Goal: Information Seeking & Learning: Learn about a topic

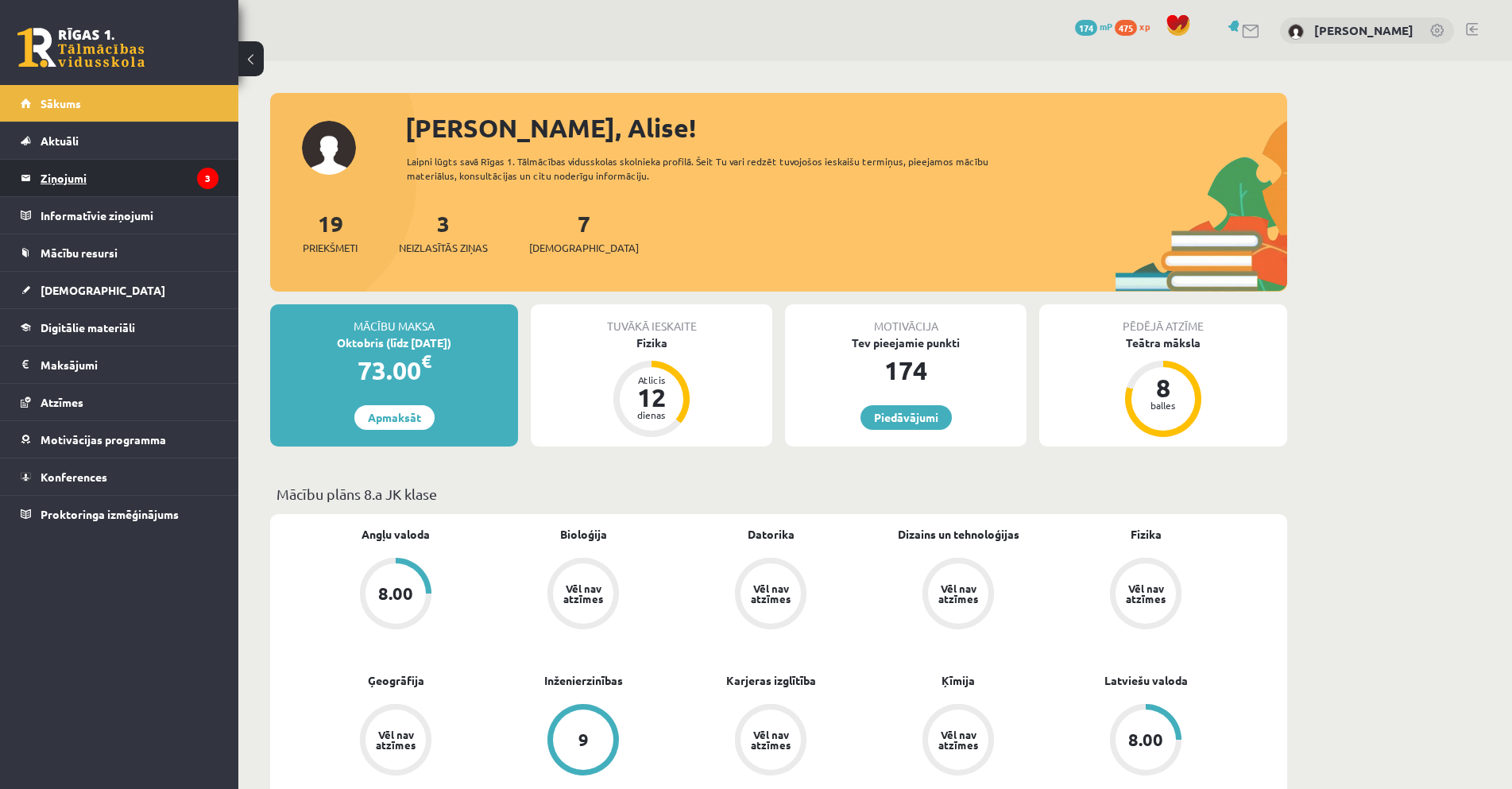
click at [160, 181] on legend "Ziņojumi 3" at bounding box center [129, 177] width 178 height 37
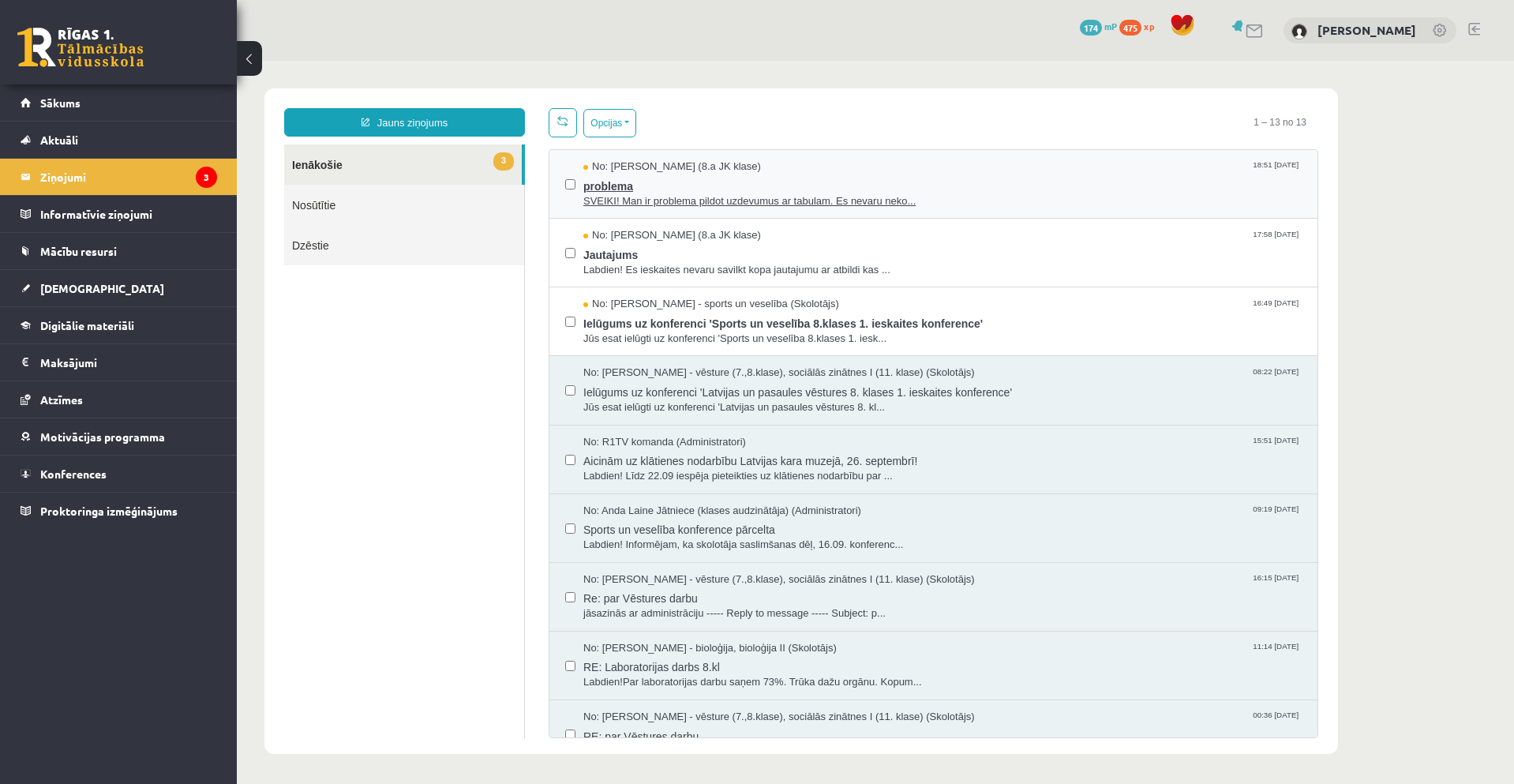
click at [854, 179] on span "problema" at bounding box center [943, 184] width 719 height 19
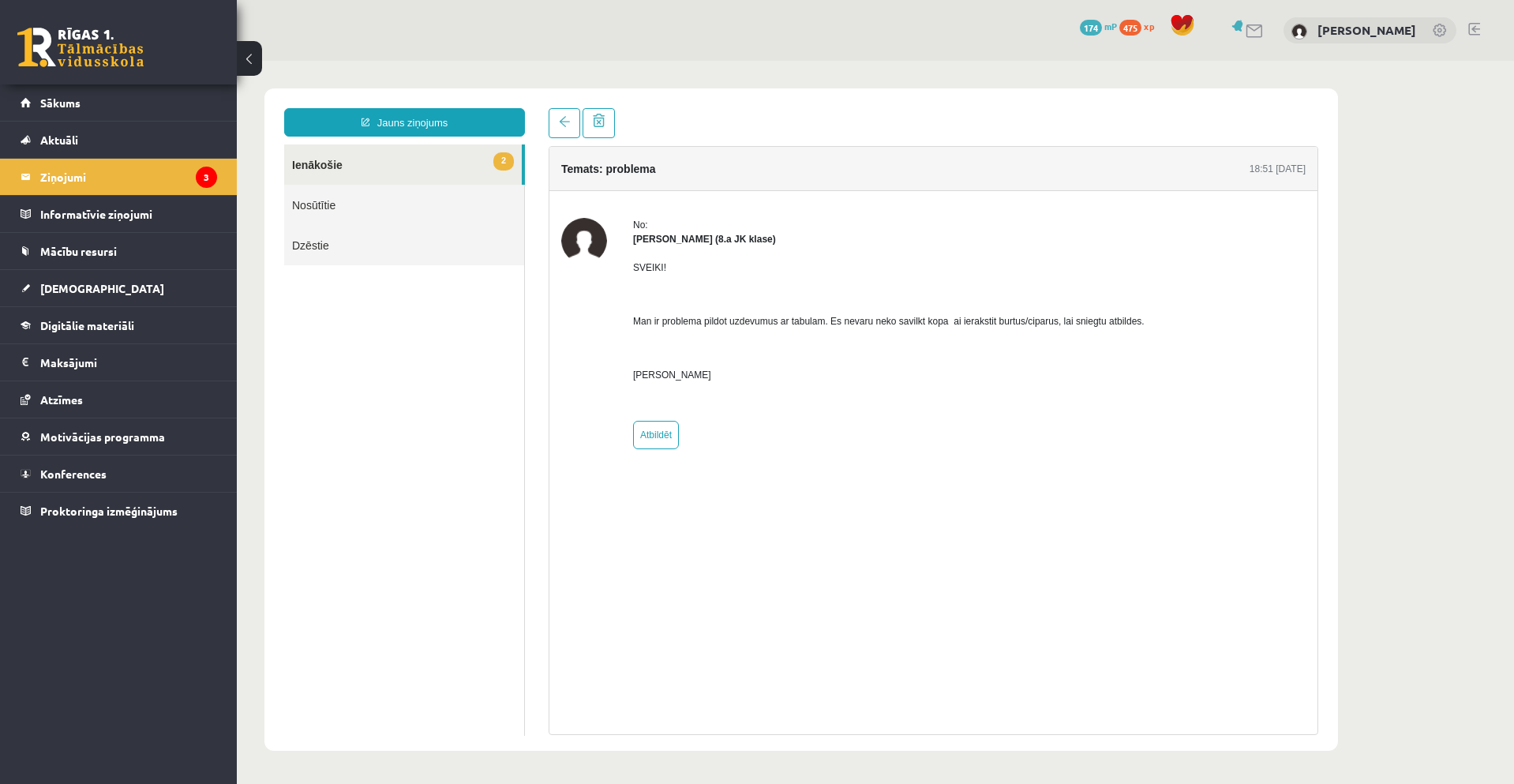
click at [337, 169] on link "2 Ienākošie" at bounding box center [403, 165] width 238 height 40
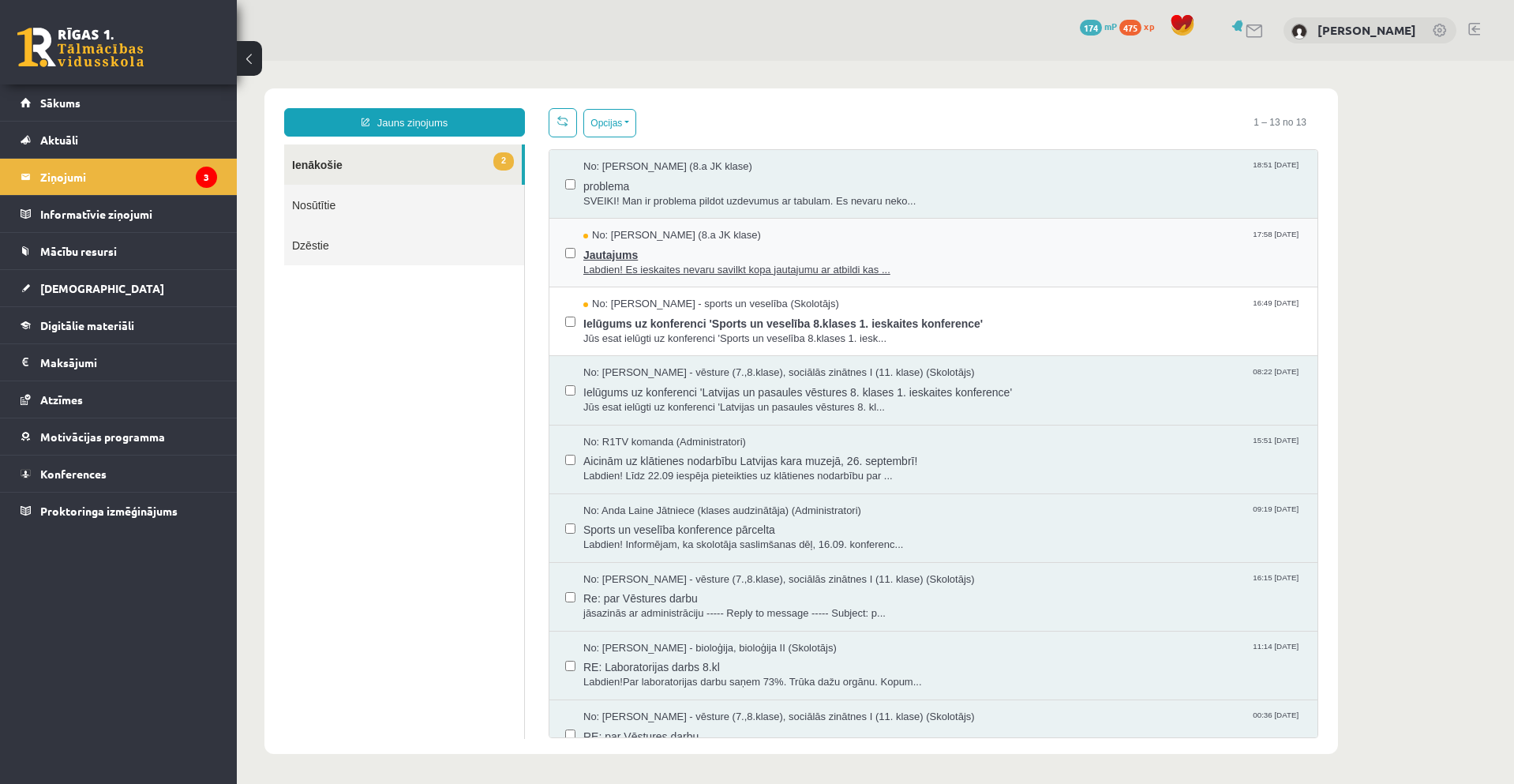
click at [811, 274] on span "Labdien! Es ieskaites nevaru savilkt kopa jautajumu ar atbildi kas ..." at bounding box center [943, 270] width 719 height 15
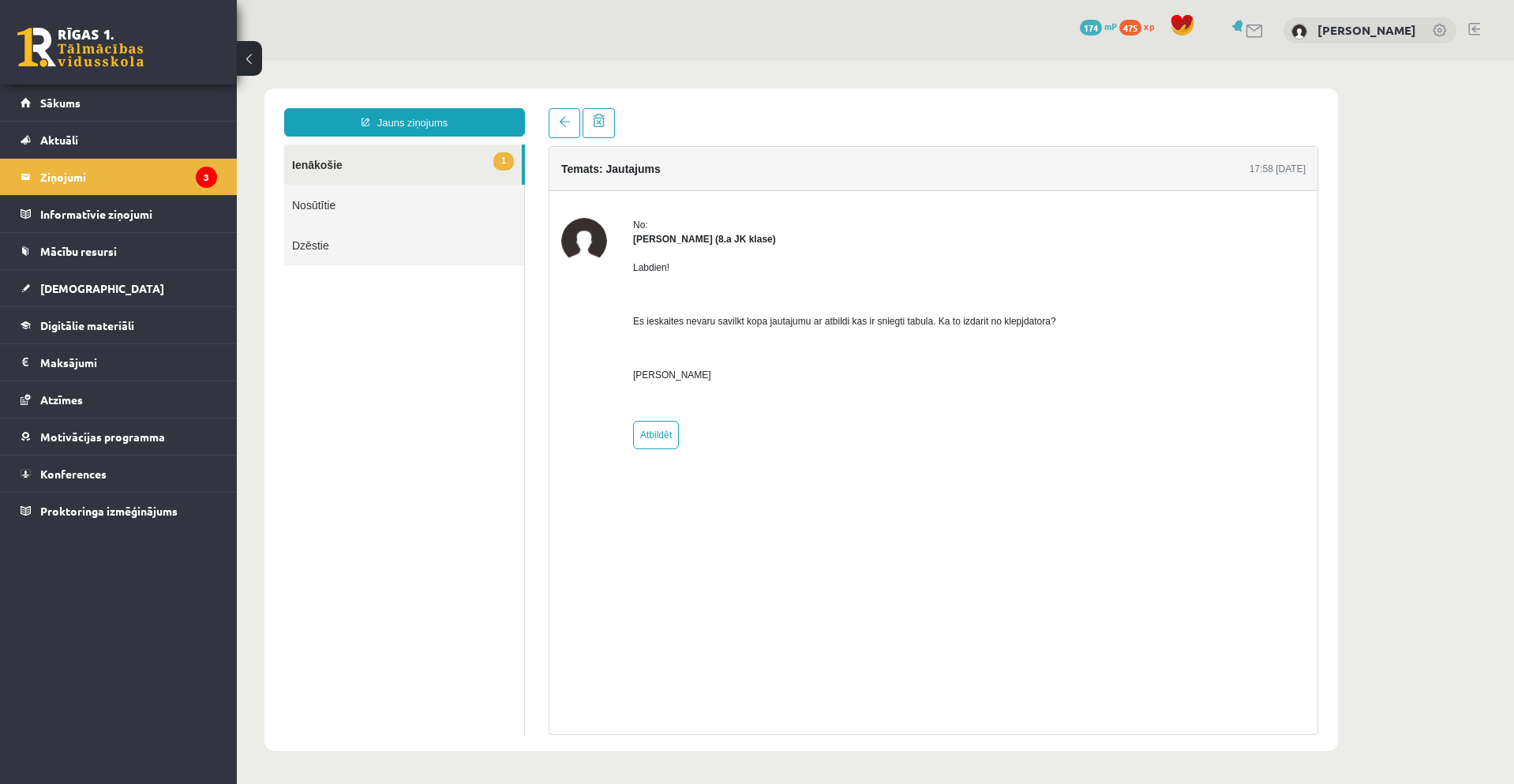
click at [356, 168] on link "1 Ienākošie" at bounding box center [403, 165] width 238 height 40
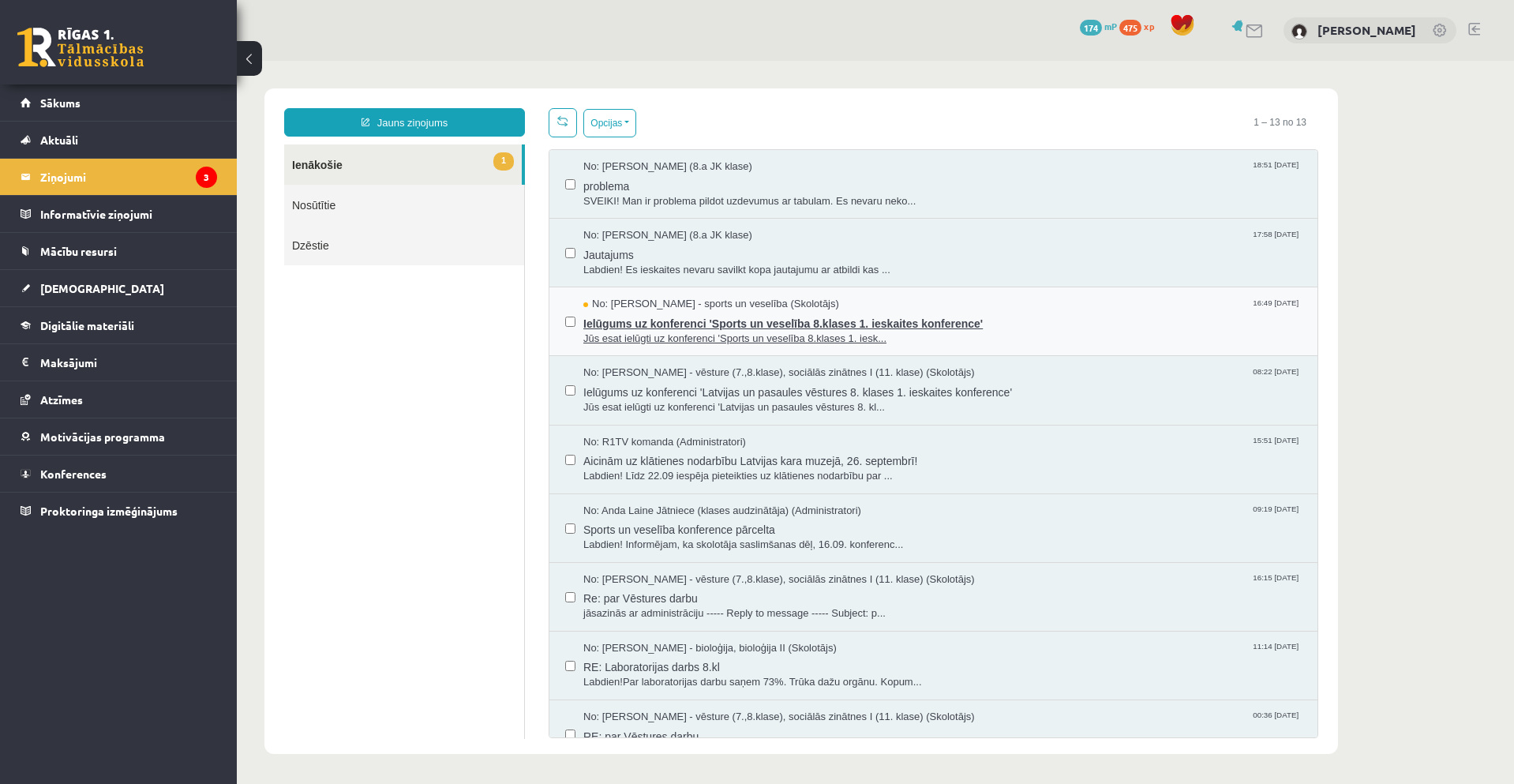
click at [711, 321] on span "Ielūgums uz konferenci 'Sports un veselība 8.klases 1. ieskaites konference'" at bounding box center [943, 322] width 719 height 19
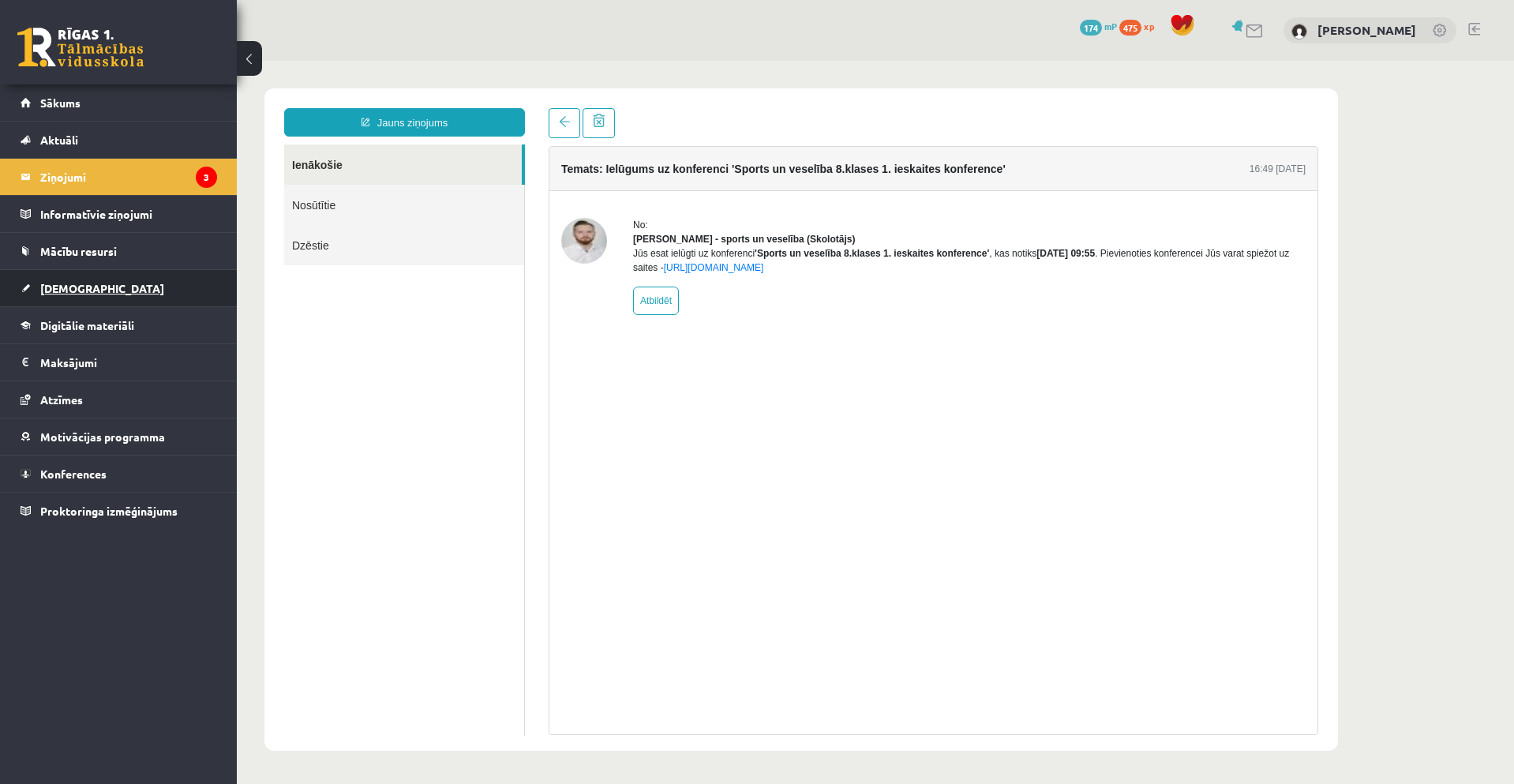
click at [145, 292] on link "[DEMOGRAPHIC_DATA]" at bounding box center [118, 288] width 196 height 36
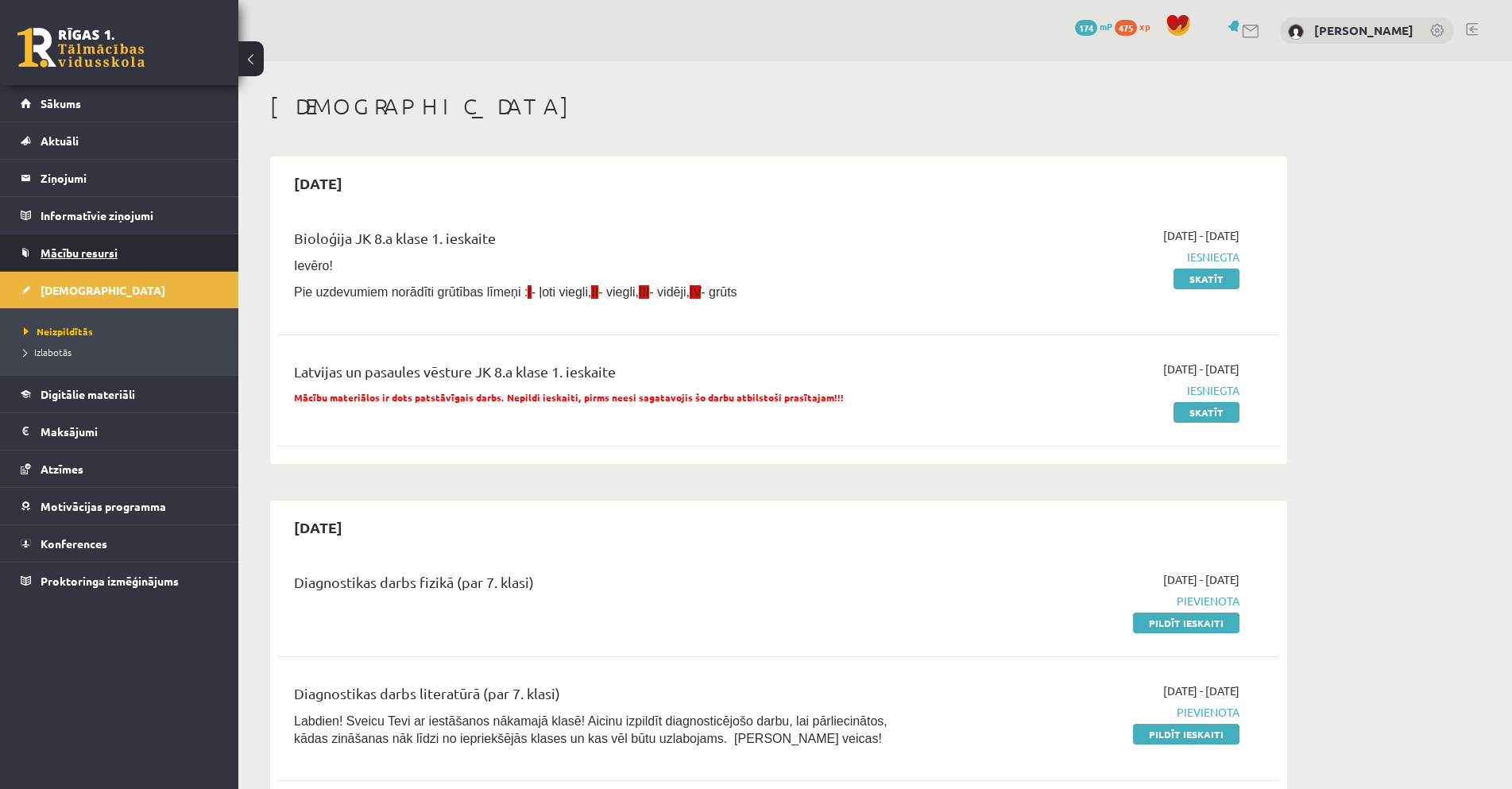
click at [105, 255] on span "Mācību resursi" at bounding box center [79, 253] width 77 height 15
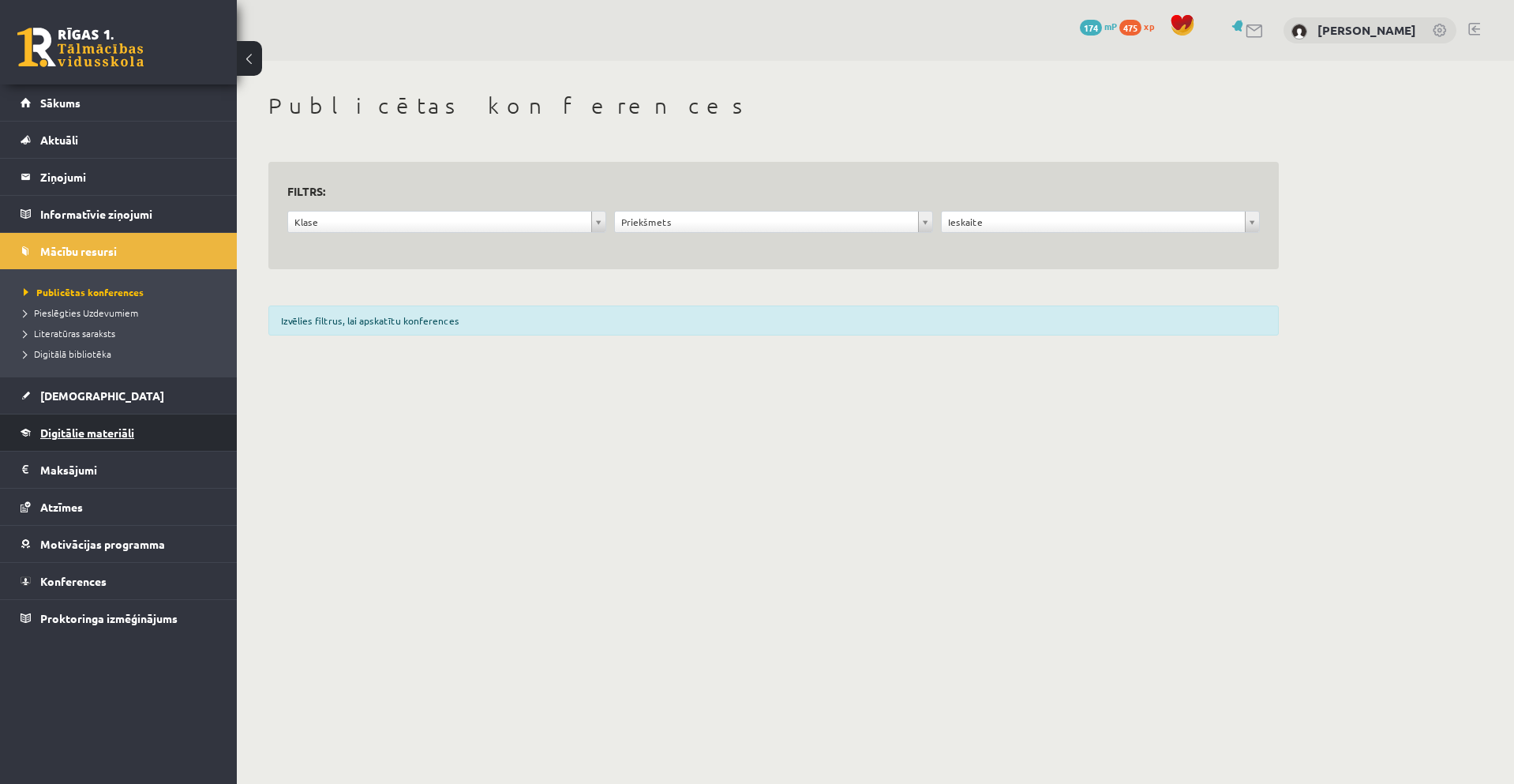
click at [108, 433] on span "Digitālie materiāli" at bounding box center [87, 432] width 94 height 15
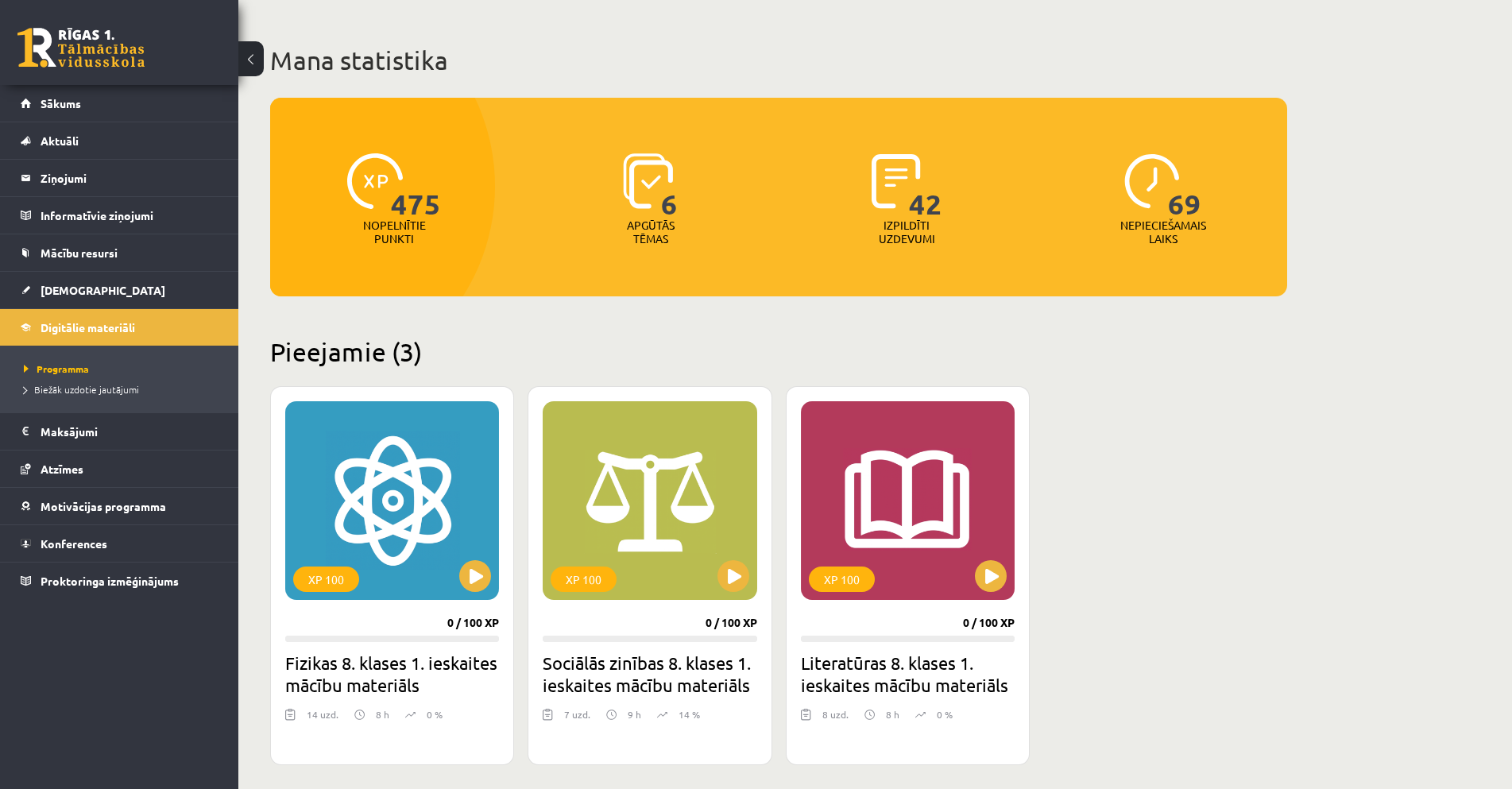
scroll to position [159, 0]
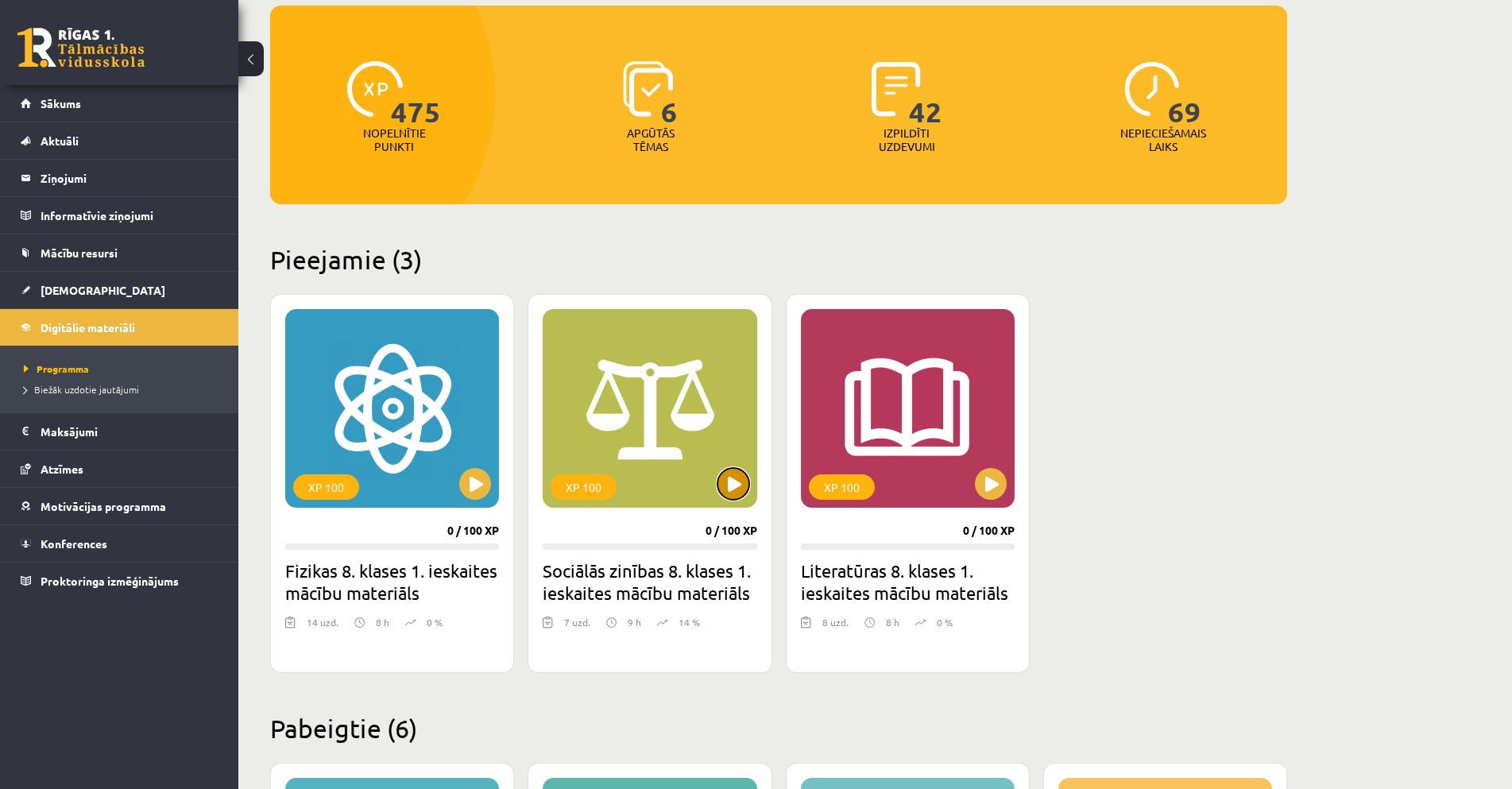
click at [735, 492] on button at bounding box center [733, 483] width 32 height 32
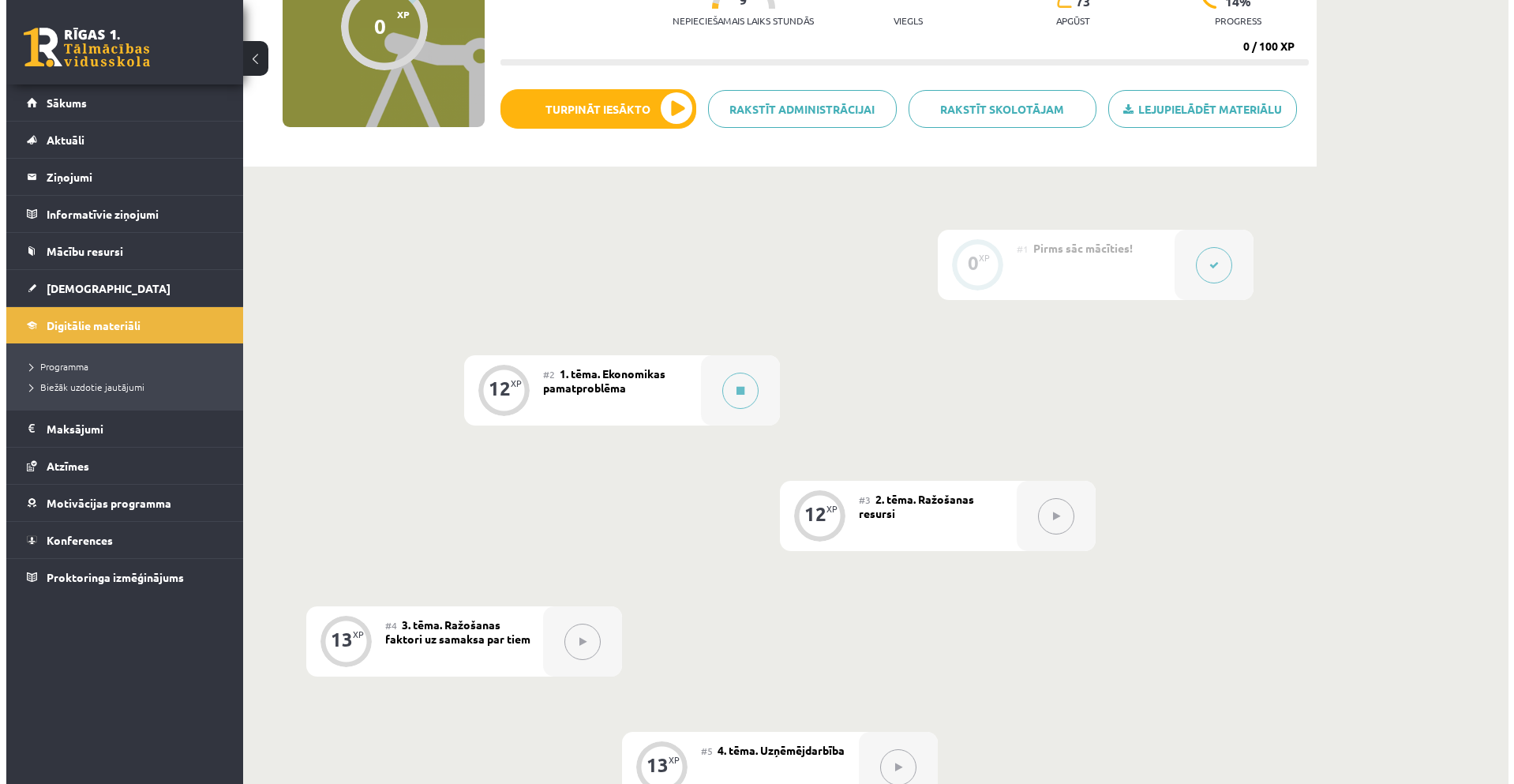
scroll to position [188, 0]
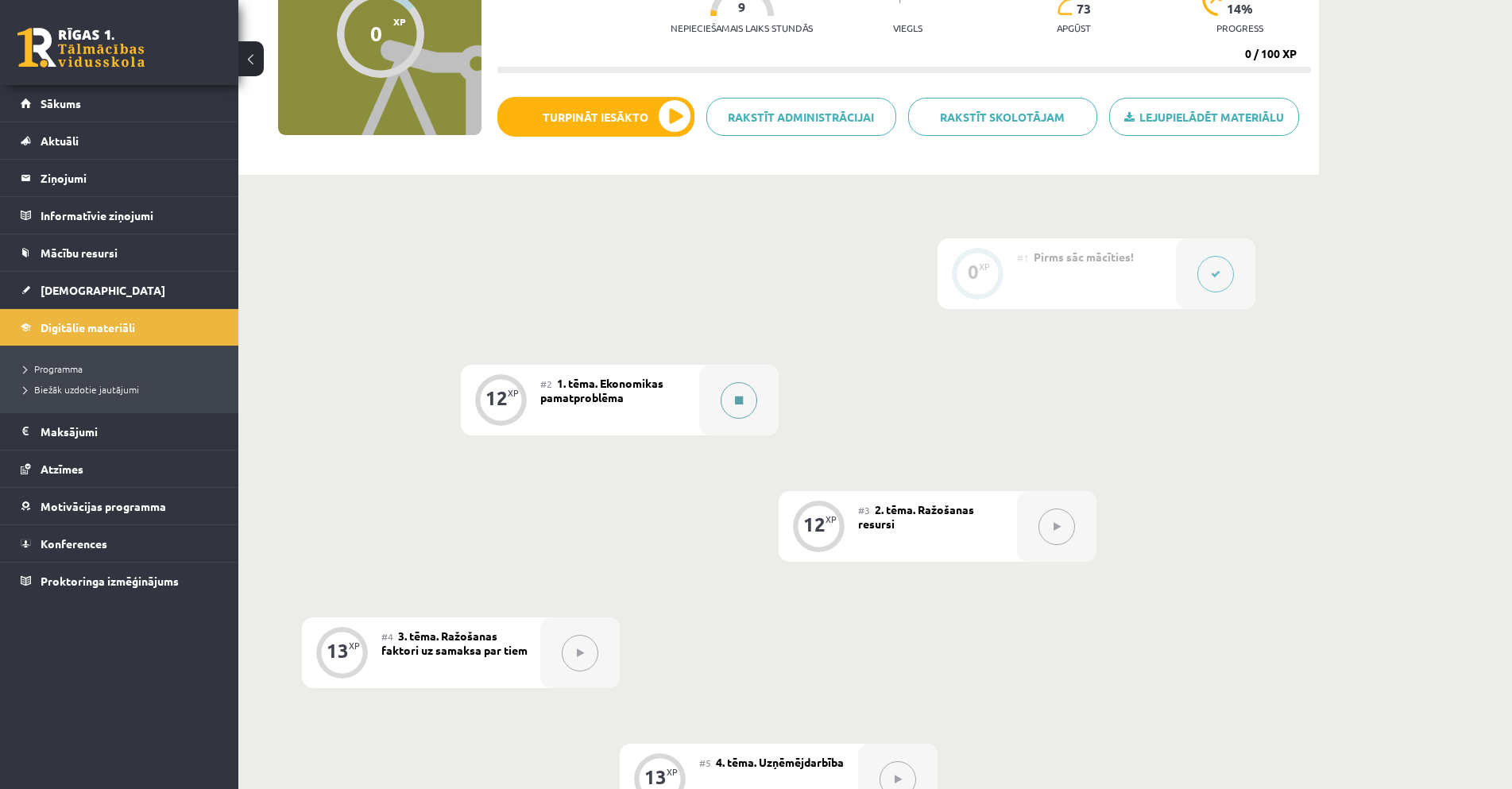
click at [735, 414] on button at bounding box center [739, 400] width 37 height 37
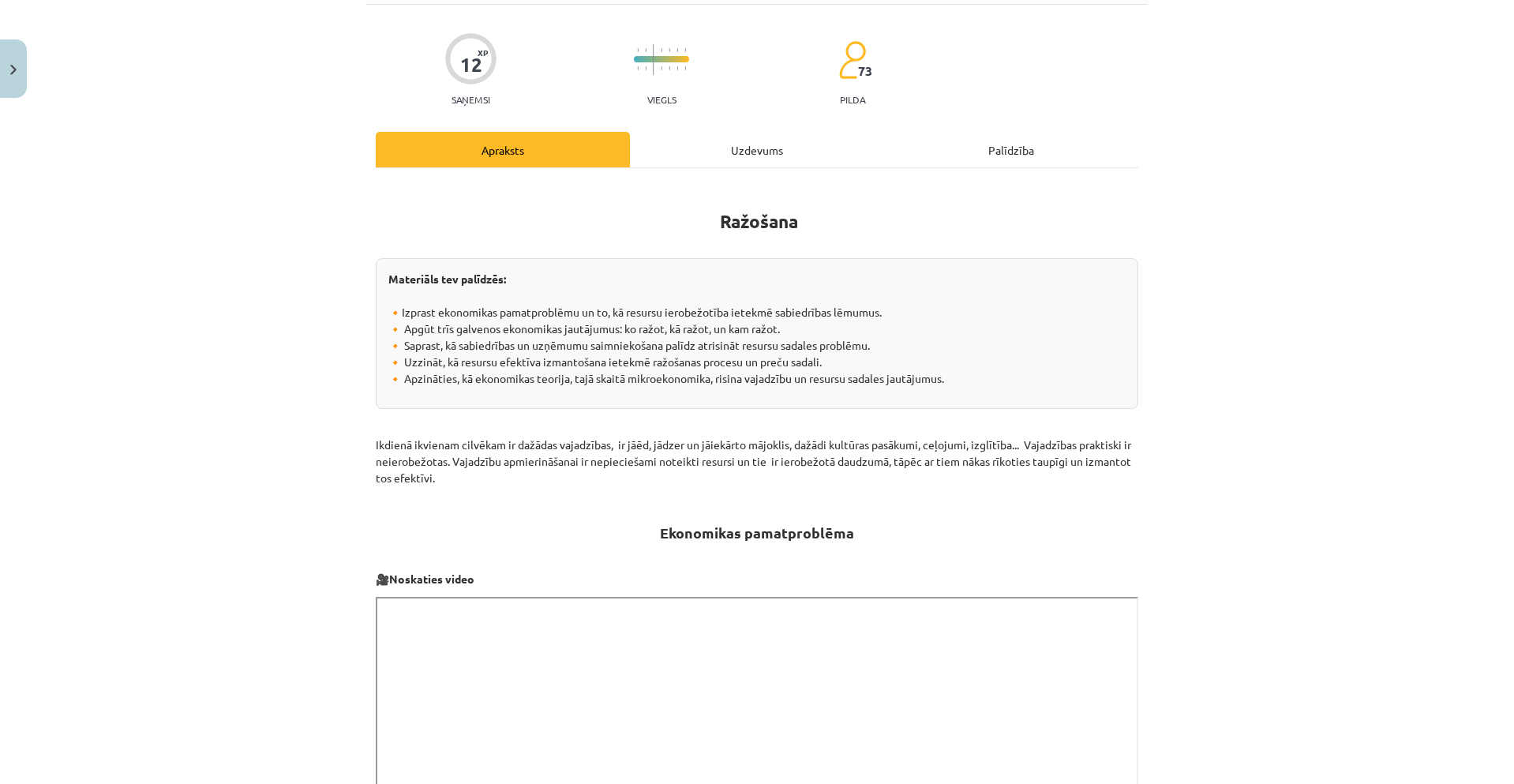
click at [778, 166] on div "Uzdevums" at bounding box center [757, 150] width 254 height 36
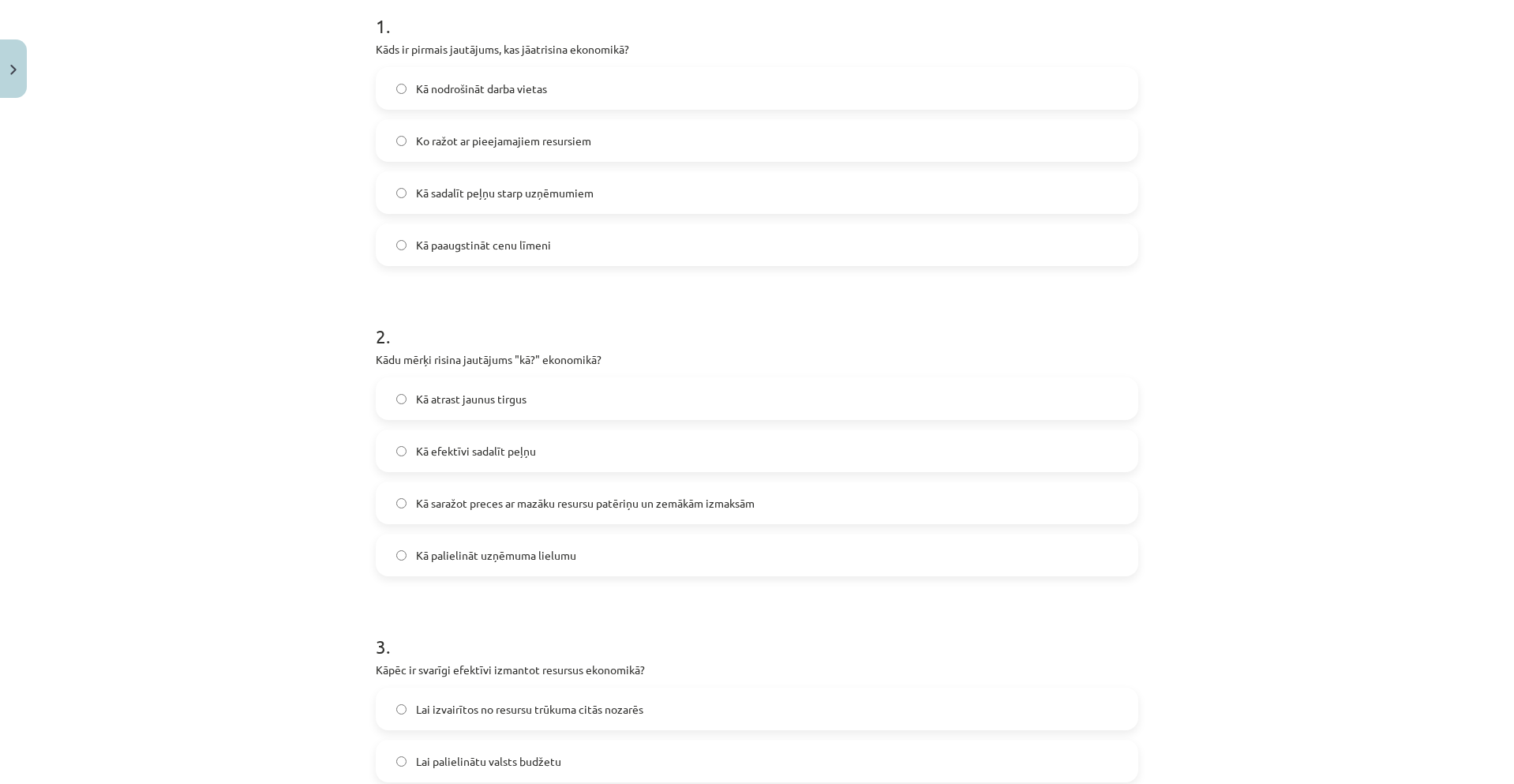
scroll to position [355, 0]
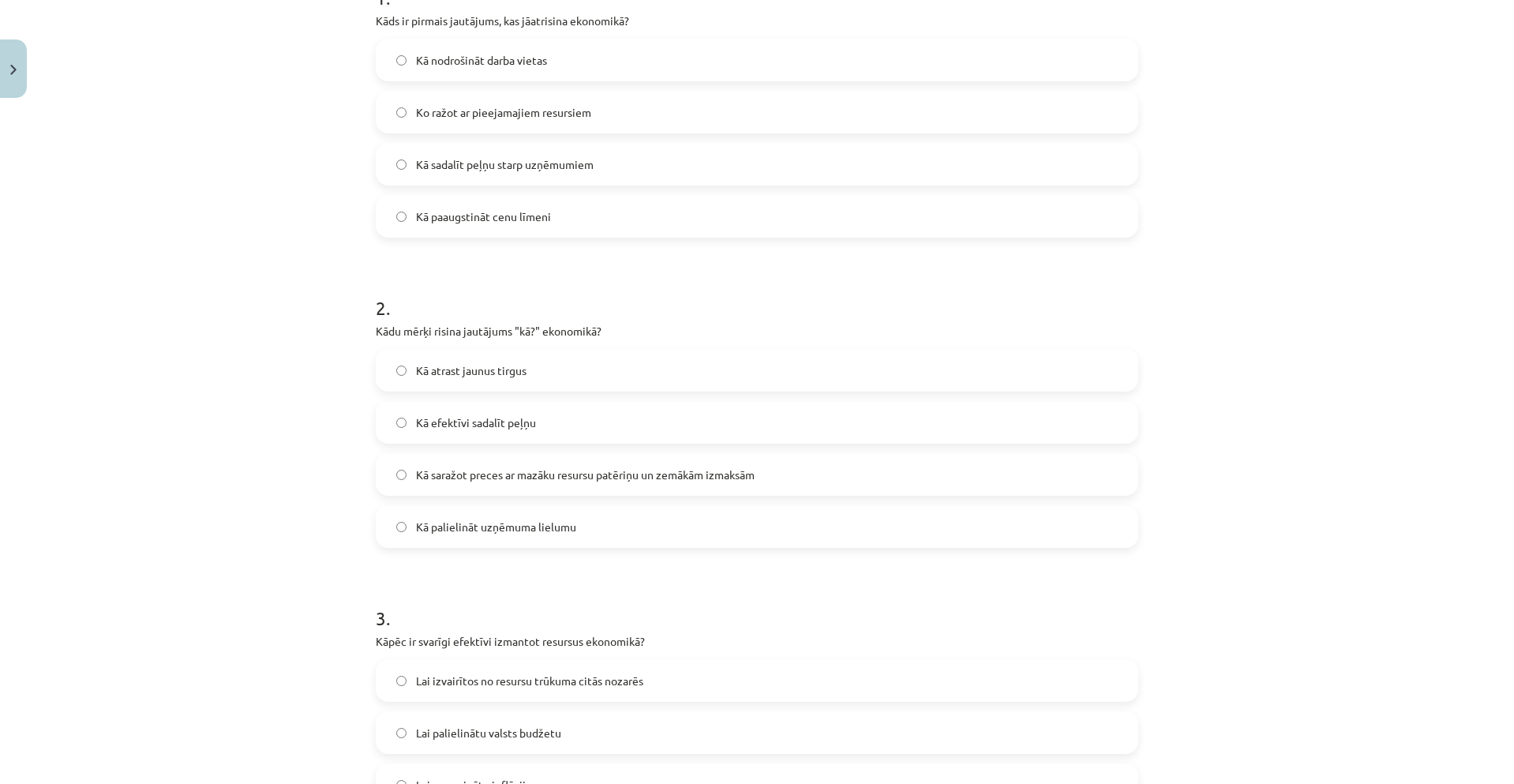
click at [590, 432] on label "Kā efektīvi sadalīt peļņu" at bounding box center [757, 422] width 759 height 40
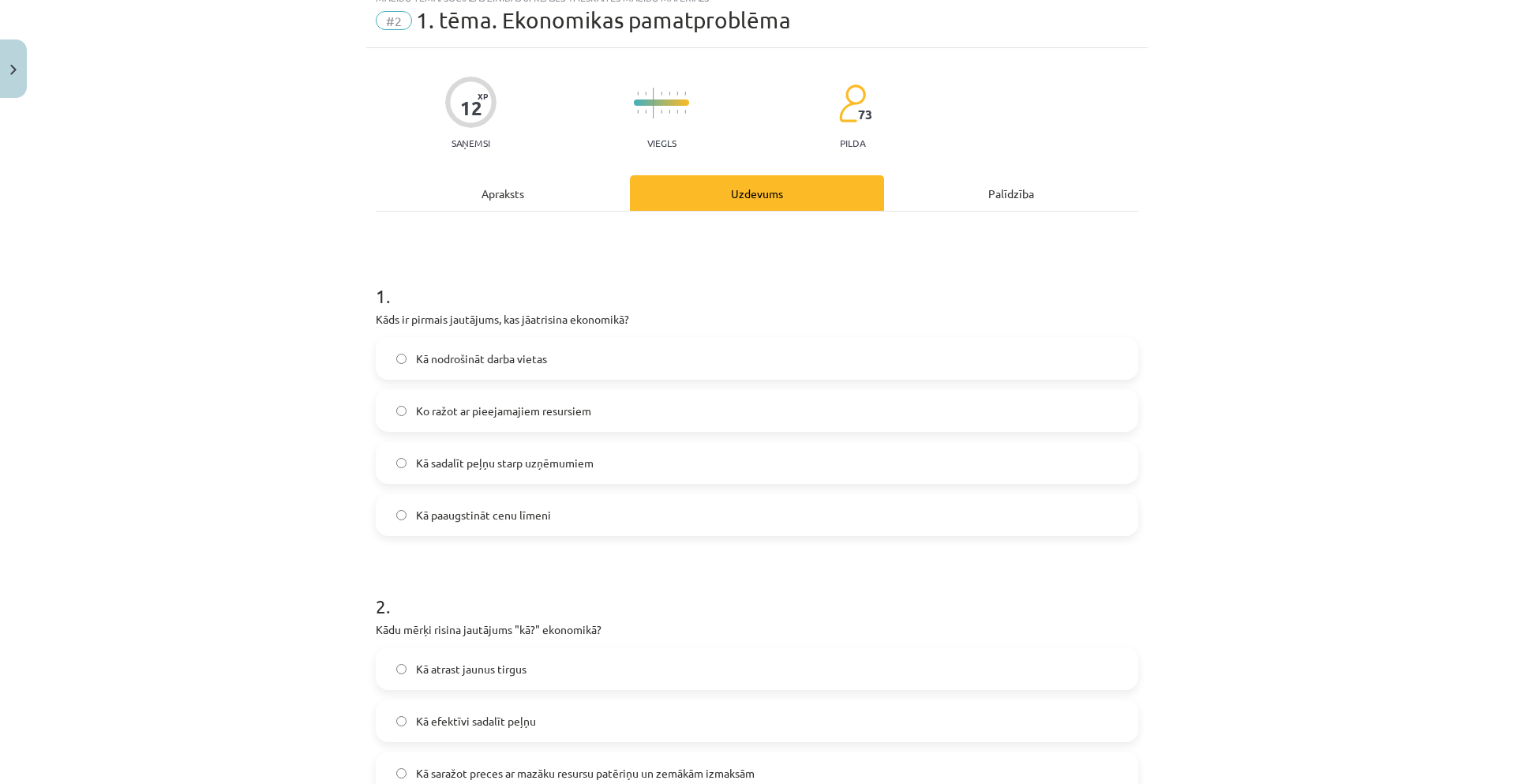
scroll to position [40, 0]
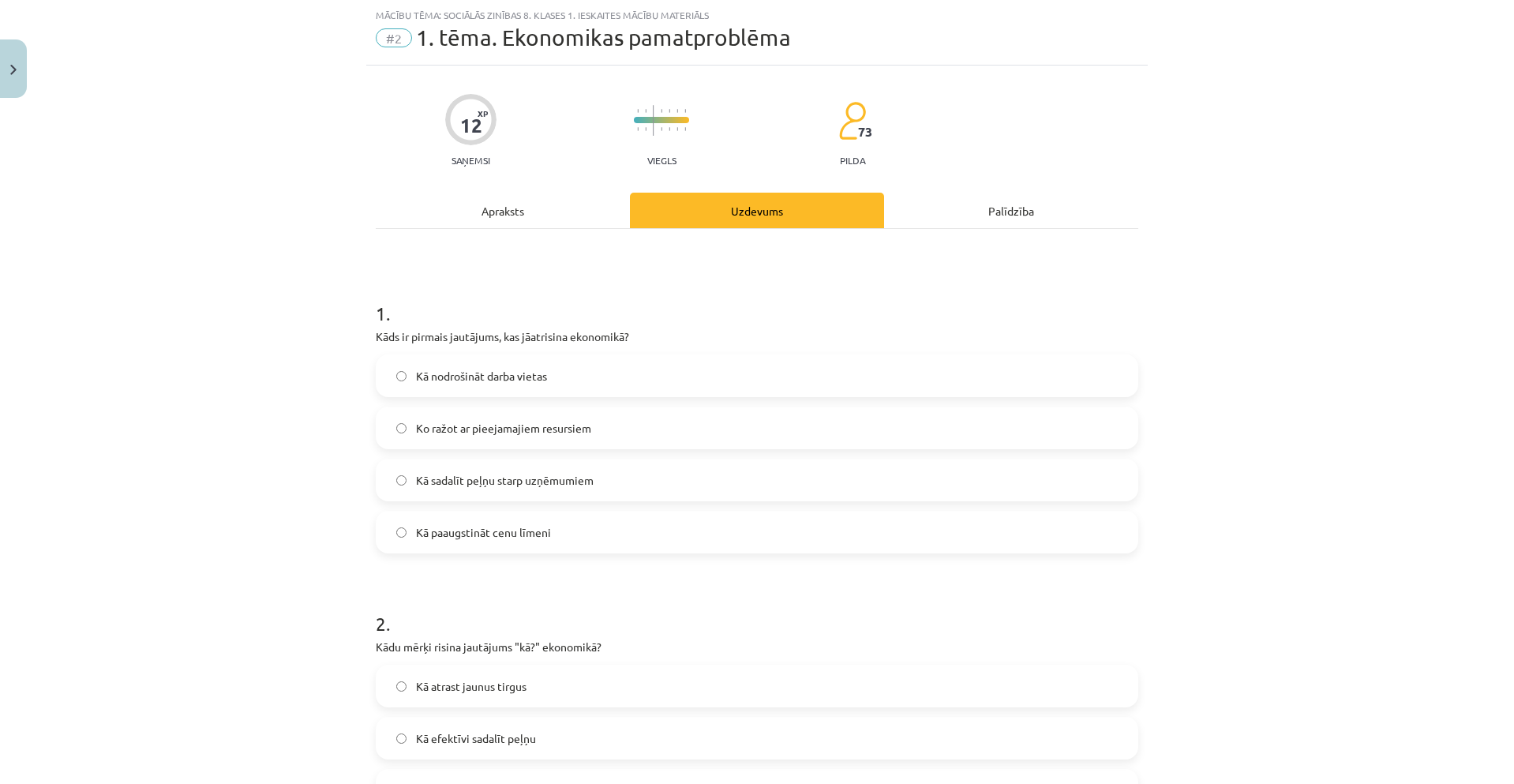
click at [596, 444] on label "Ko ražot ar pieejamajiem resursiem" at bounding box center [757, 428] width 759 height 40
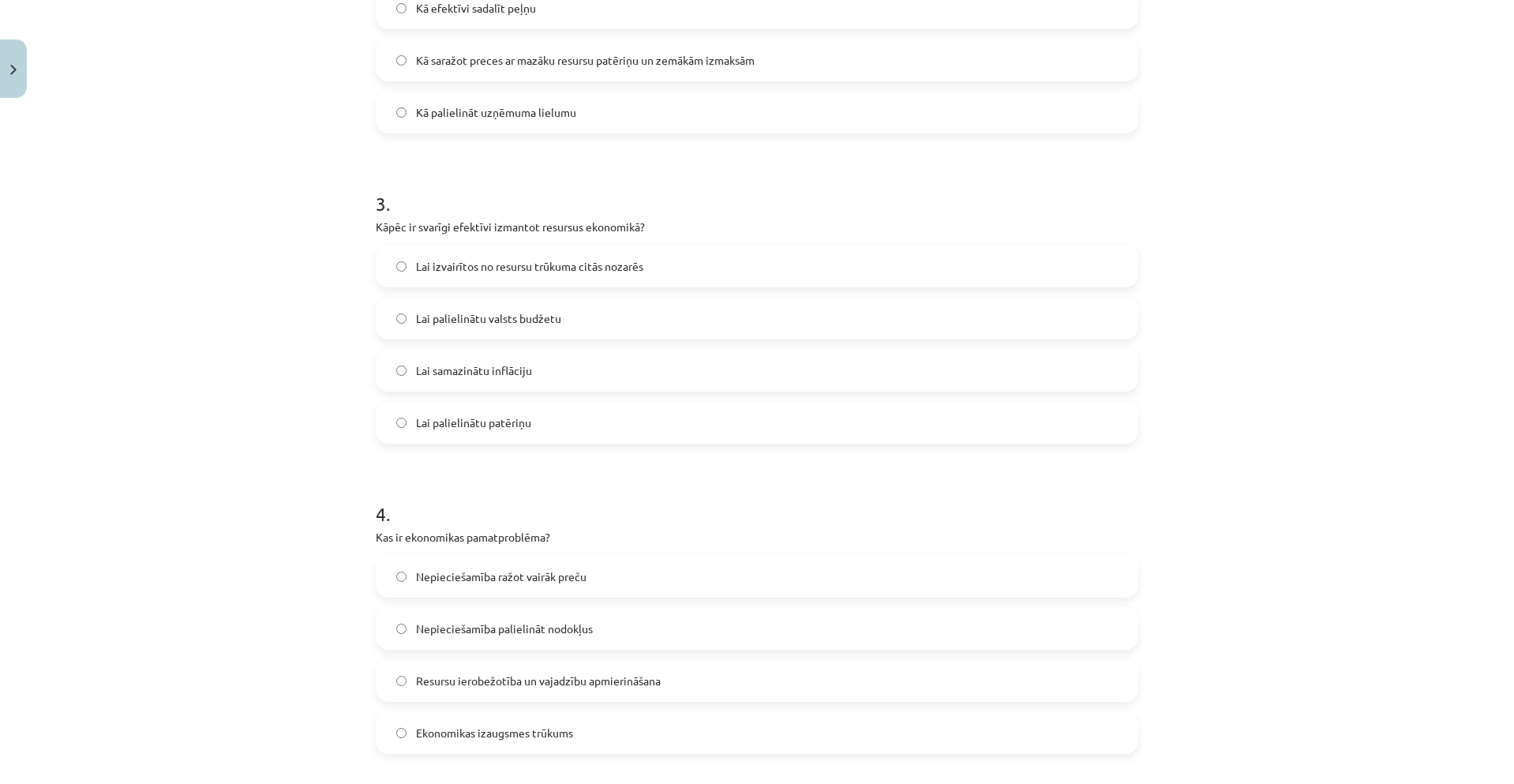
scroll to position [917, 0]
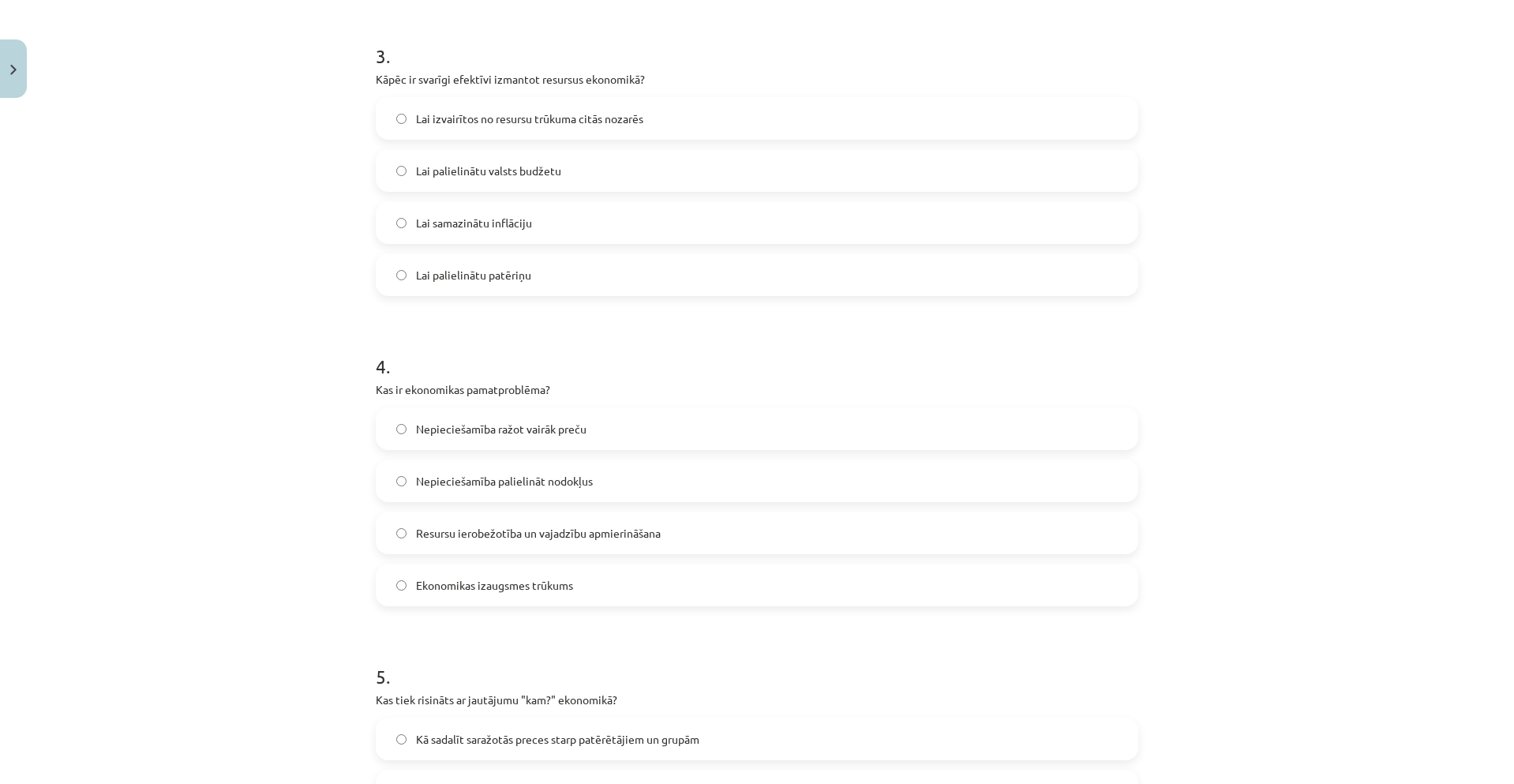
click at [619, 179] on label "Lai palielinātu valsts budžetu" at bounding box center [757, 171] width 759 height 40
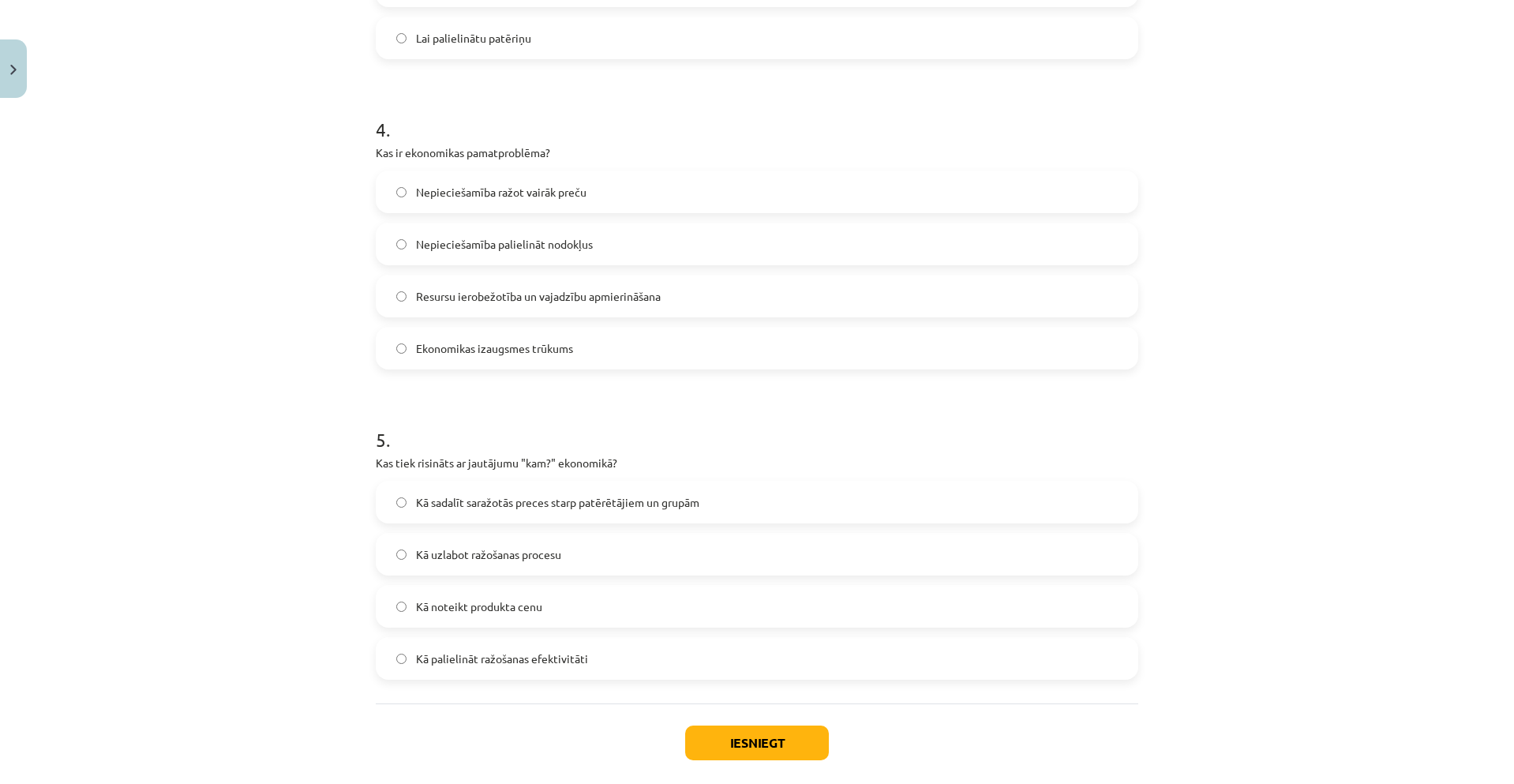
scroll to position [1233, 0]
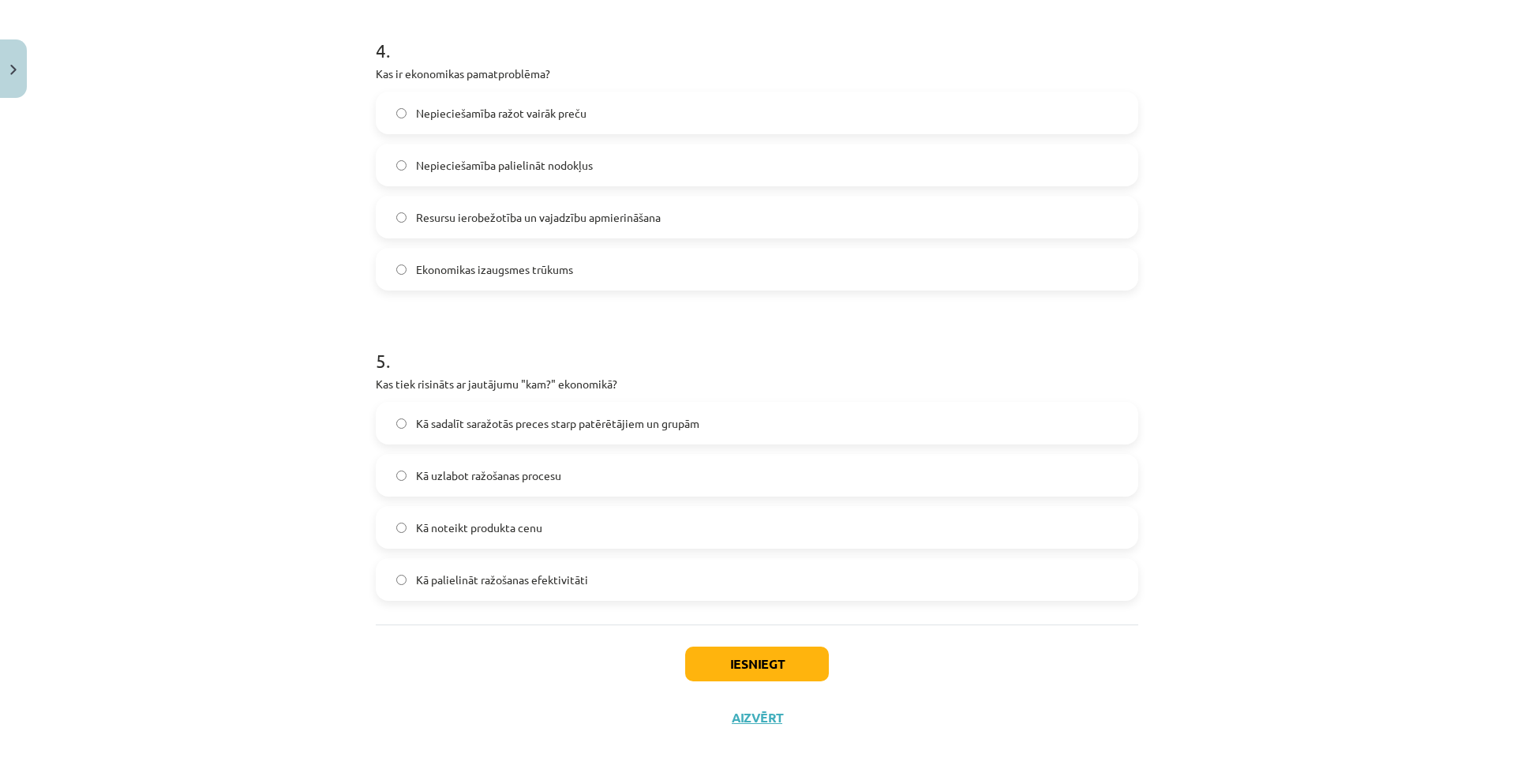
click at [630, 421] on span "Kā sadalīt saražotās preces starp patērētājiem un grupām" at bounding box center [558, 424] width 284 height 17
click at [664, 218] on label "Resursu ierobežotība un vajadzību apmierināšana" at bounding box center [757, 217] width 759 height 40
click at [768, 656] on button "Iesniegt" at bounding box center [757, 664] width 144 height 35
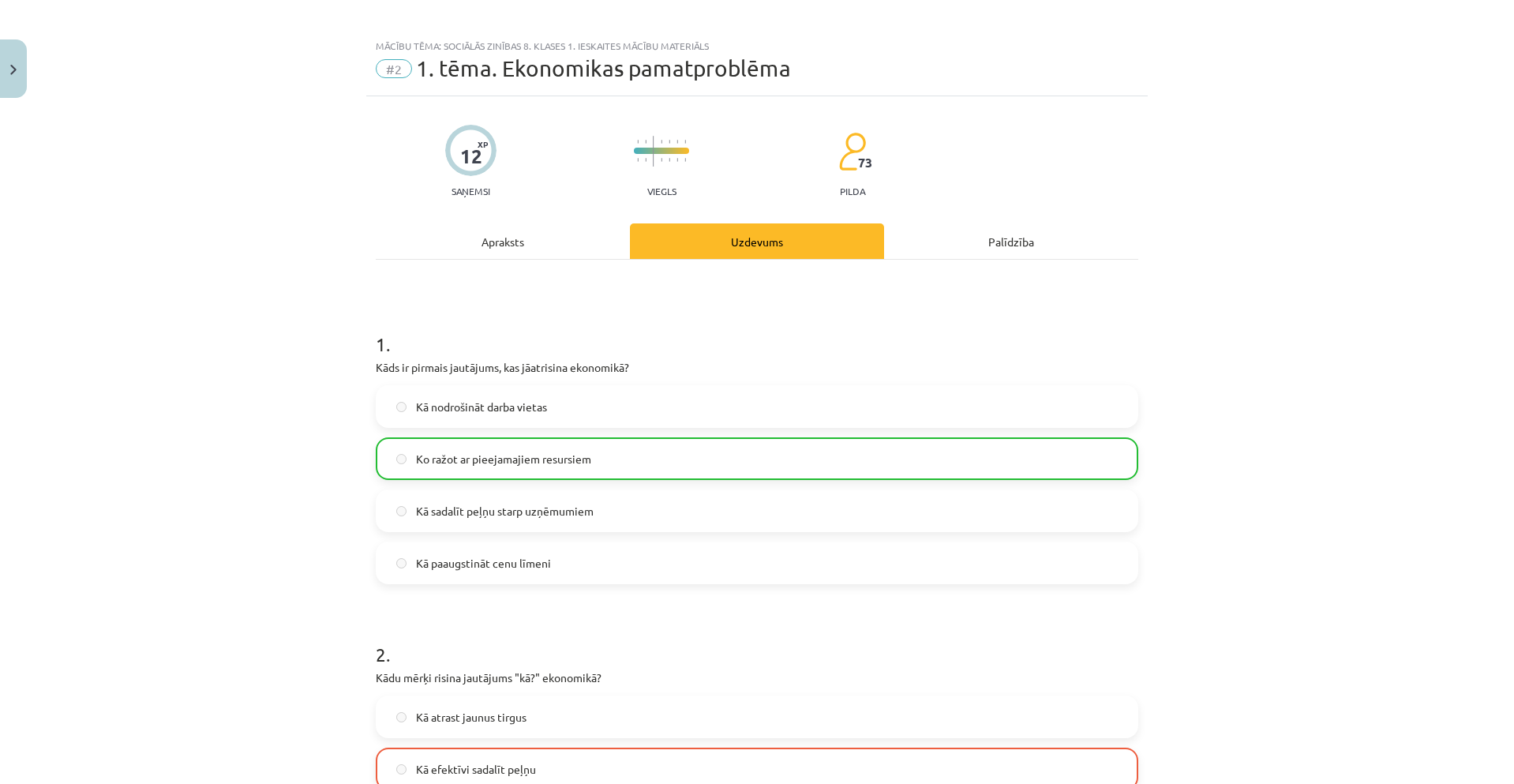
scroll to position [0, 0]
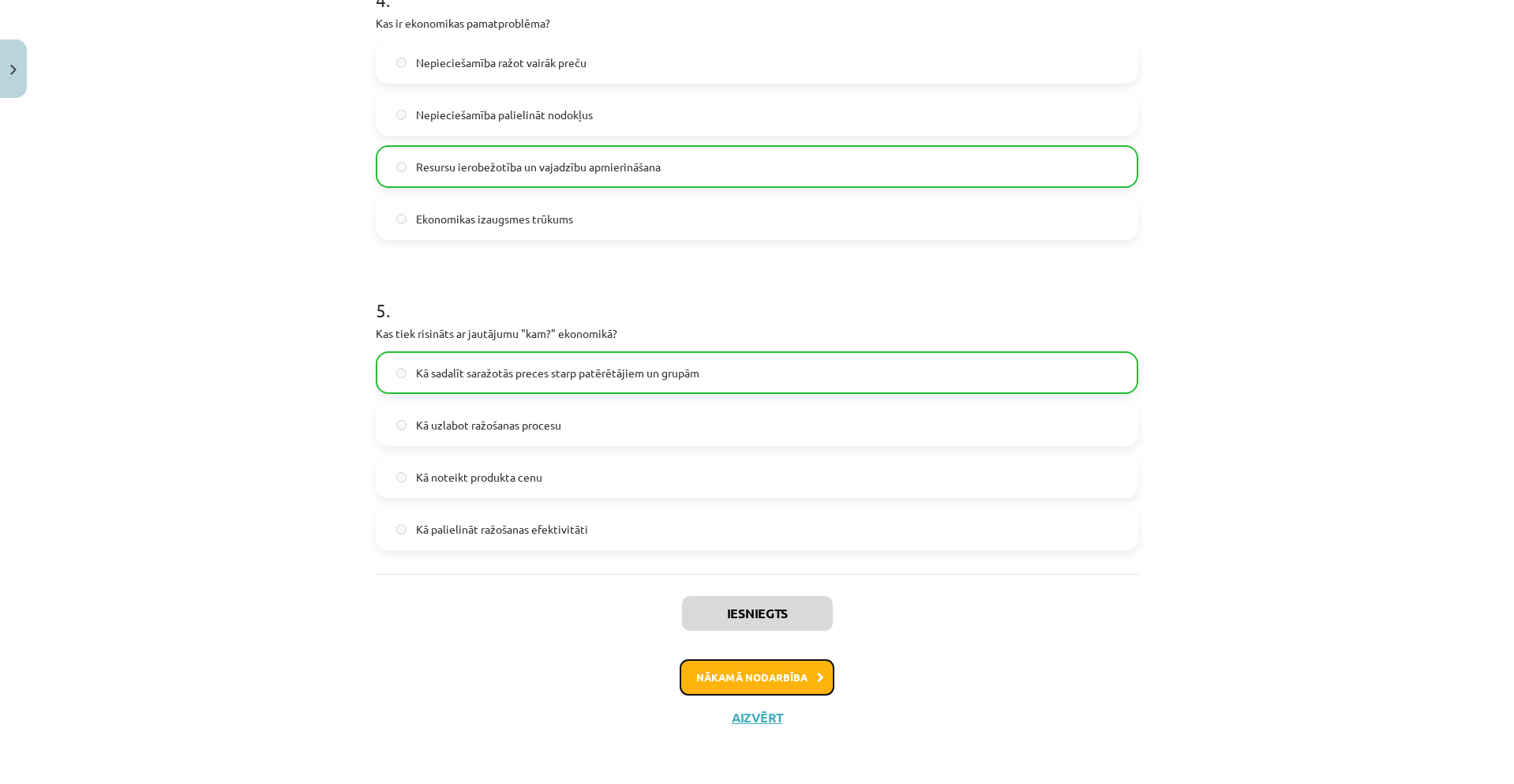
click at [792, 668] on button "Nākamā nodarbība" at bounding box center [757, 677] width 154 height 36
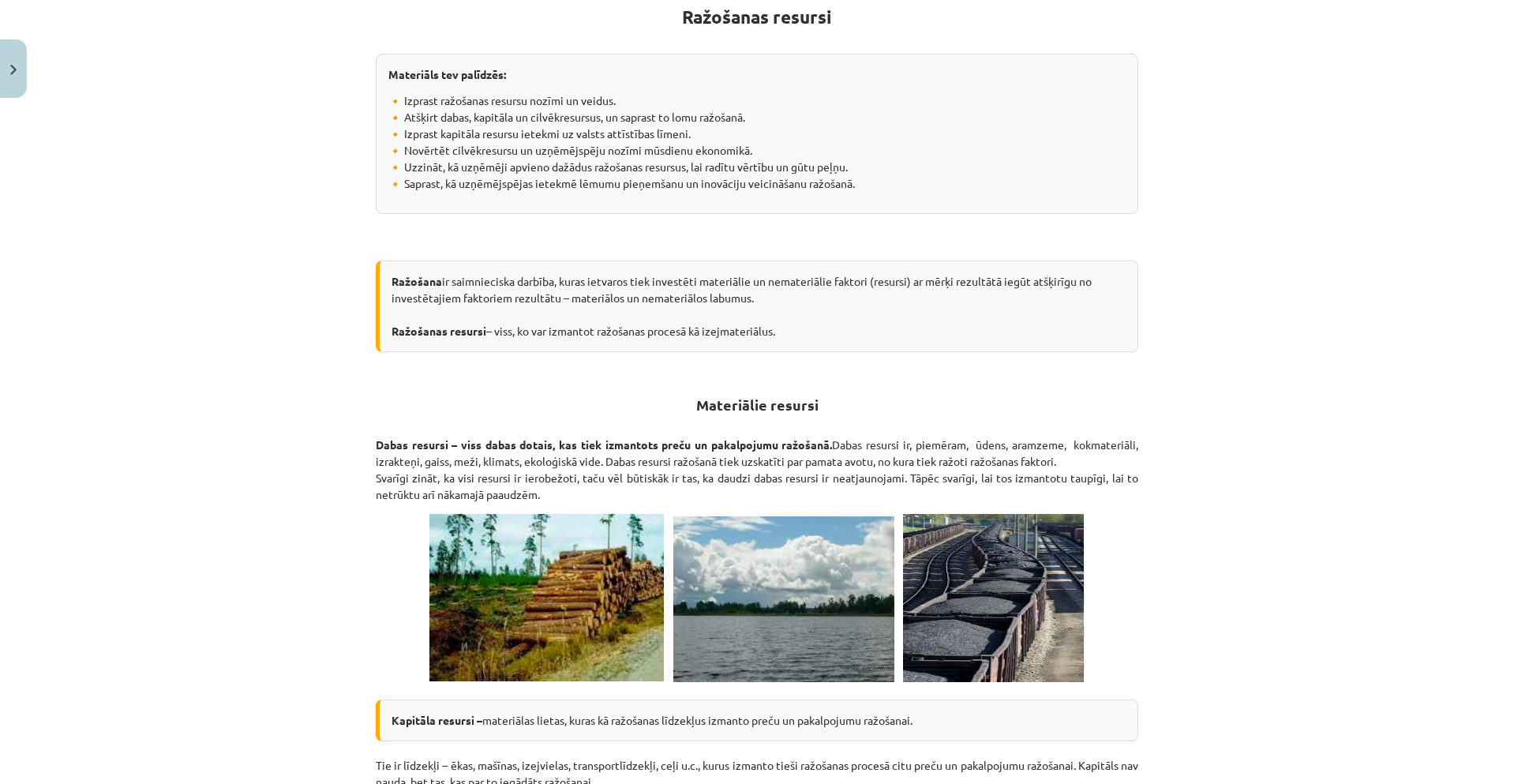
scroll to position [40, 0]
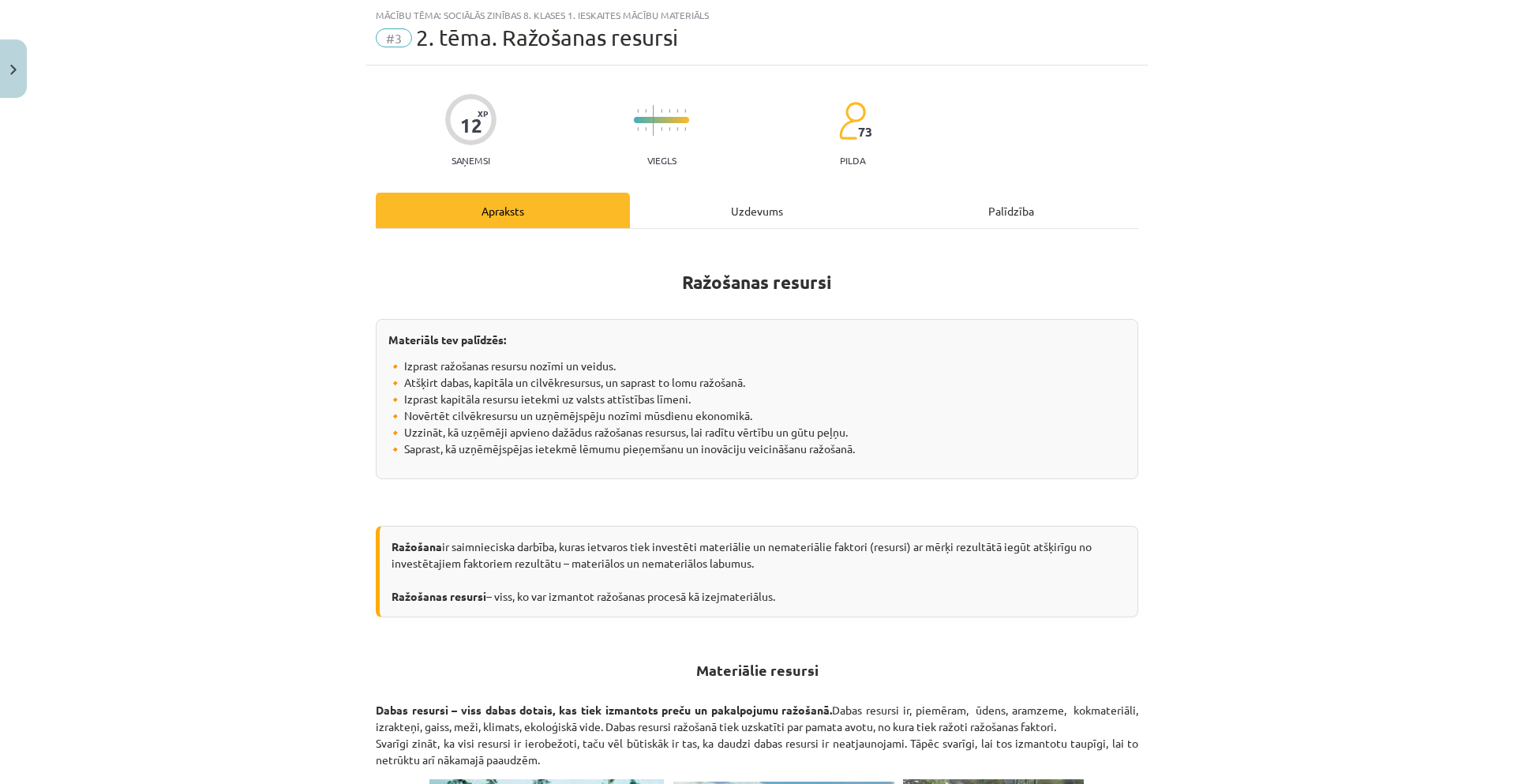
click at [1234, 474] on div "Mācību tēma: Sociālās zinības 8. klases 1. ieskaites mācību materiāls #3 2. tēm…" at bounding box center [757, 392] width 1514 height 784
click at [742, 203] on div "Uzdevums" at bounding box center [757, 210] width 254 height 36
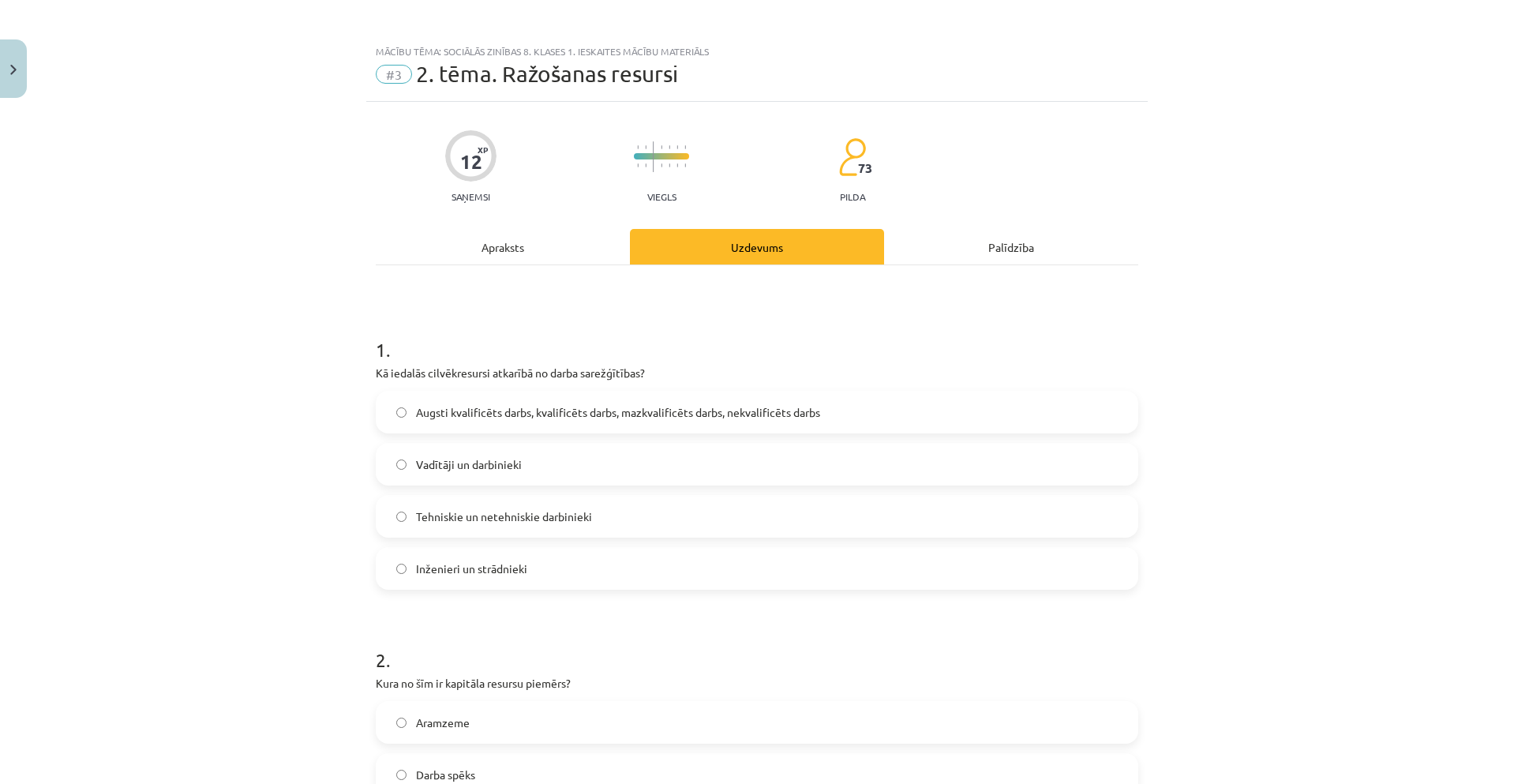
scroll to position [0, 0]
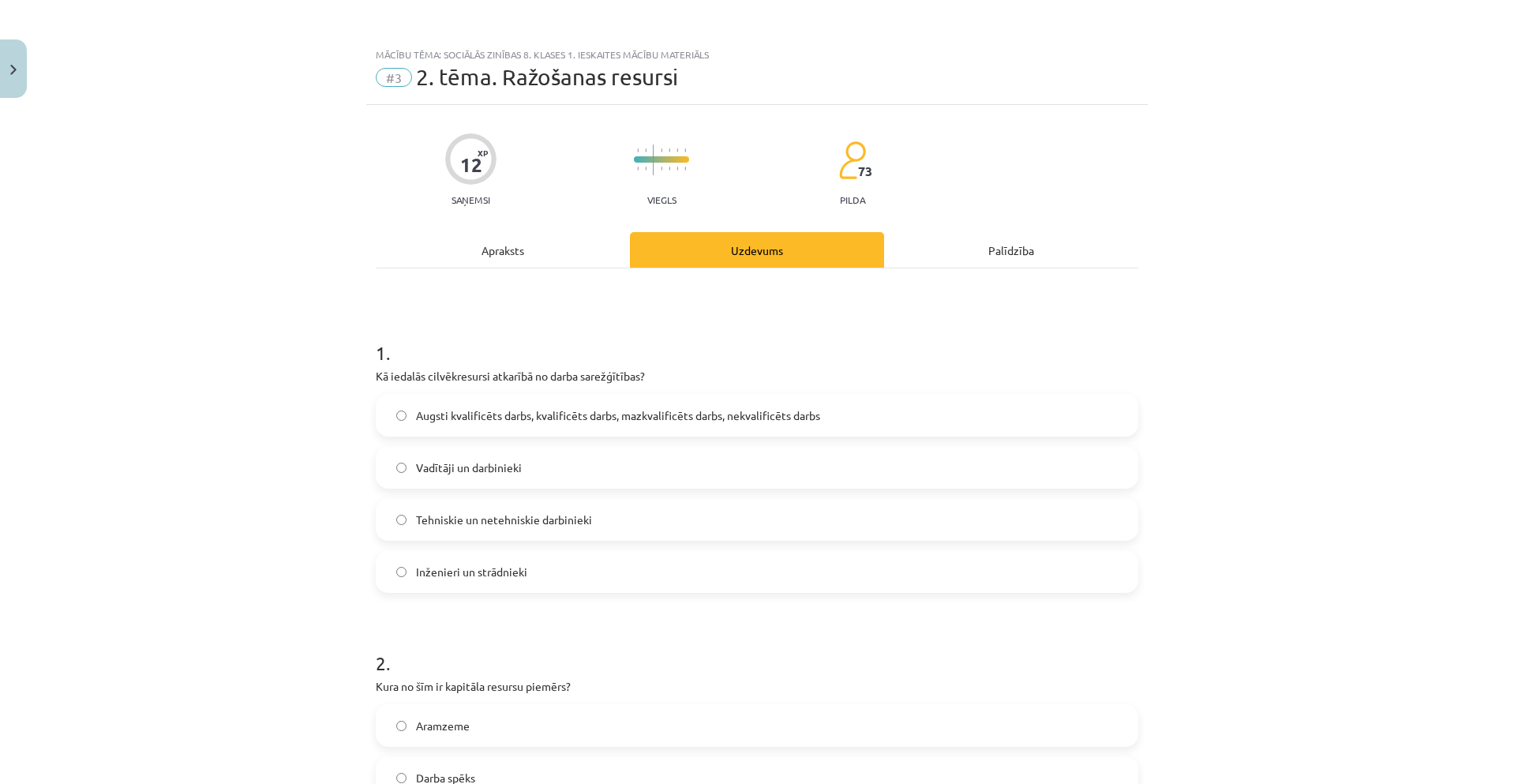
click at [1182, 304] on div "Mācību tēma: Sociālās zinības 8. klases 1. ieskaites mācību materiāls #3 2. tēm…" at bounding box center [757, 392] width 1514 height 784
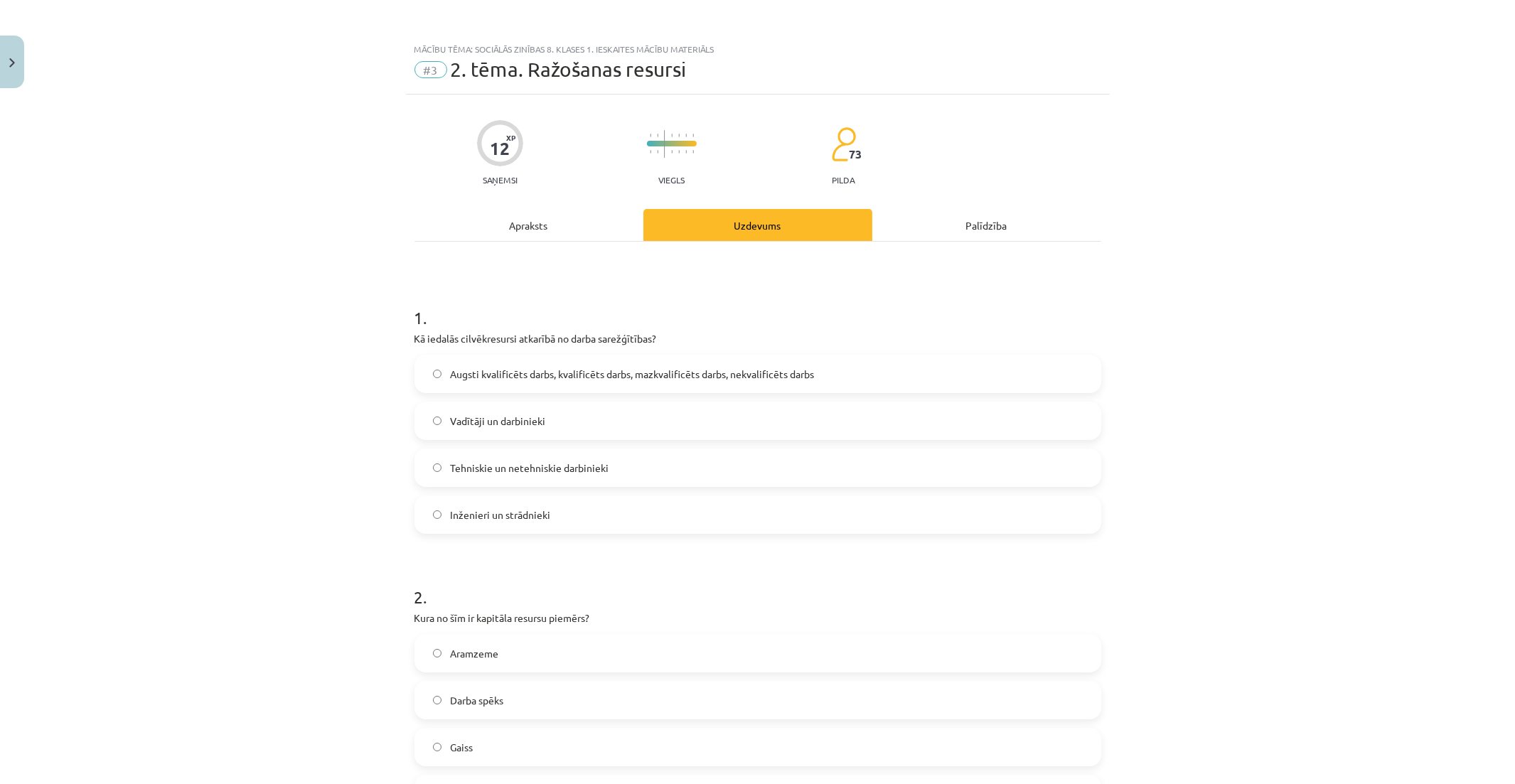
click at [612, 373] on span "Augsti kvalificēts darbs, kvalificēts darbs, mazkvalificēts darbs, nekvalificēt…" at bounding box center [632, 374] width 364 height 15
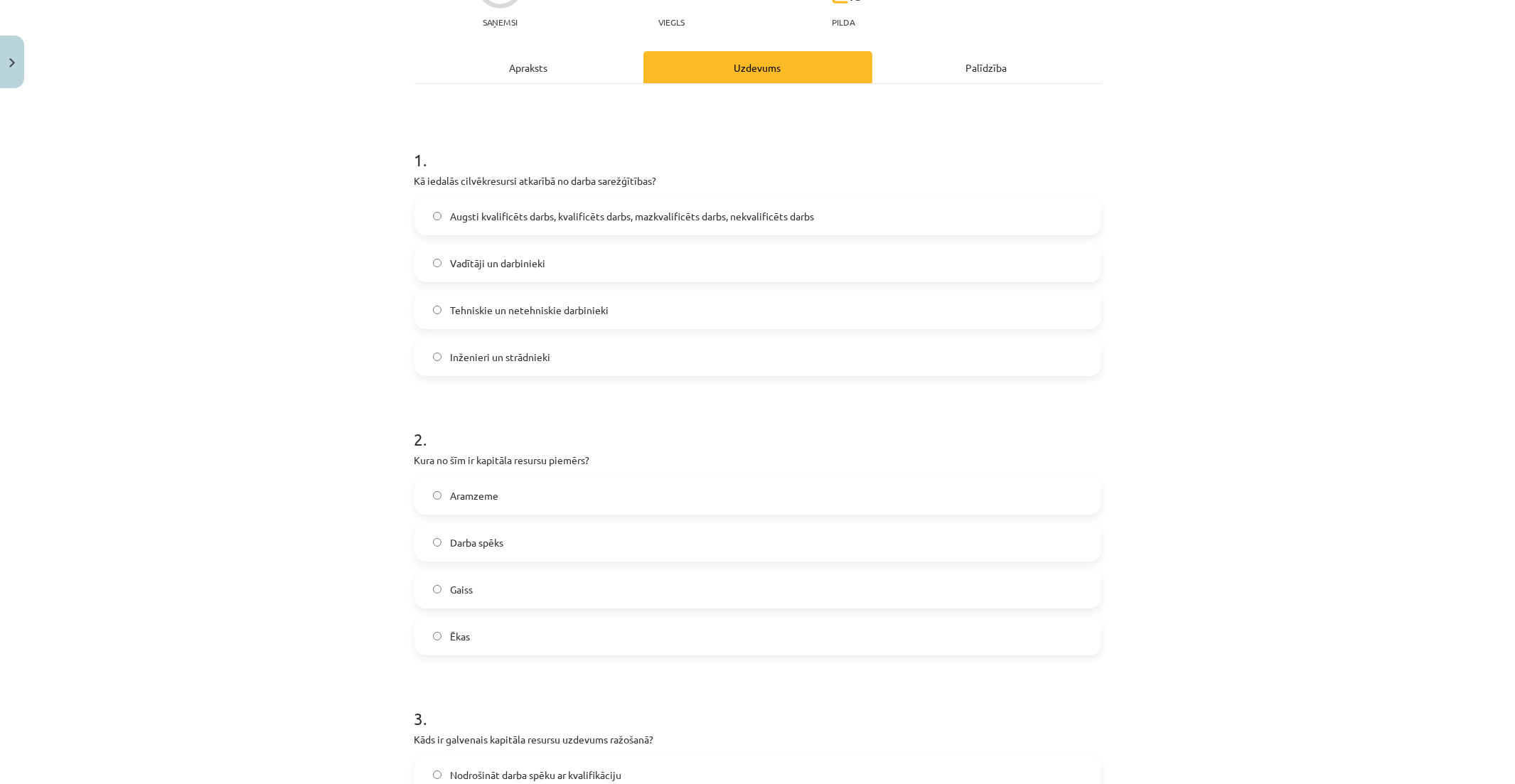
scroll to position [237, 0]
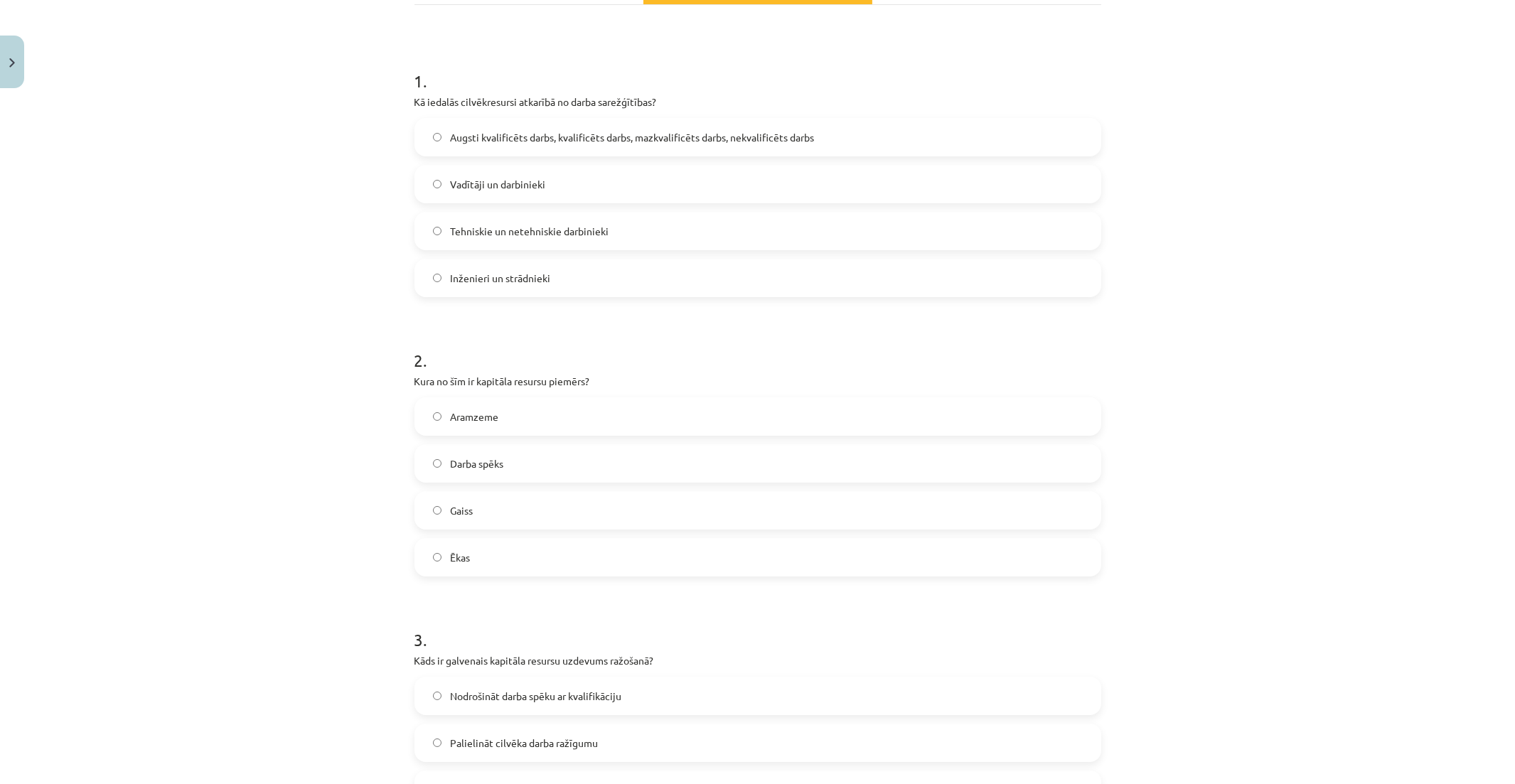
click at [522, 416] on label "Aramzeme" at bounding box center [757, 416] width 684 height 36
click at [582, 550] on label "Ēkas" at bounding box center [757, 557] width 684 height 36
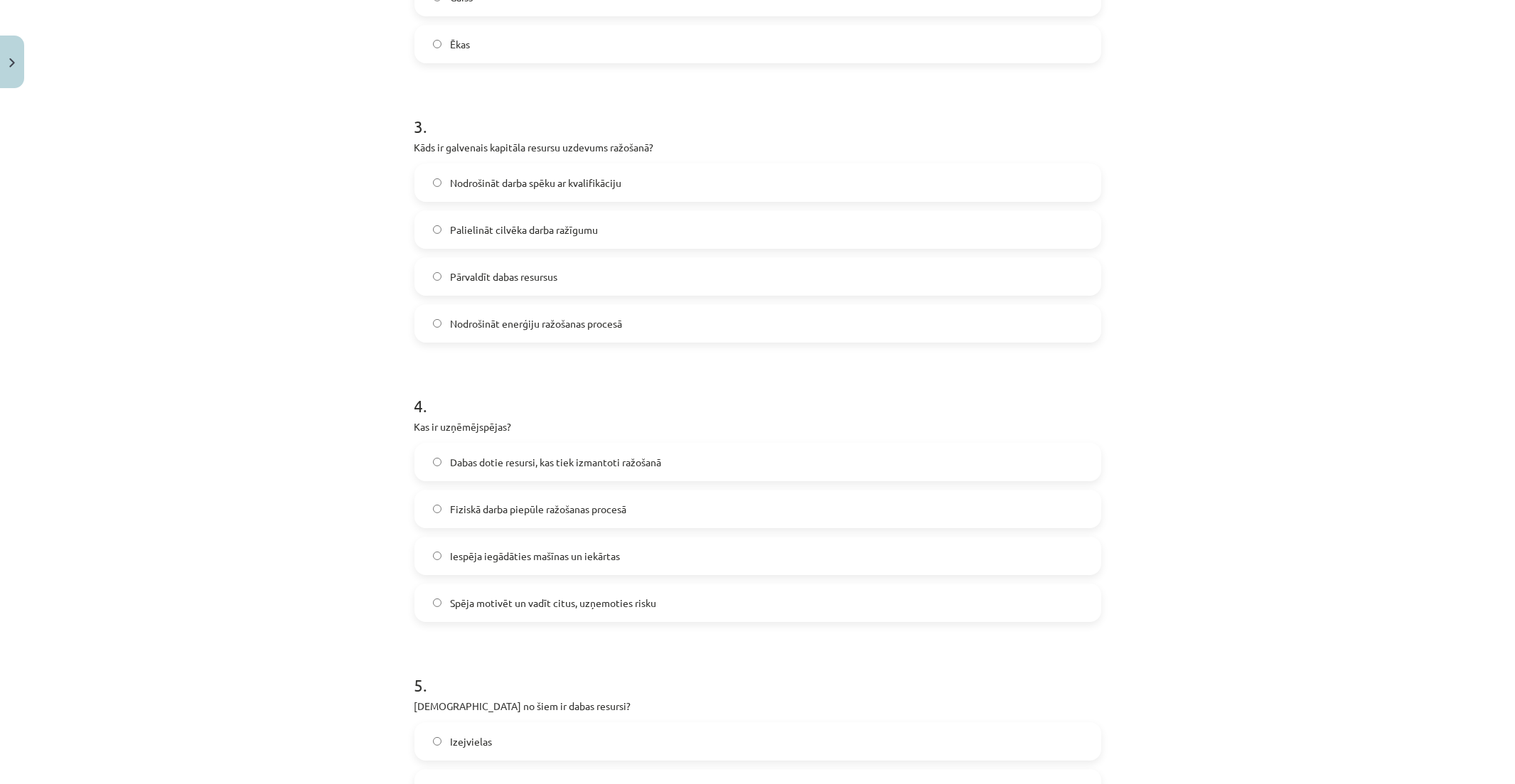
scroll to position [790, 0]
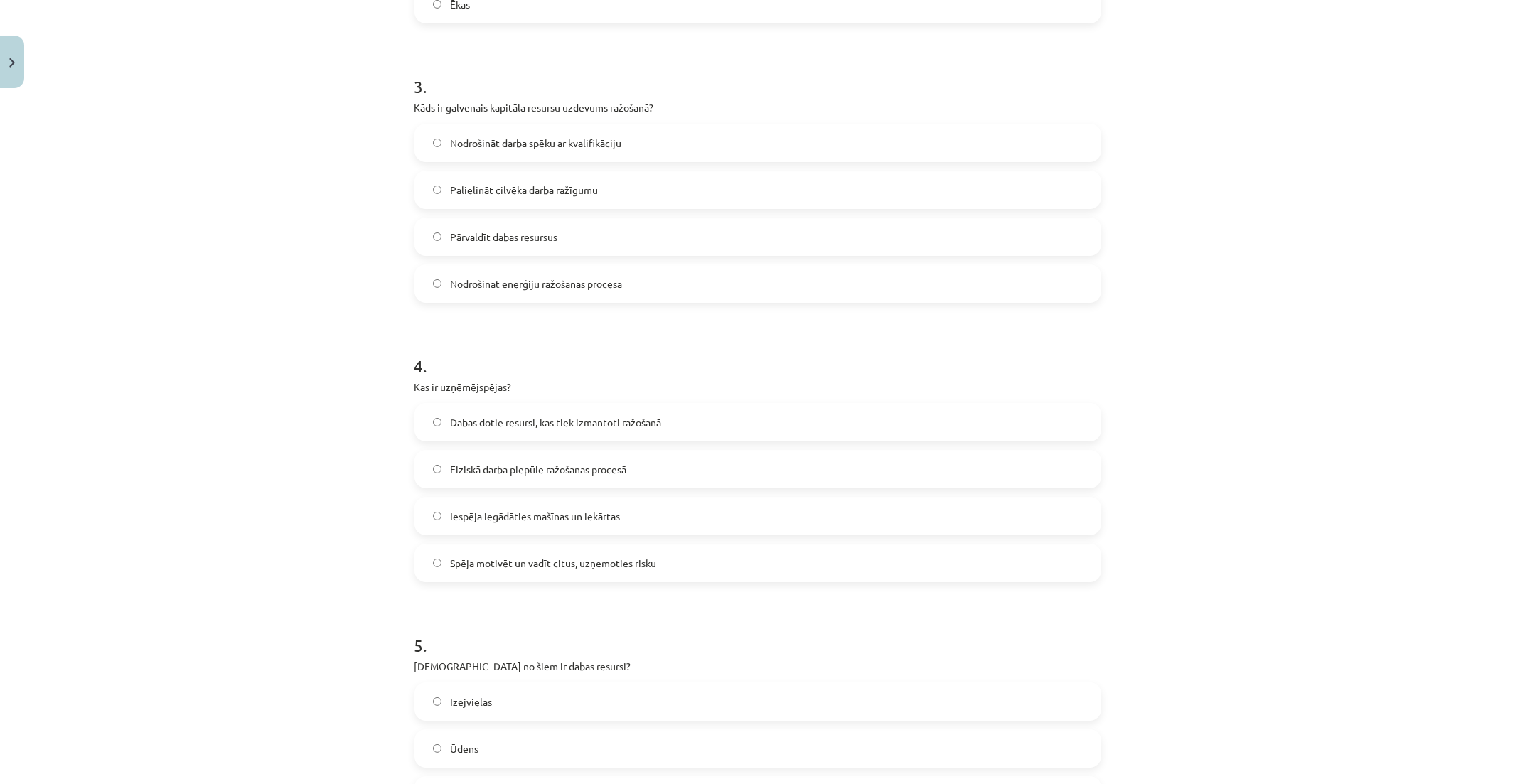
click at [565, 186] on span "Palielināt cilvēka darba ražīgumu" at bounding box center [523, 190] width 148 height 15
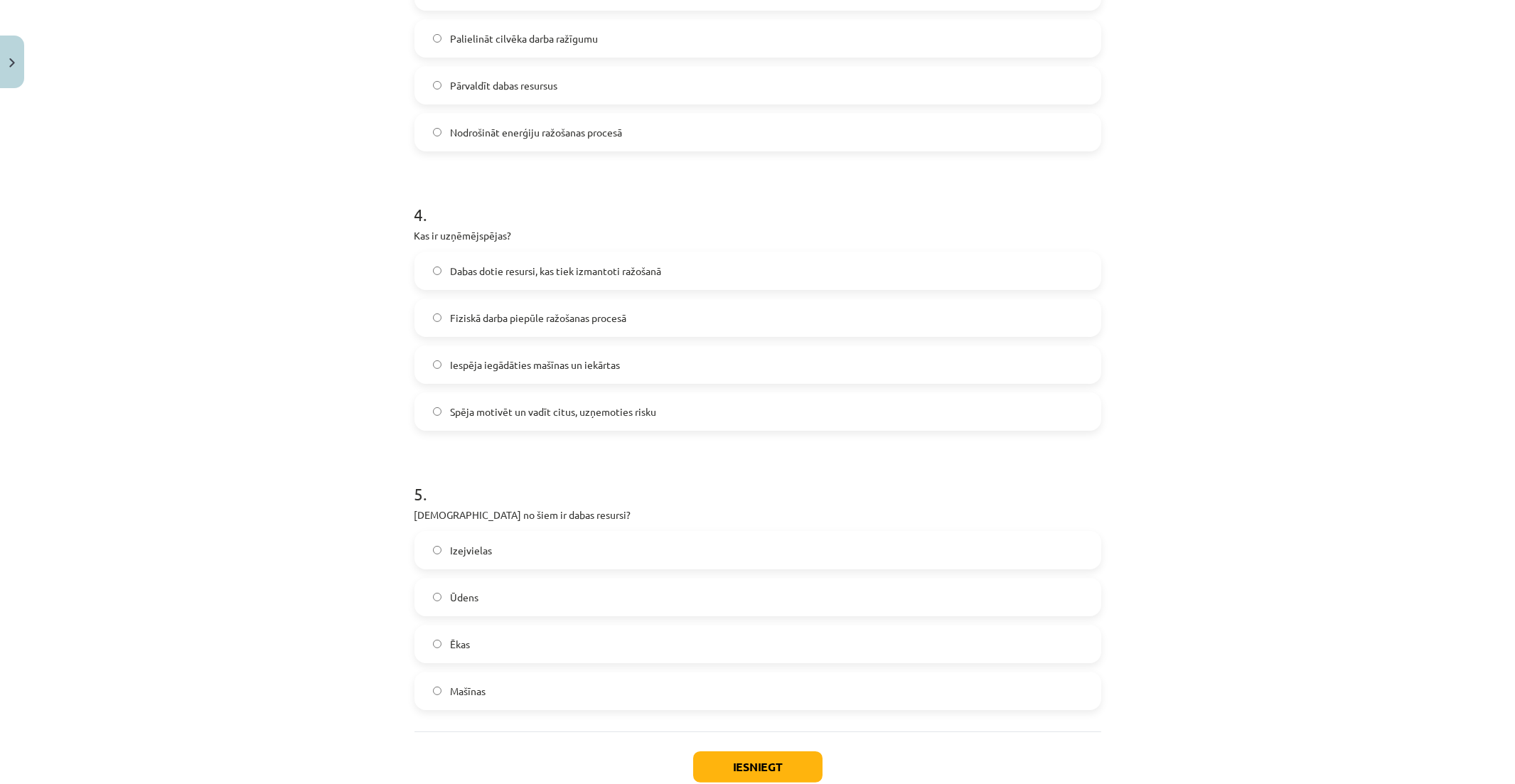
scroll to position [948, 0]
click at [515, 593] on label "Ūdens" at bounding box center [757, 590] width 684 height 36
click at [581, 405] on span "Spēja motivēt un vadīt citus, uzņemoties risku" at bounding box center [553, 405] width 206 height 15
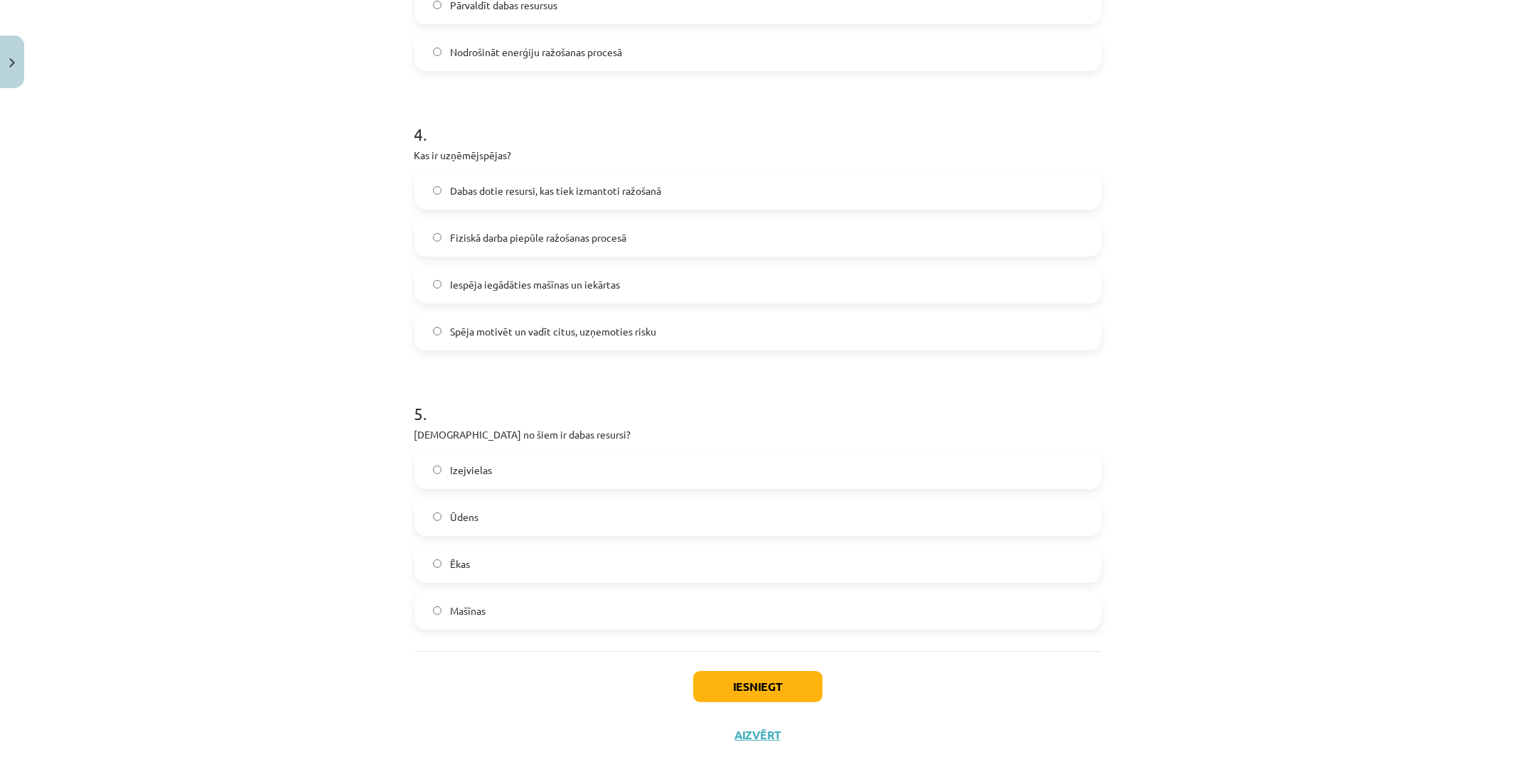
scroll to position [1032, 0]
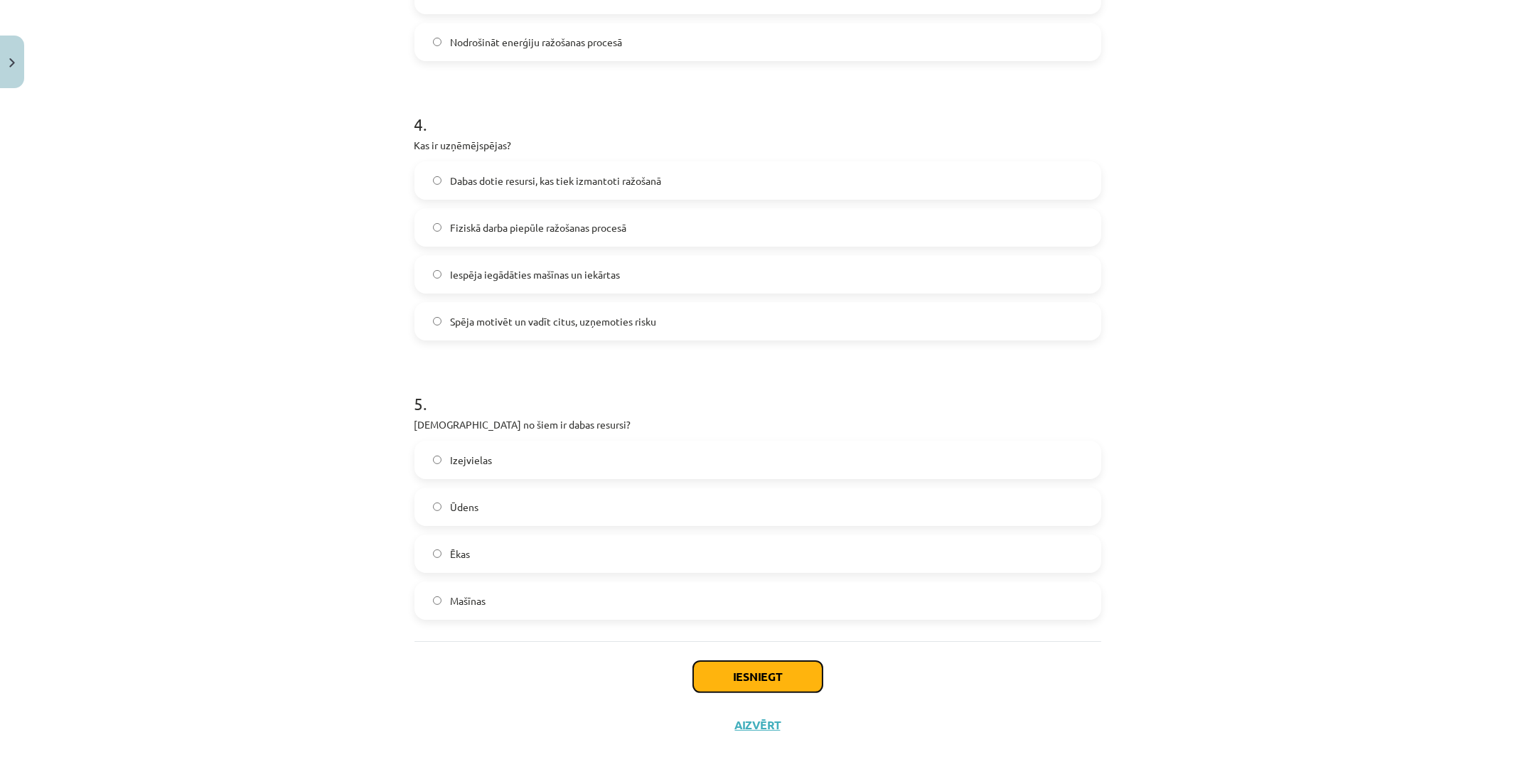
click at [805, 676] on button "Iesniegt" at bounding box center [758, 676] width 130 height 31
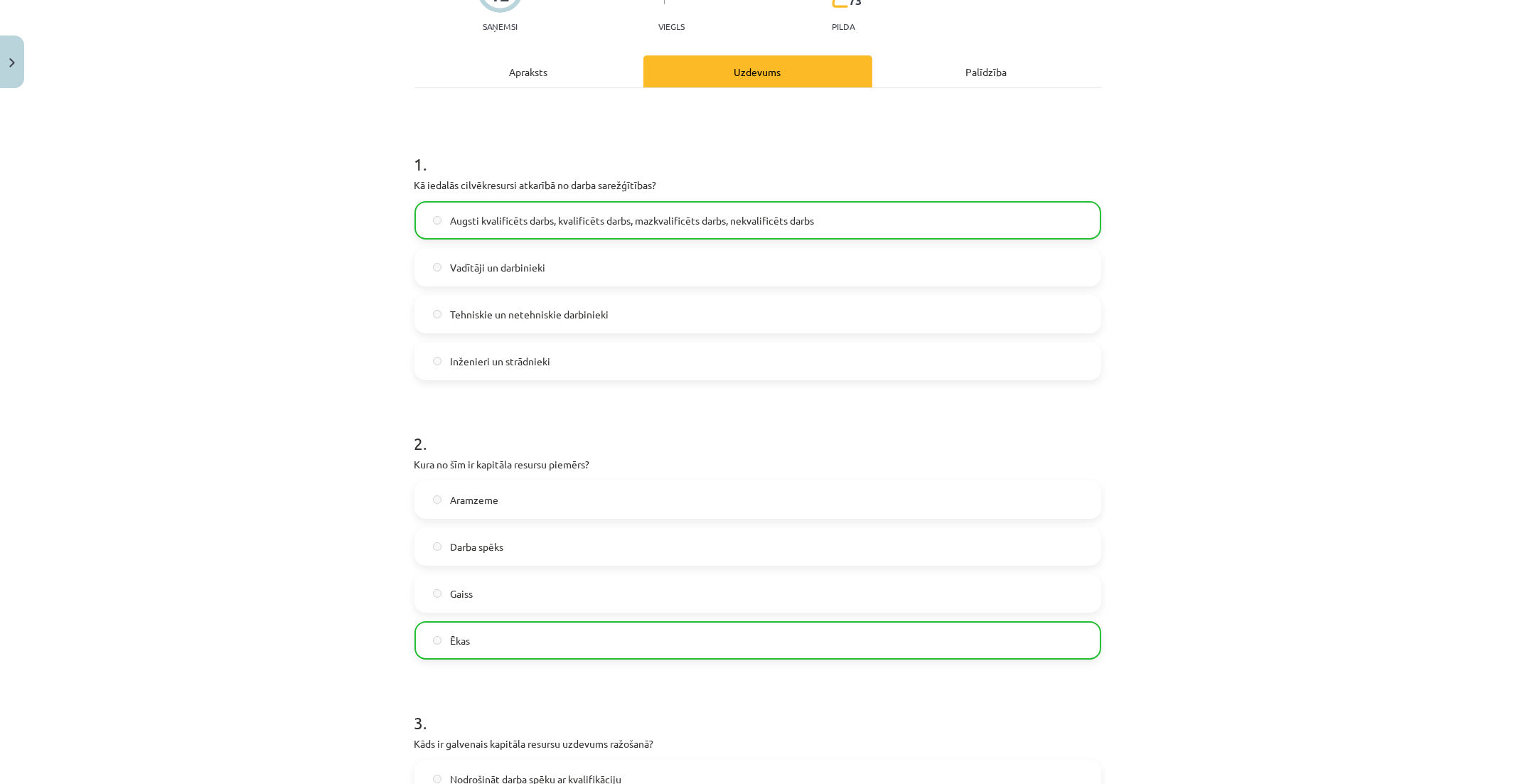
scroll to position [0, 0]
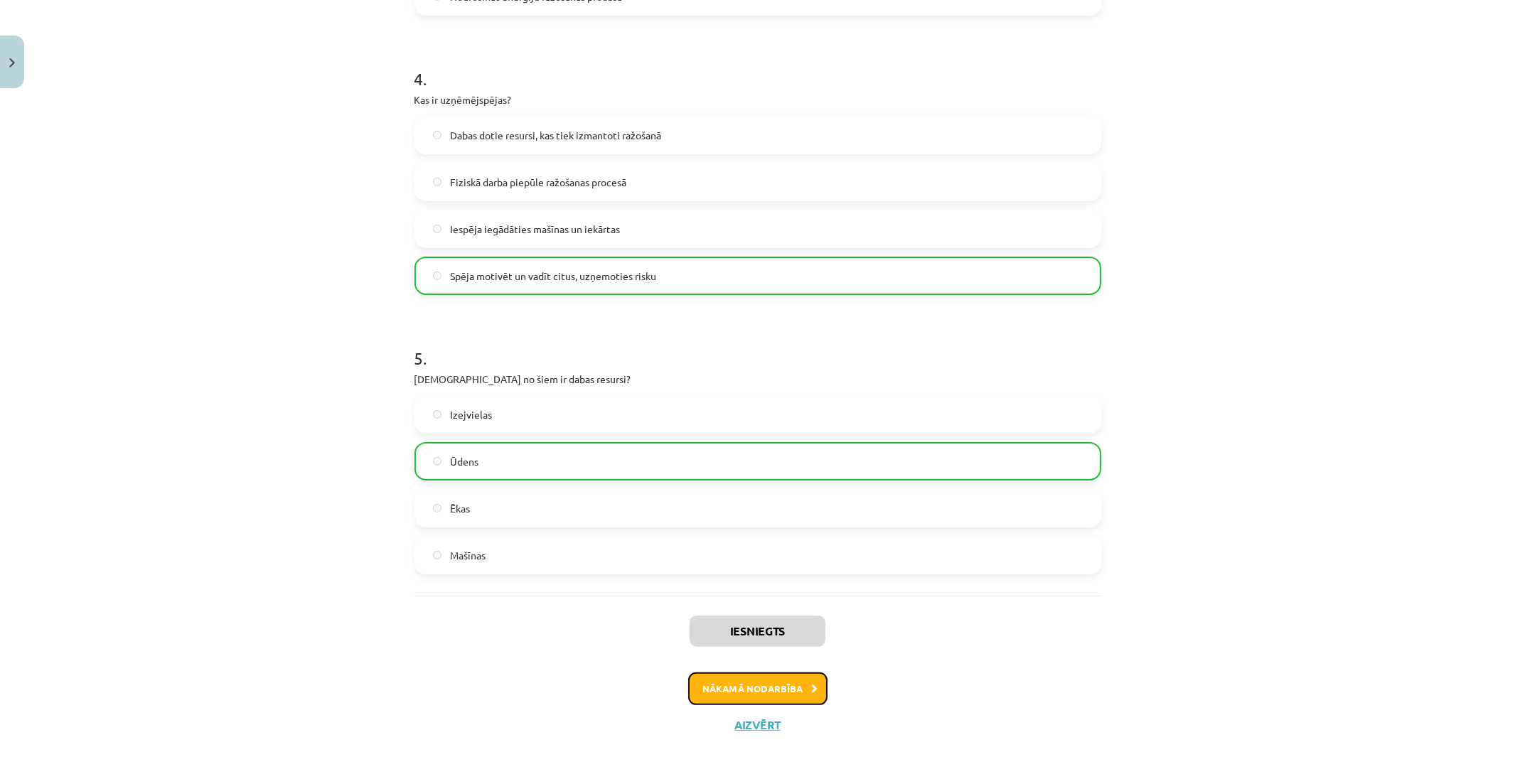
click at [812, 686] on icon at bounding box center [815, 689] width 7 height 9
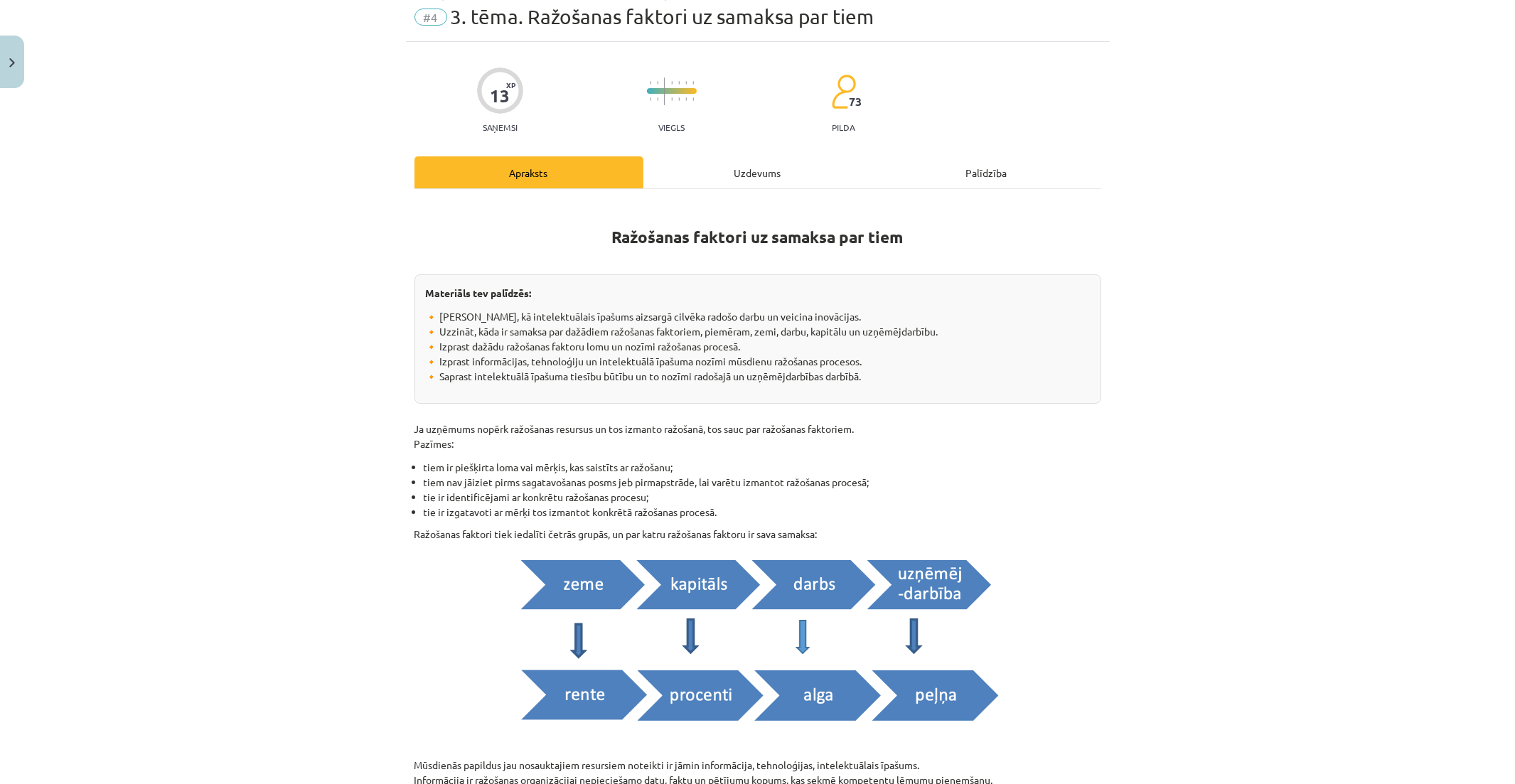
scroll to position [36, 0]
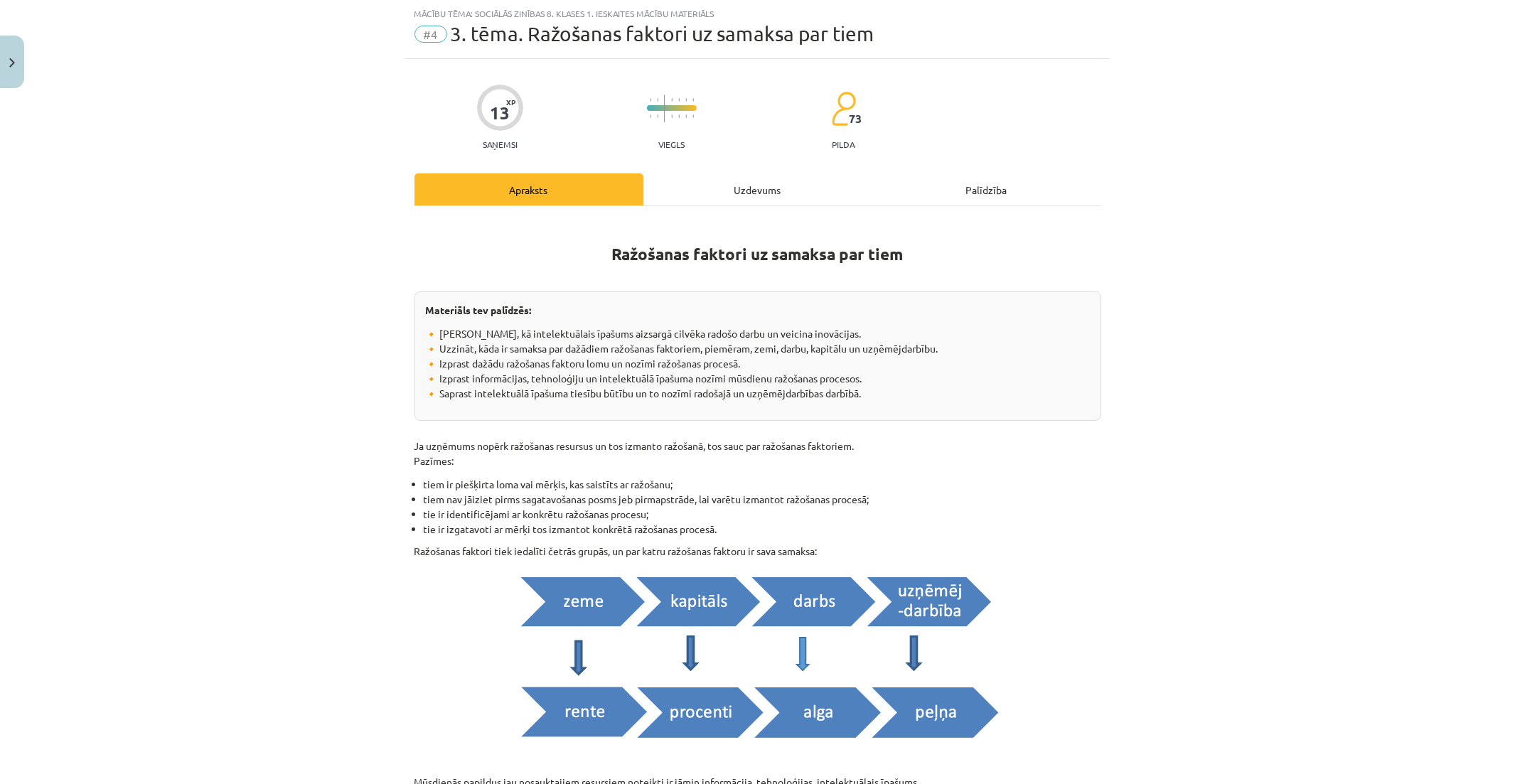
click at [737, 194] on div "Uzdevums" at bounding box center [758, 189] width 229 height 32
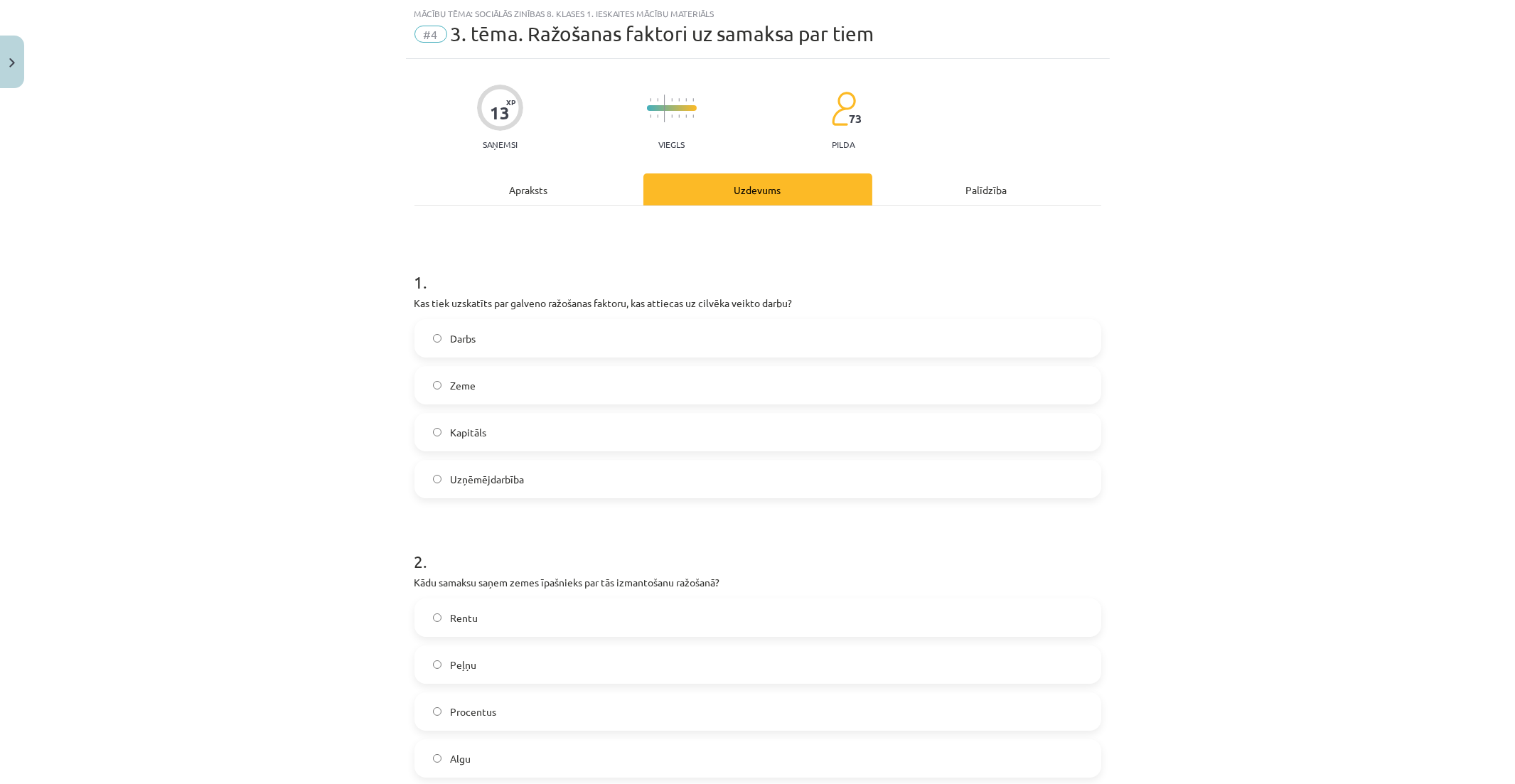
scroll to position [114, 0]
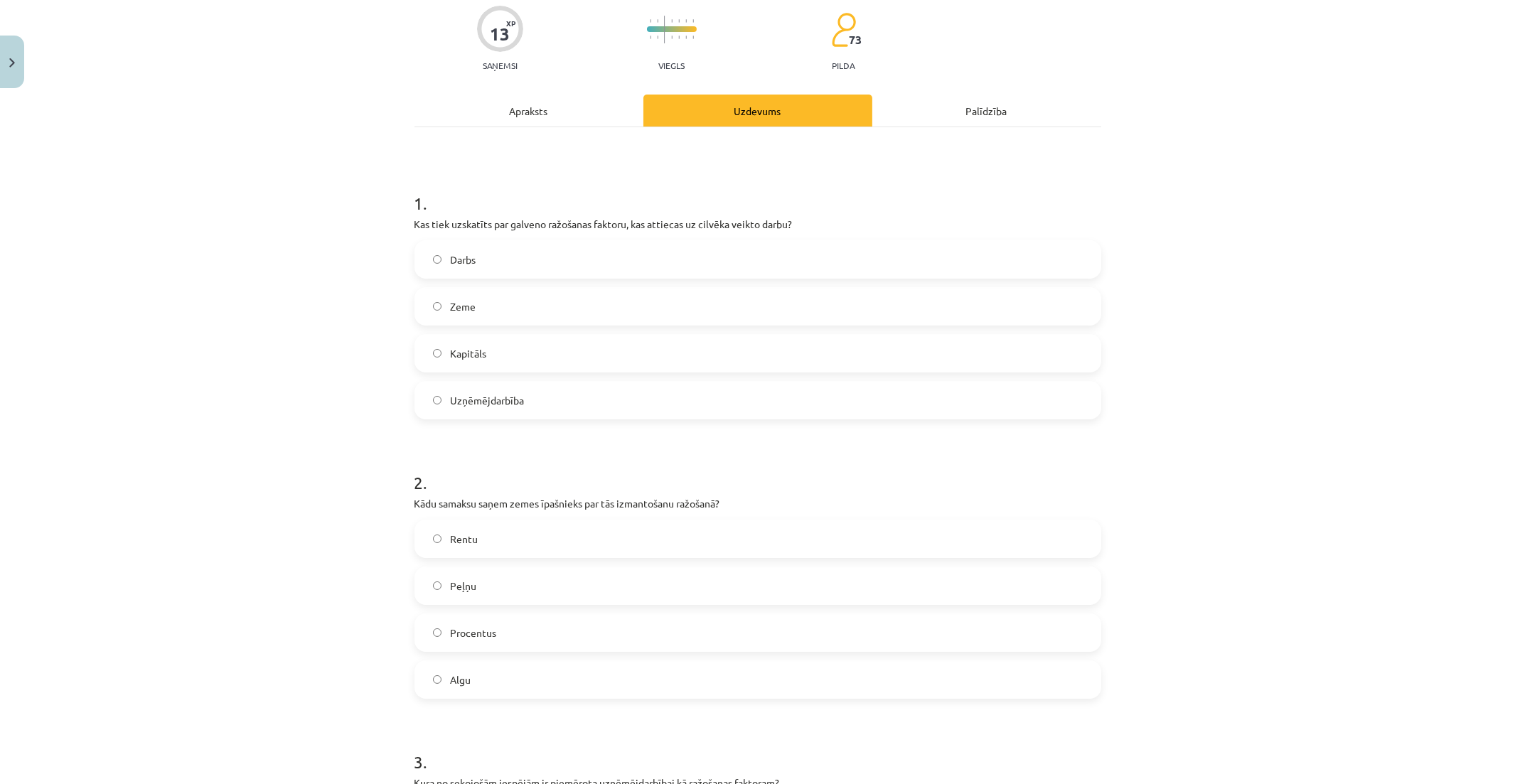
click at [528, 400] on label "Uzņēmējdarbība" at bounding box center [757, 400] width 684 height 36
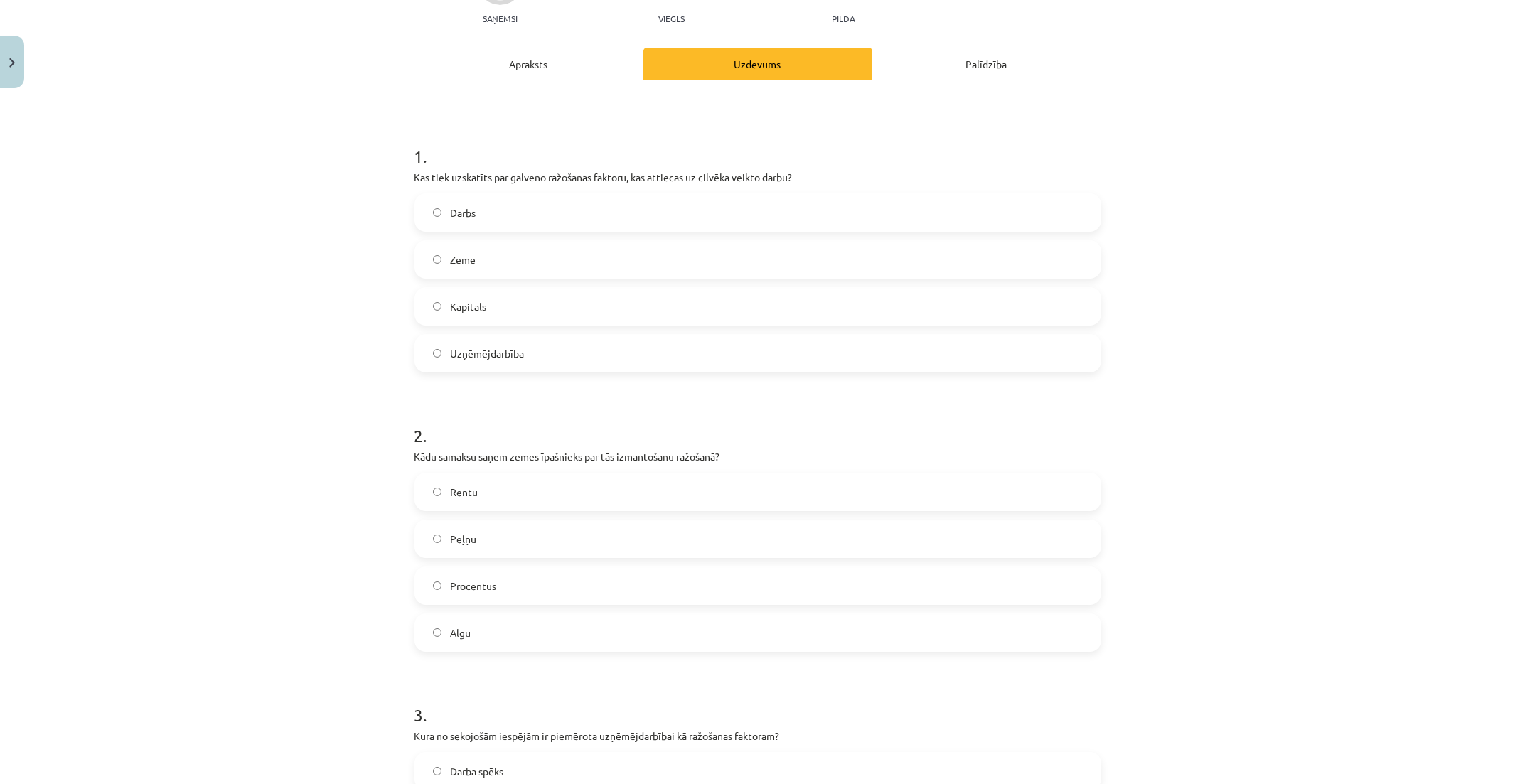
scroll to position [316, 0]
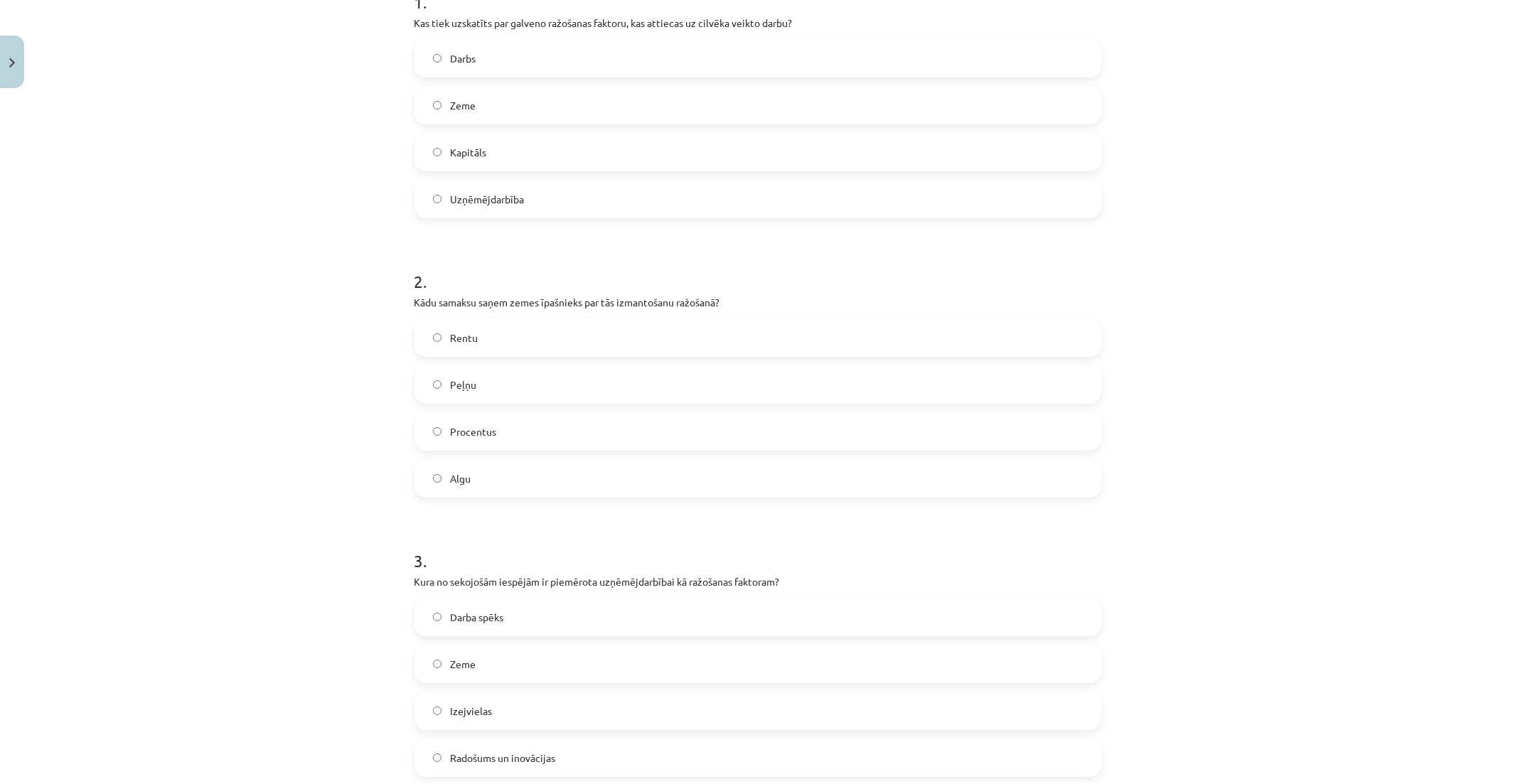
click at [584, 346] on label "Rentu" at bounding box center [757, 337] width 684 height 36
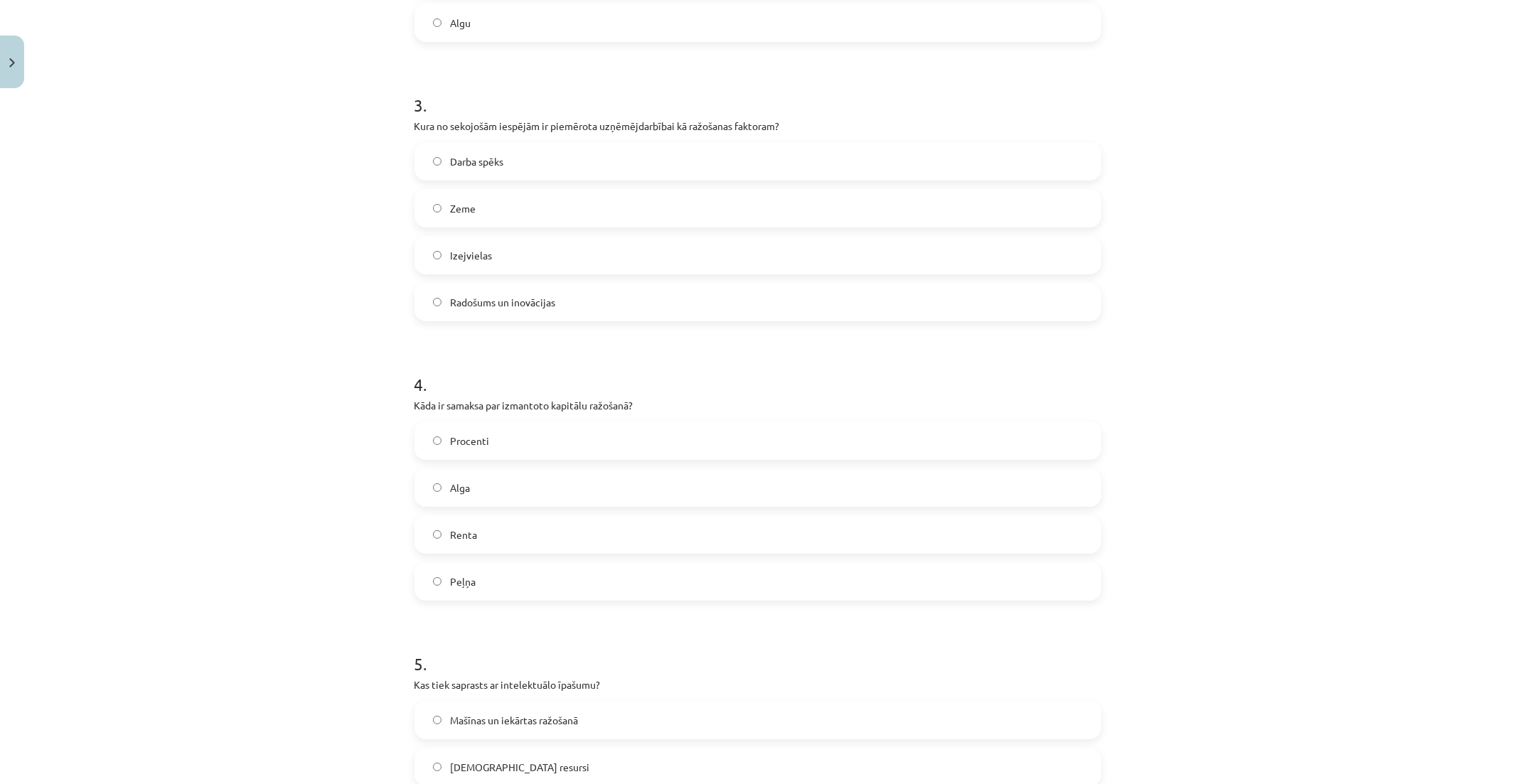
scroll to position [868, 0]
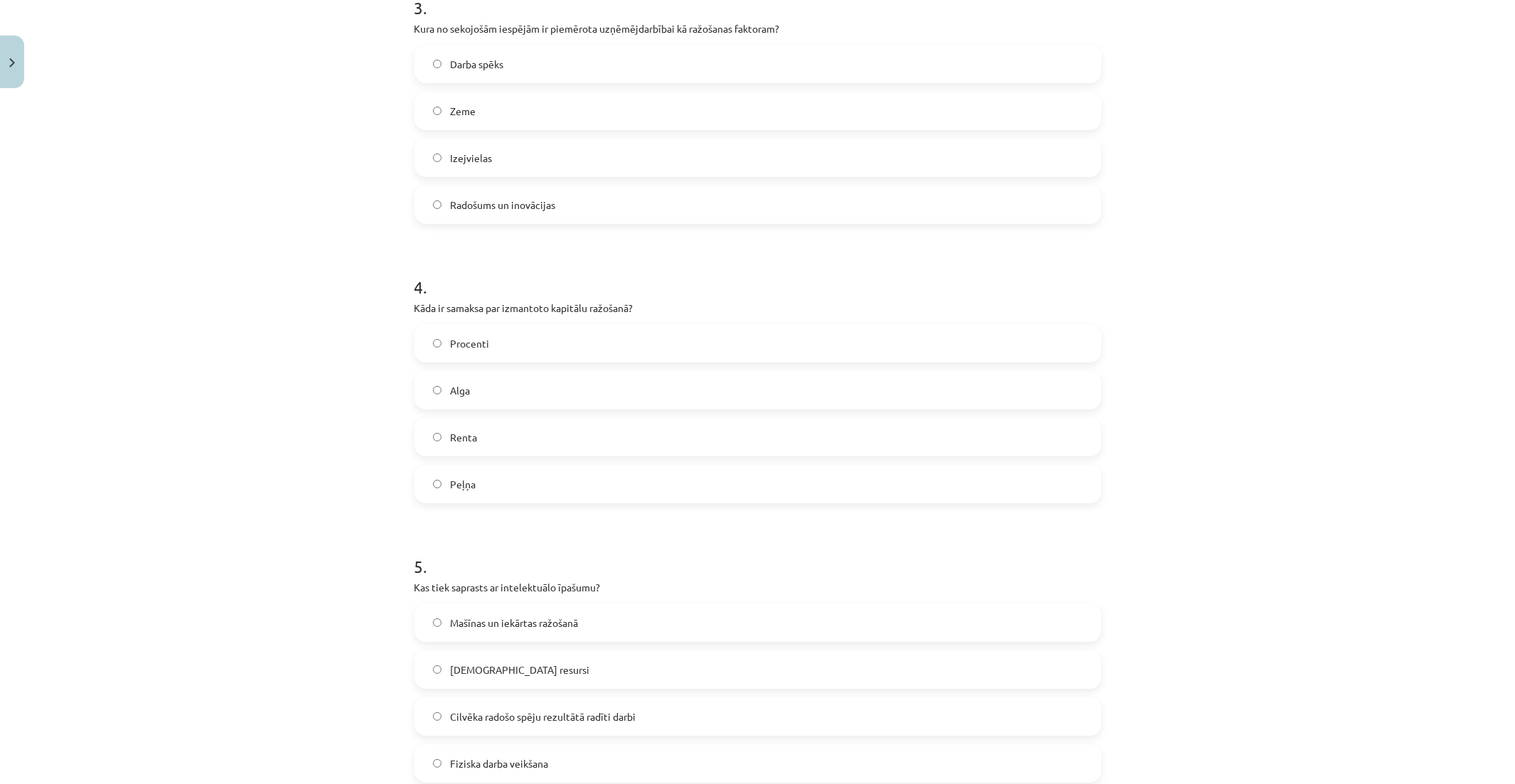
click at [615, 208] on label "Radošums un inovācijas" at bounding box center [757, 205] width 684 height 36
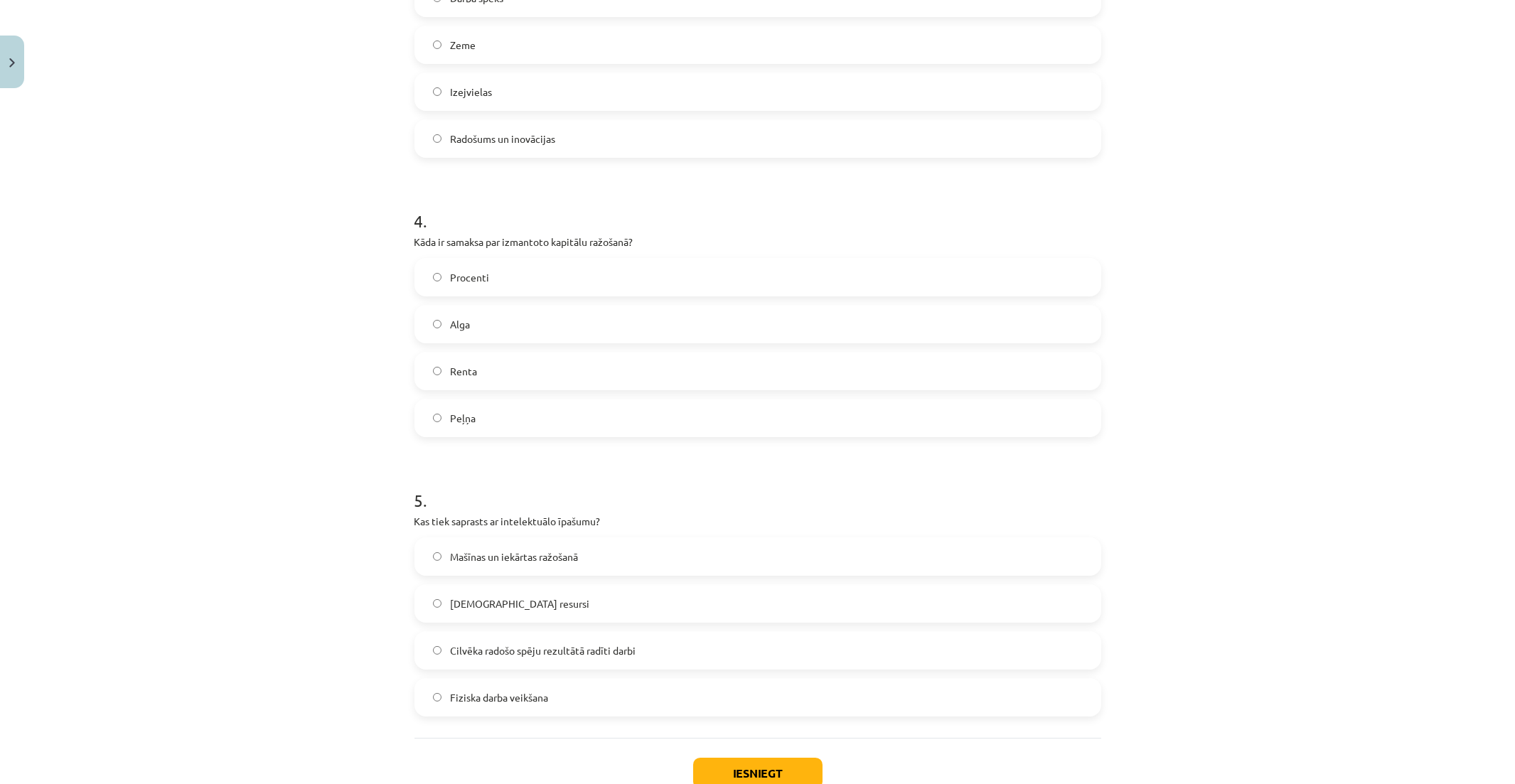
scroll to position [1026, 0]
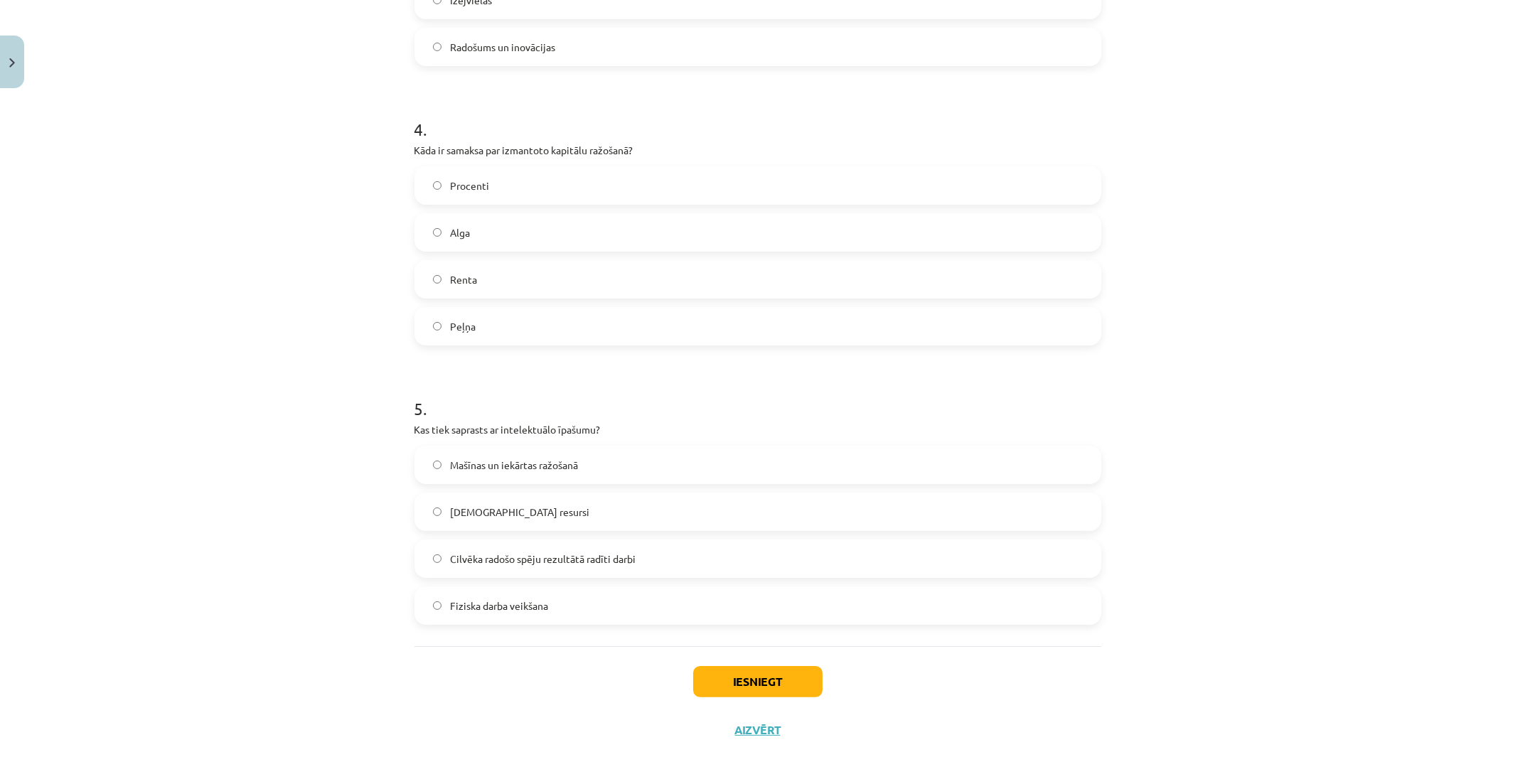
click at [635, 183] on label "Procenti" at bounding box center [757, 185] width 684 height 36
click at [583, 563] on span "Cilvēka radošo spēju rezultātā radīti darbi" at bounding box center [542, 559] width 186 height 15
click at [734, 670] on button "Iesniegt" at bounding box center [758, 681] width 130 height 31
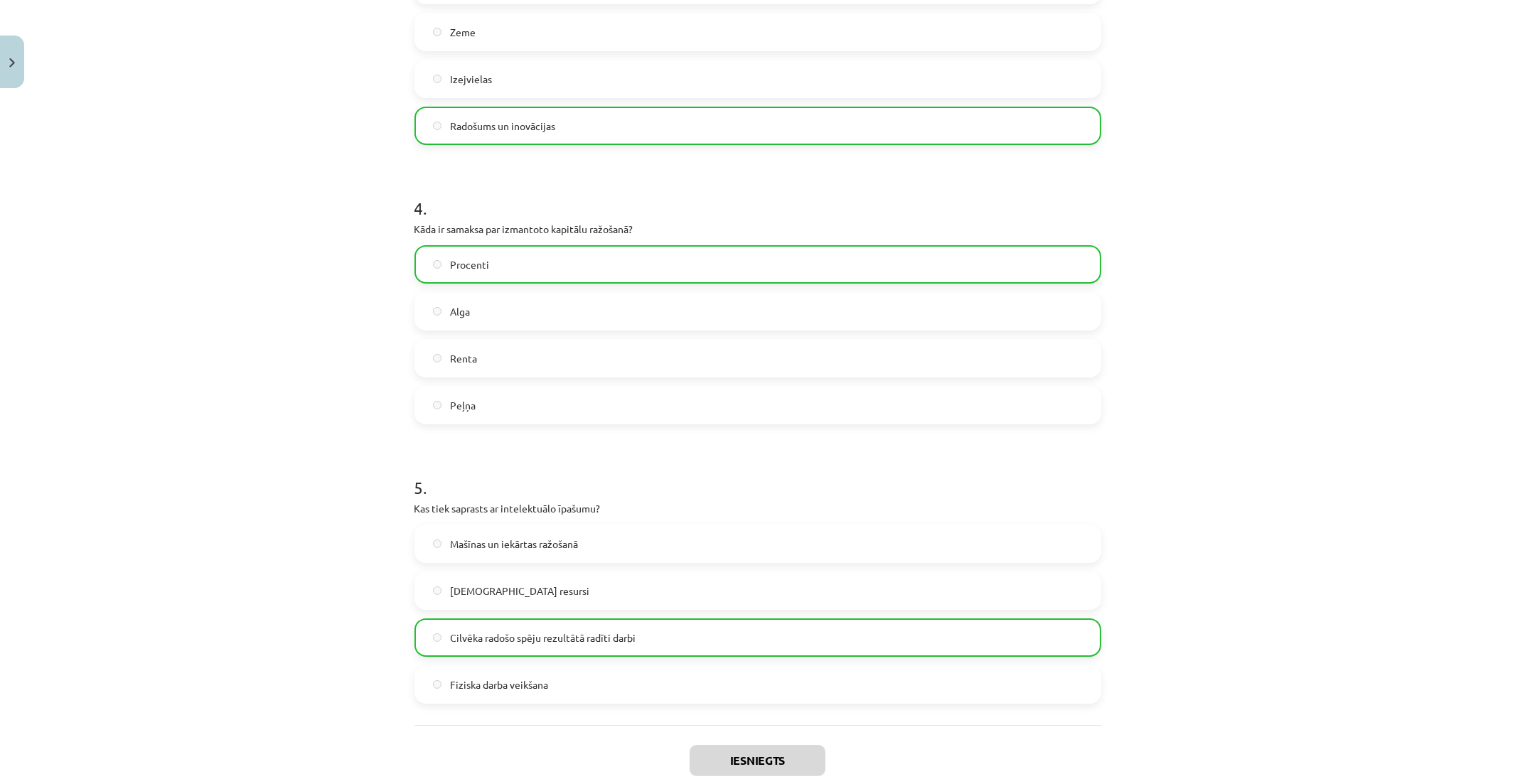
scroll to position [1077, 0]
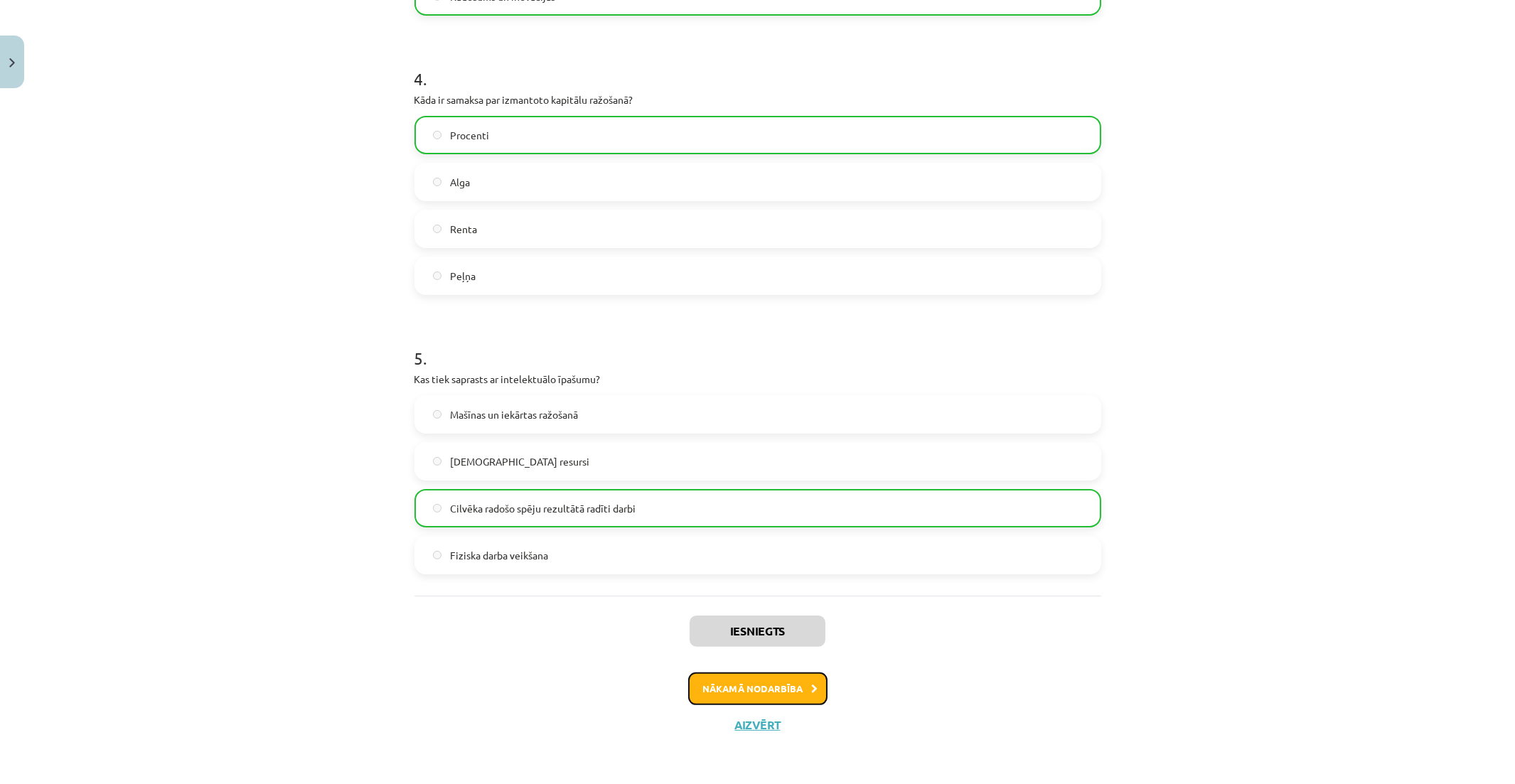
click at [783, 678] on button "Nākamā nodarbība" at bounding box center [757, 689] width 139 height 33
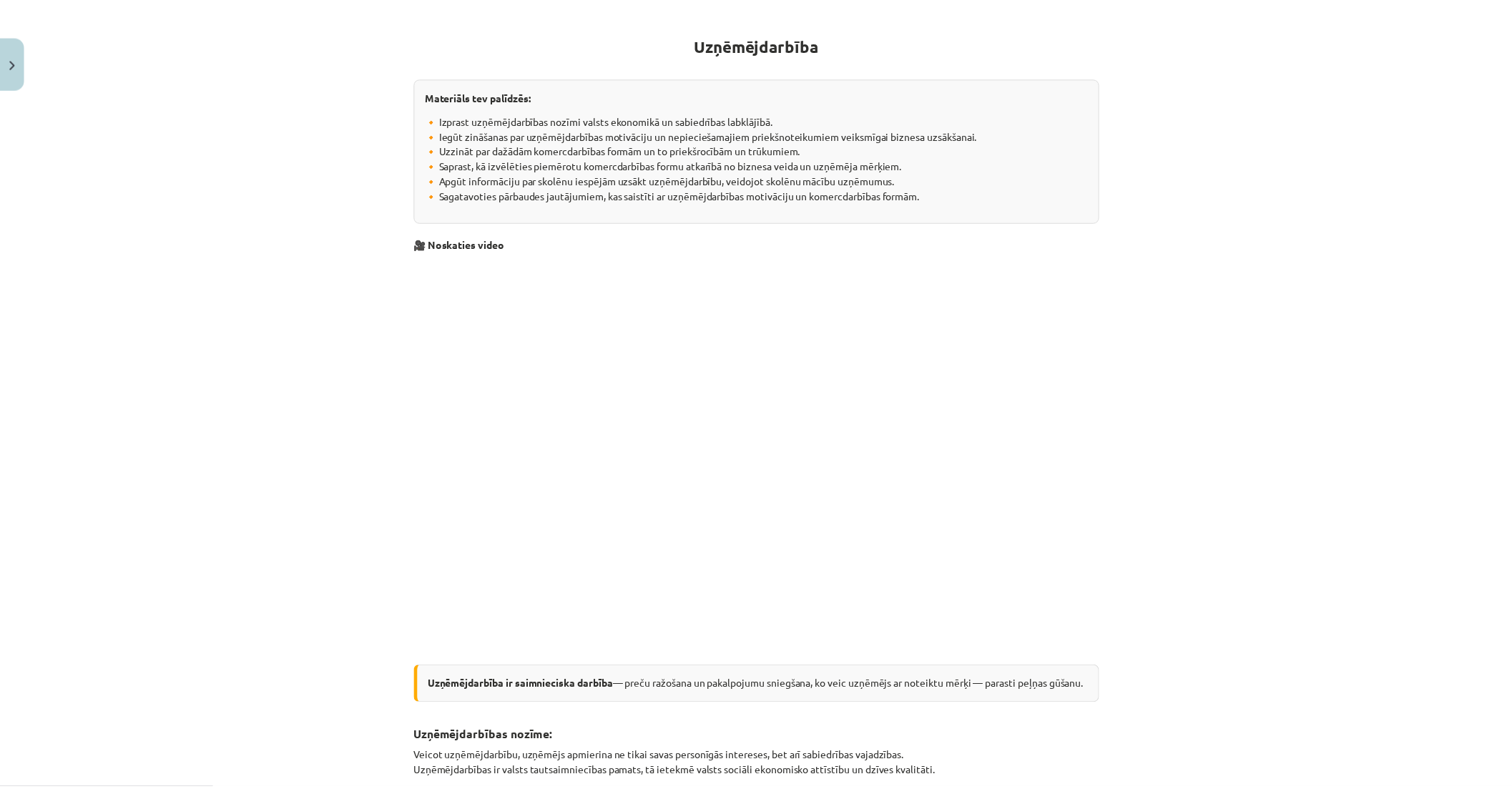
scroll to position [36, 0]
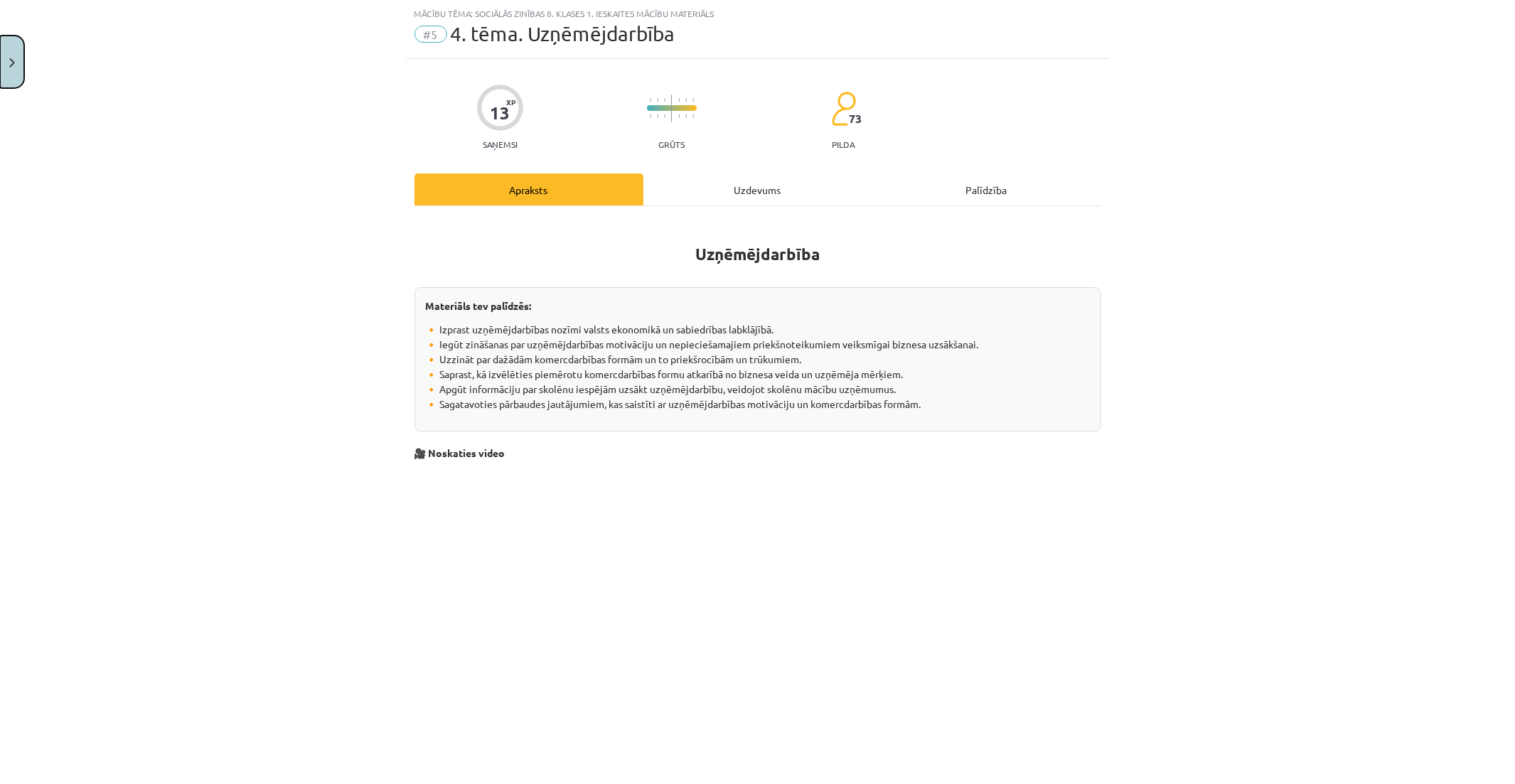
click at [17, 55] on button "Close" at bounding box center [12, 62] width 24 height 52
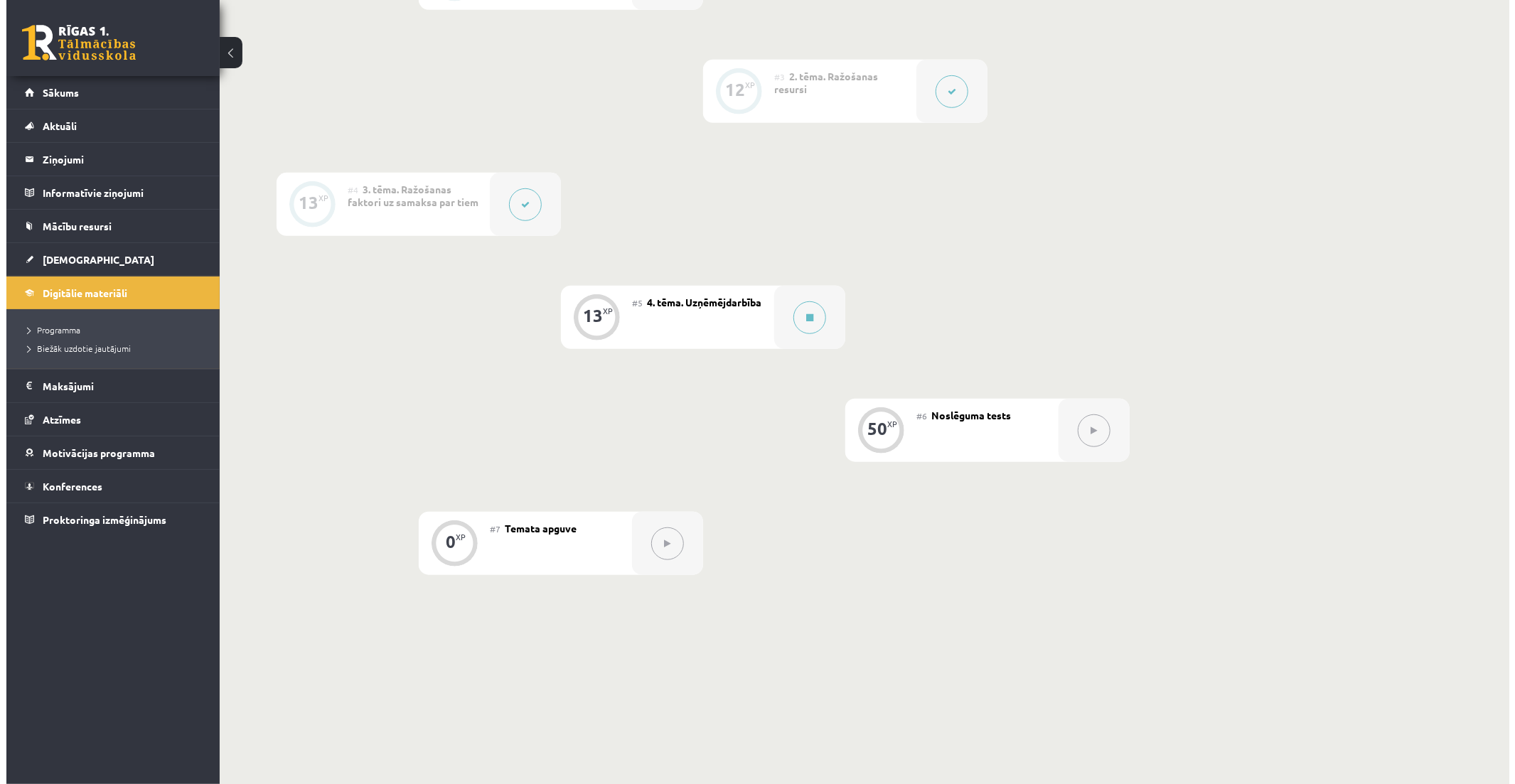
scroll to position [553, 0]
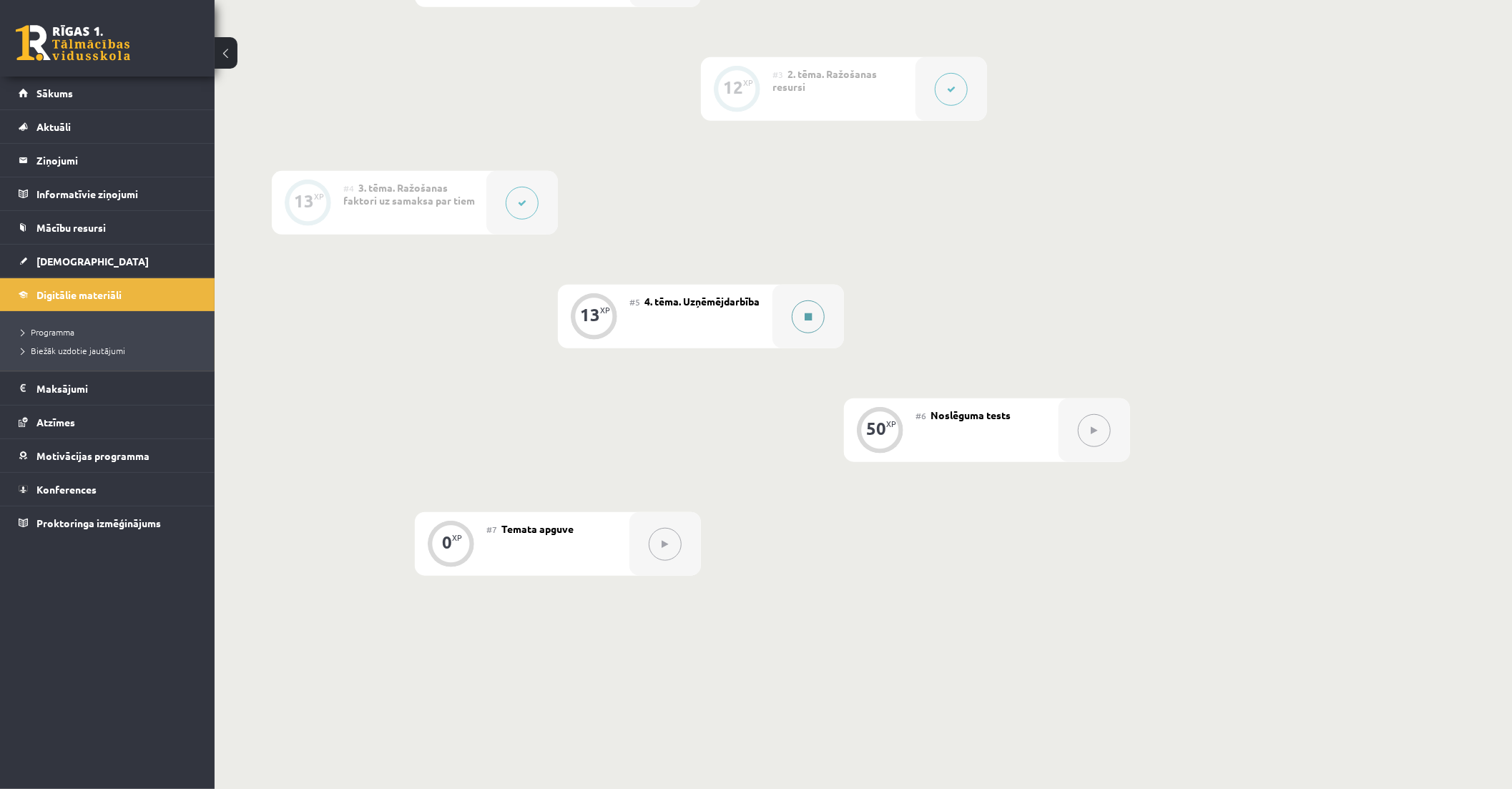
click at [805, 319] on icon at bounding box center [808, 317] width 7 height 9
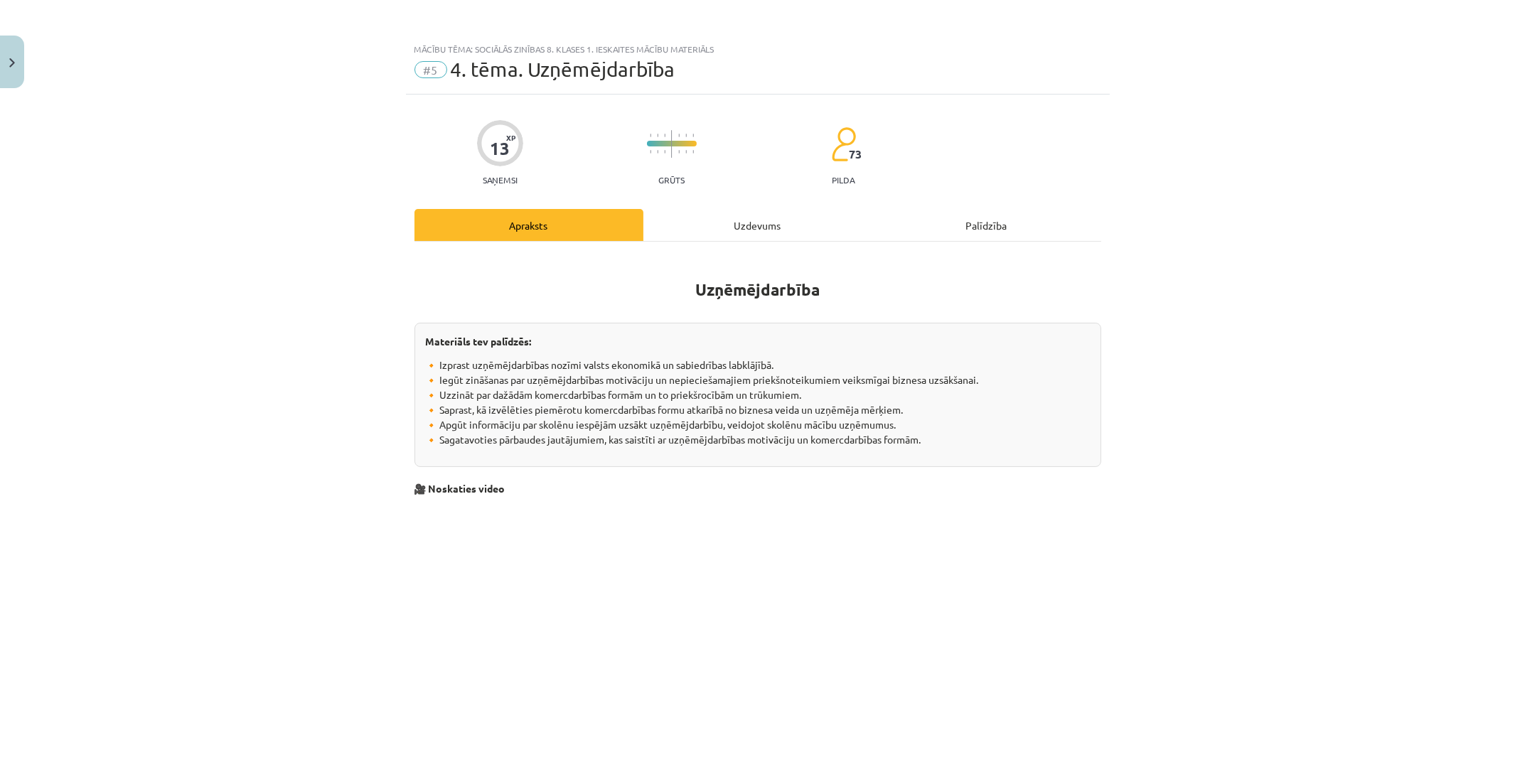
click at [776, 229] on div "Uzdevums" at bounding box center [758, 225] width 229 height 32
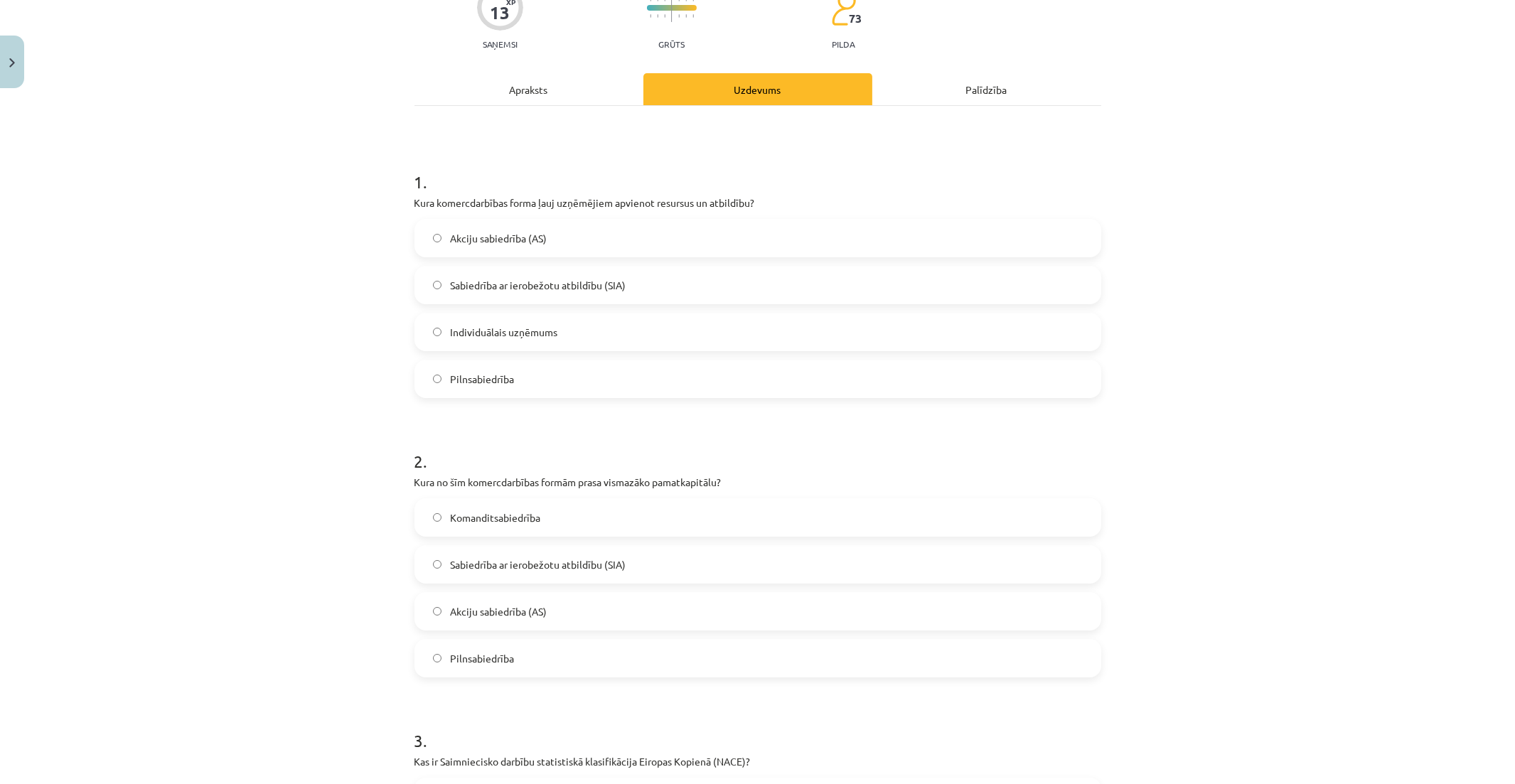
scroll to position [194, 0]
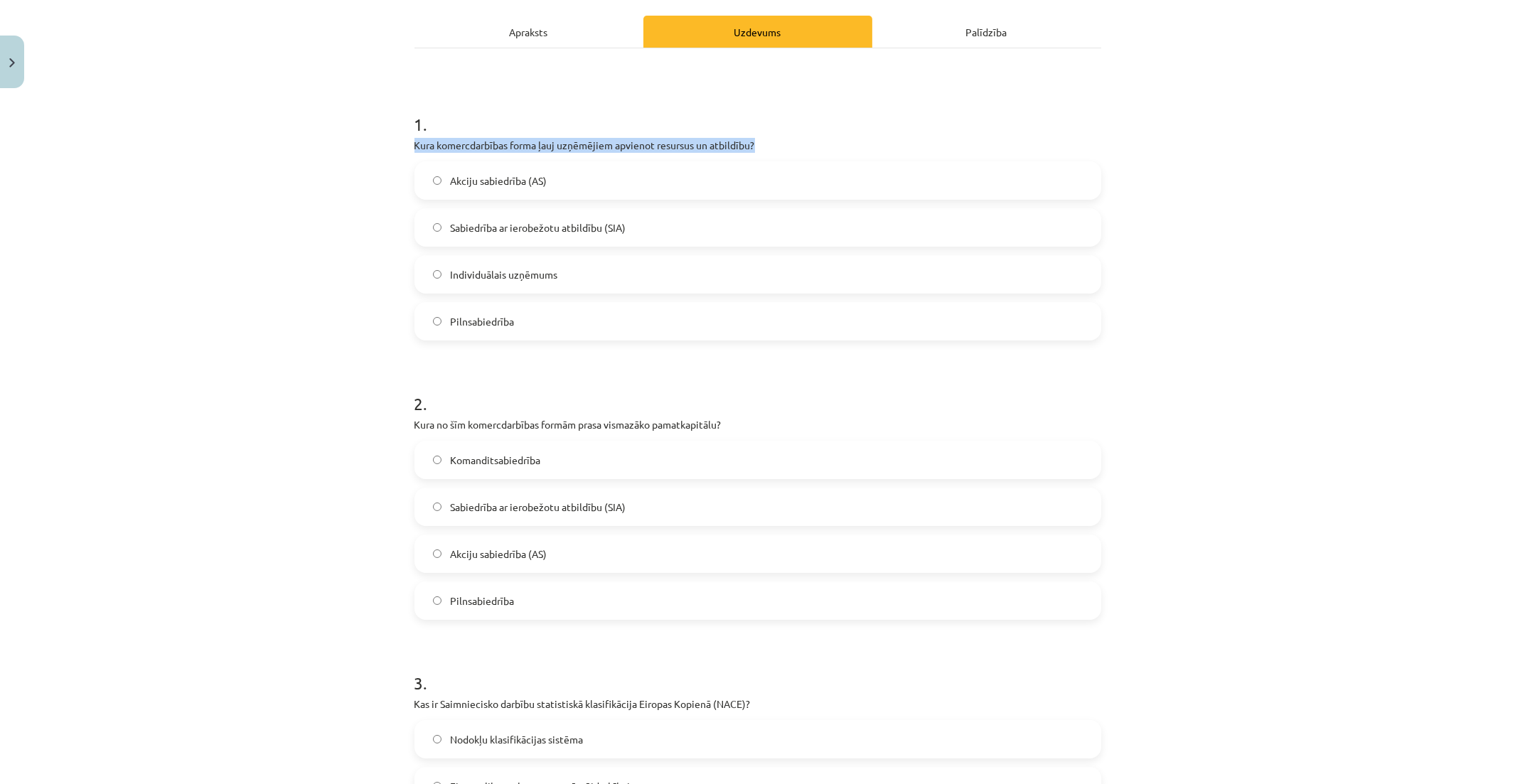
drag, startPoint x: 408, startPoint y: 144, endPoint x: 761, endPoint y: 148, distance: 353.0
click at [761, 148] on p "Kura komercdarbības forma ļauj uzņēmējiem apvienot resursus un atbildību?" at bounding box center [757, 145] width 687 height 15
click at [600, 229] on span "Sabiedrība ar ierobežotu atbildību (SIA)" at bounding box center [537, 228] width 175 height 15
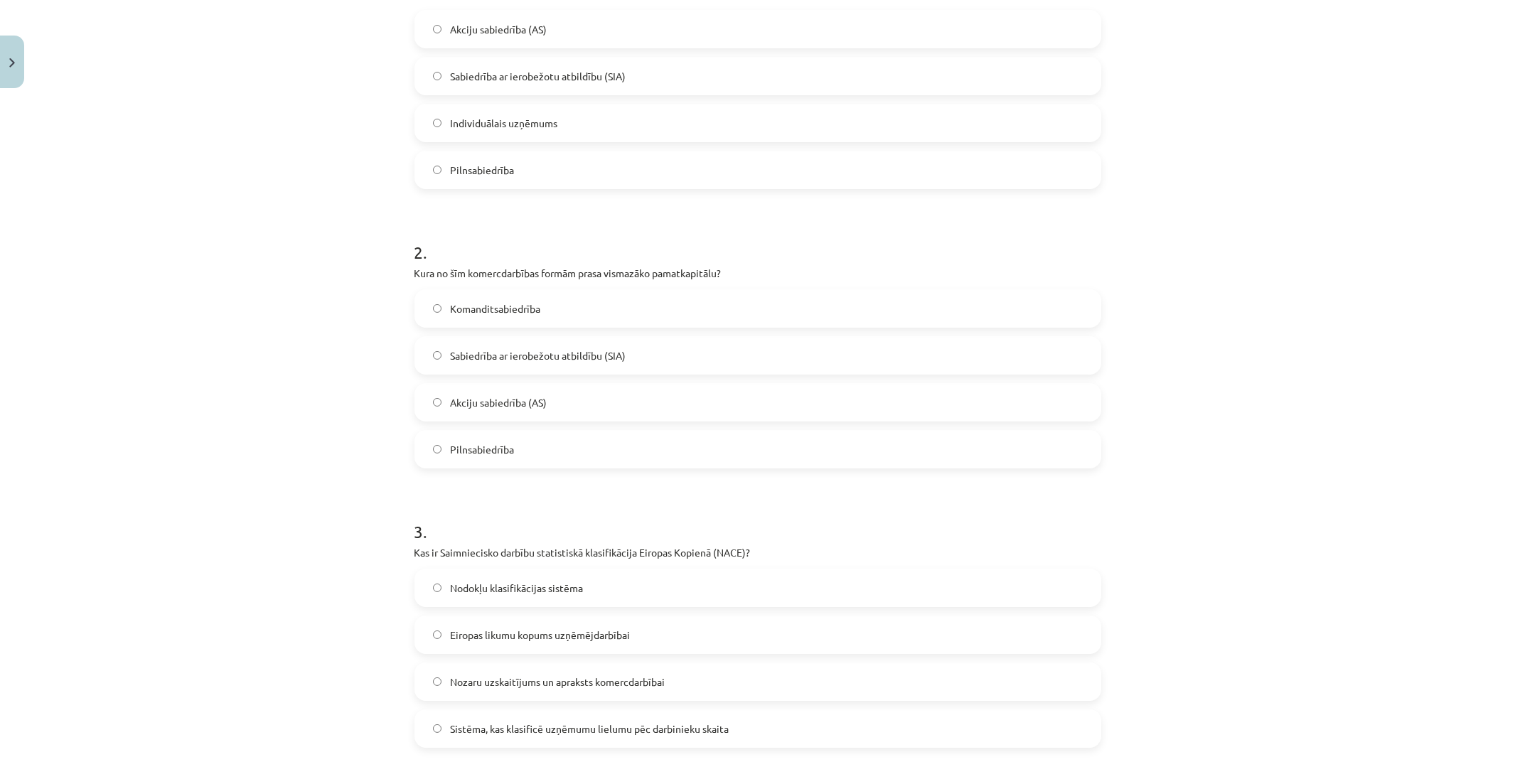
scroll to position [351, 0]
click at [645, 435] on label "Pilnsabiedrība" at bounding box center [757, 443] width 684 height 36
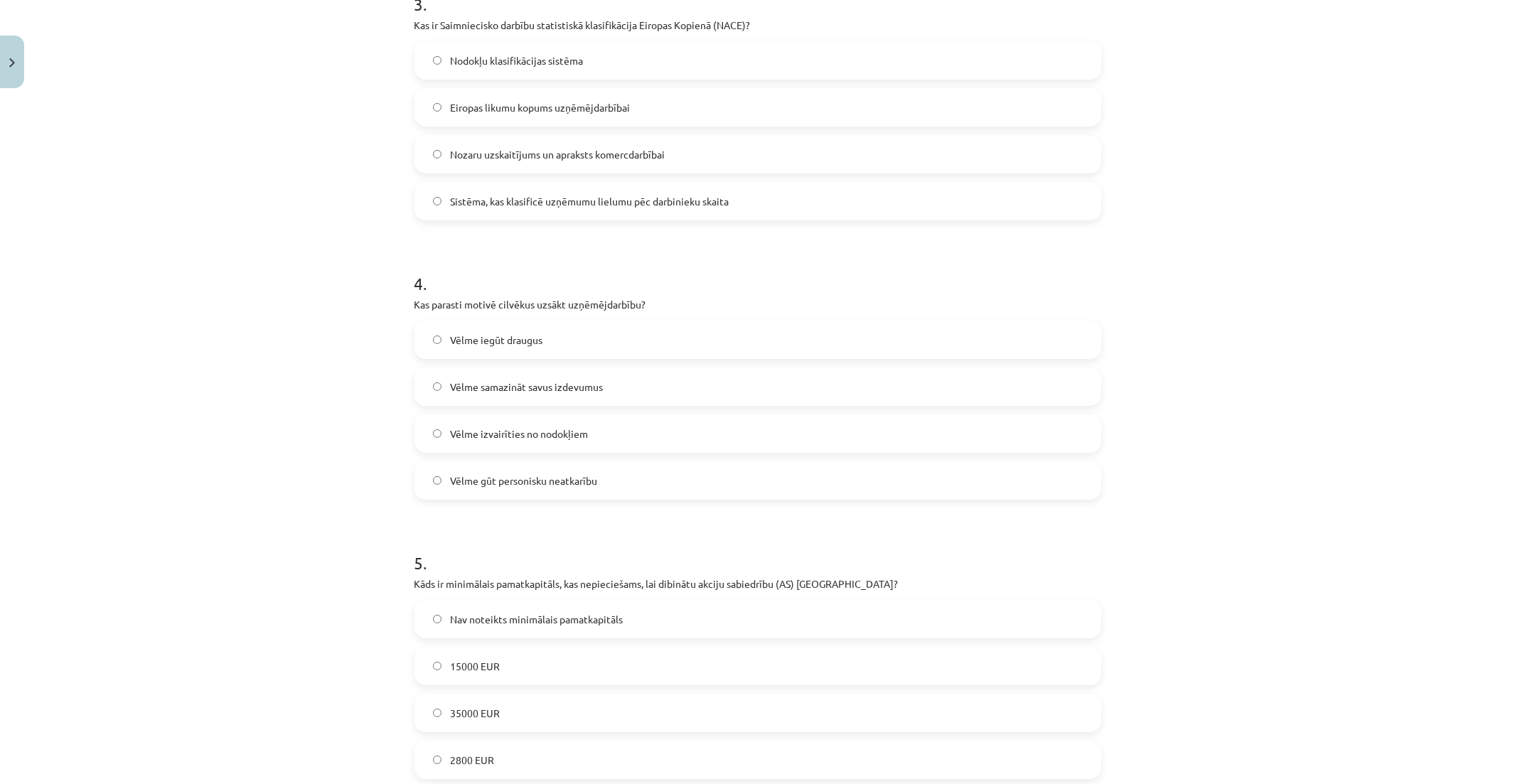
scroll to position [873, 0]
drag, startPoint x: 408, startPoint y: 23, endPoint x: 769, endPoint y: 25, distance: 361.0
click at [769, 25] on p "Kas ir Saimniecisko darbību statistiskā klasifikācija Eiropas Kopienā (NACE)?" at bounding box center [757, 24] width 687 height 15
click at [713, 151] on label "Nozaru uzskaitījums un apraksts komercdarbībai" at bounding box center [757, 154] width 684 height 36
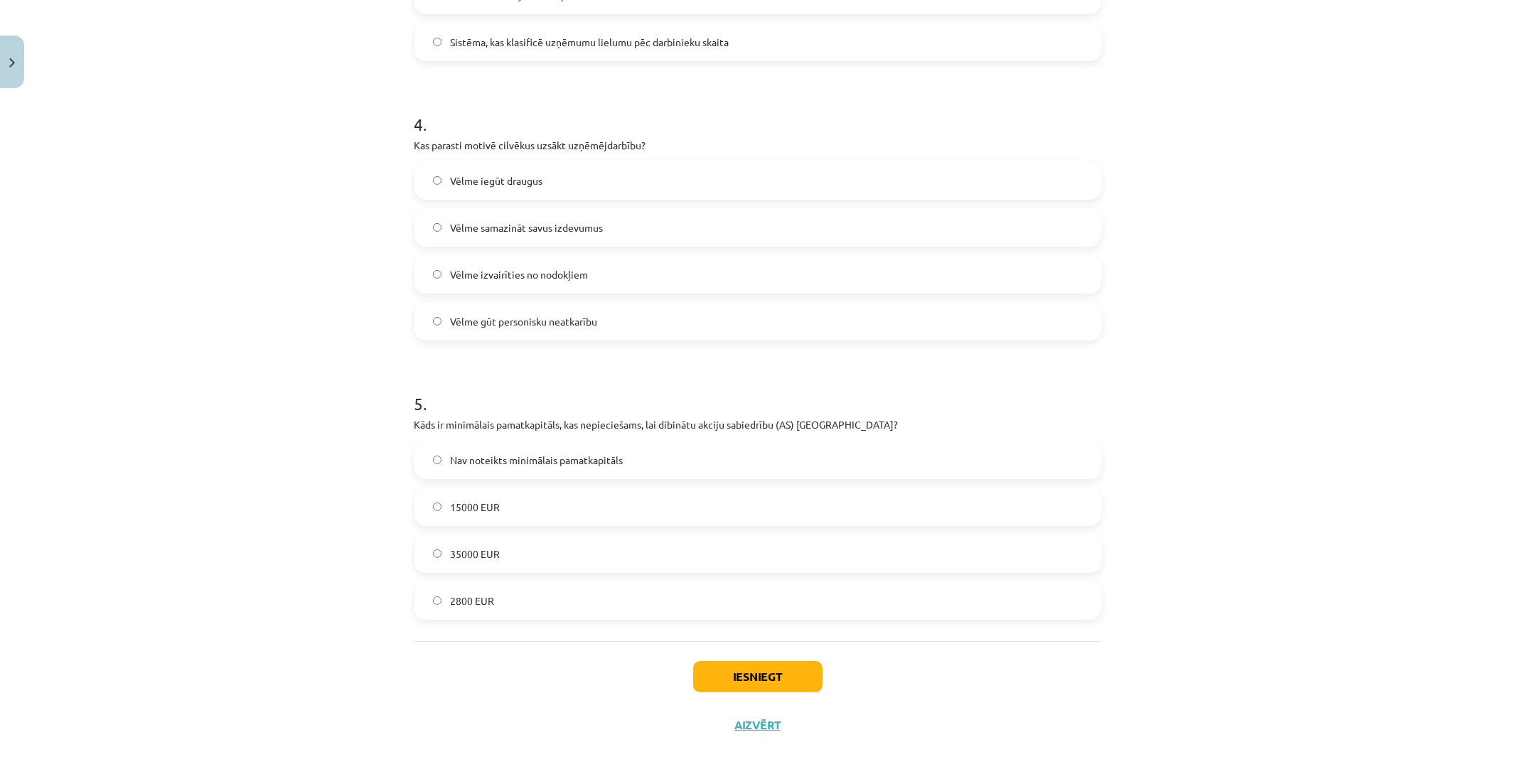
click at [470, 315] on span "Vēlme gūt personisku neatkarību" at bounding box center [523, 322] width 147 height 15
drag, startPoint x: 410, startPoint y: 422, endPoint x: 858, endPoint y: 423, distance: 448.0
click at [858, 423] on p "Kāds ir minimālais pamatkapitāls, kas nepieciešams, lai dibinātu akciju sabiedr…" at bounding box center [757, 424] width 687 height 15
click at [573, 598] on label "2800 EUR" at bounding box center [757, 601] width 684 height 36
click at [534, 509] on label "15000 EUR" at bounding box center [757, 507] width 684 height 36
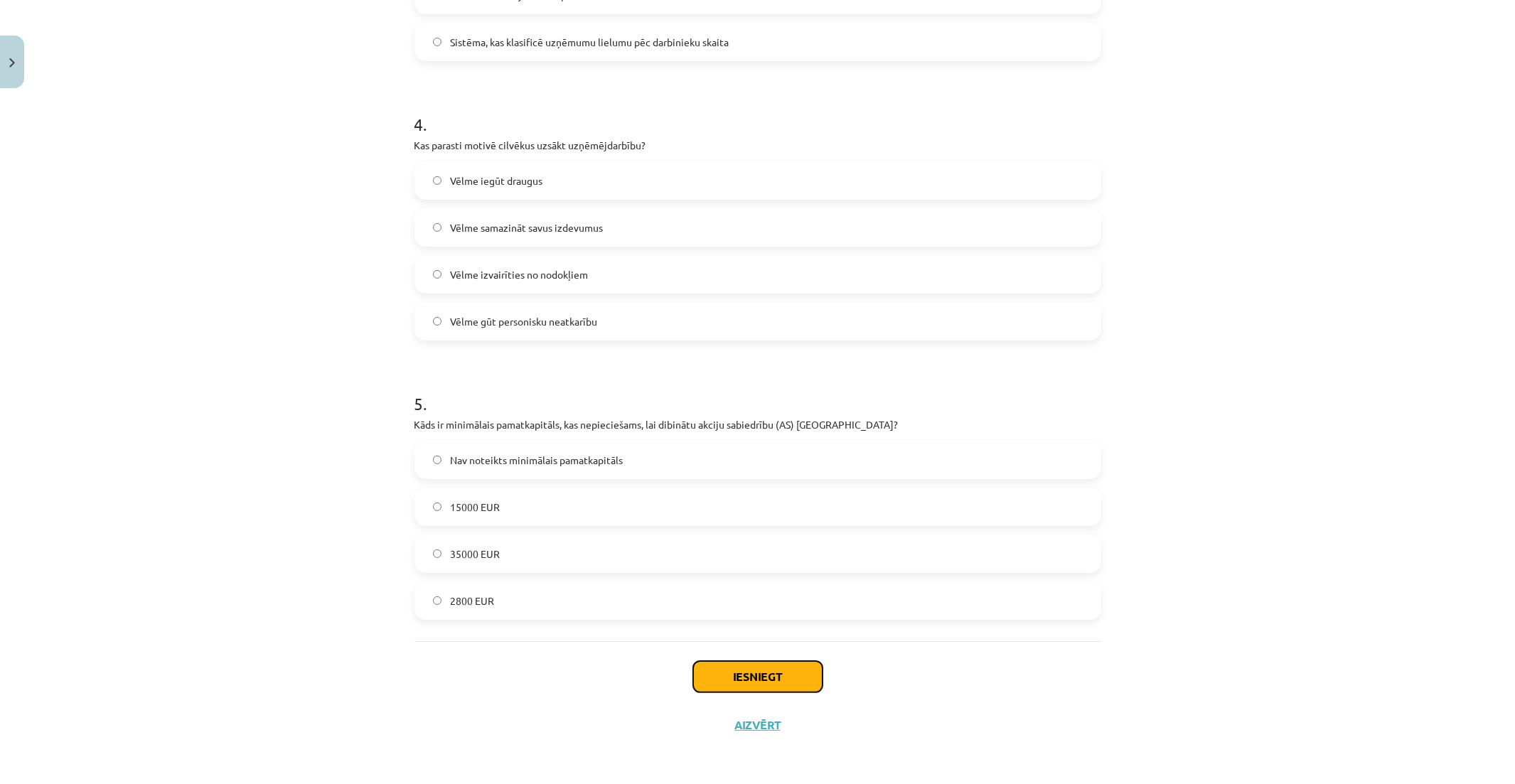
click at [729, 674] on button "Iesniegt" at bounding box center [758, 676] width 130 height 31
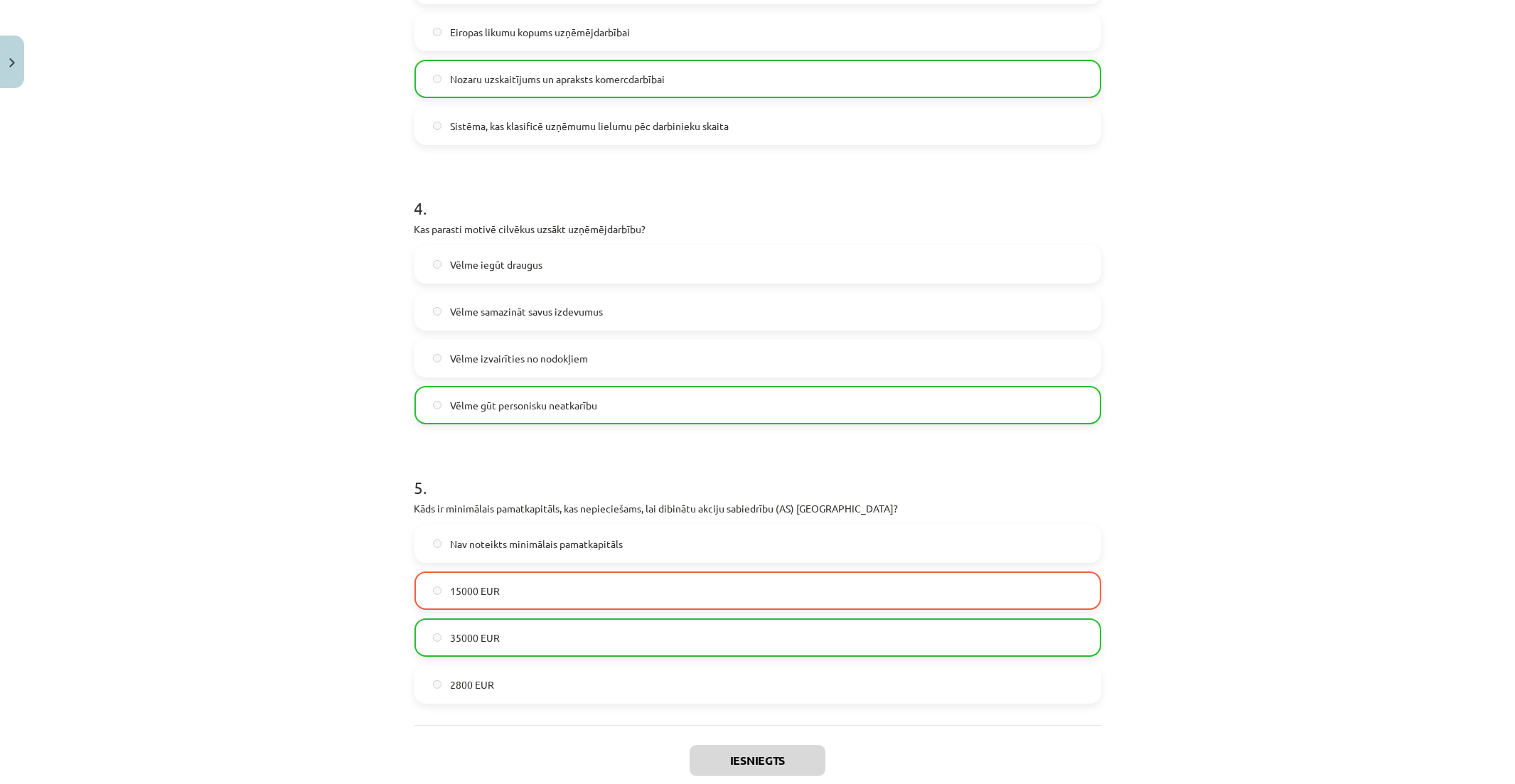
scroll to position [1077, 0]
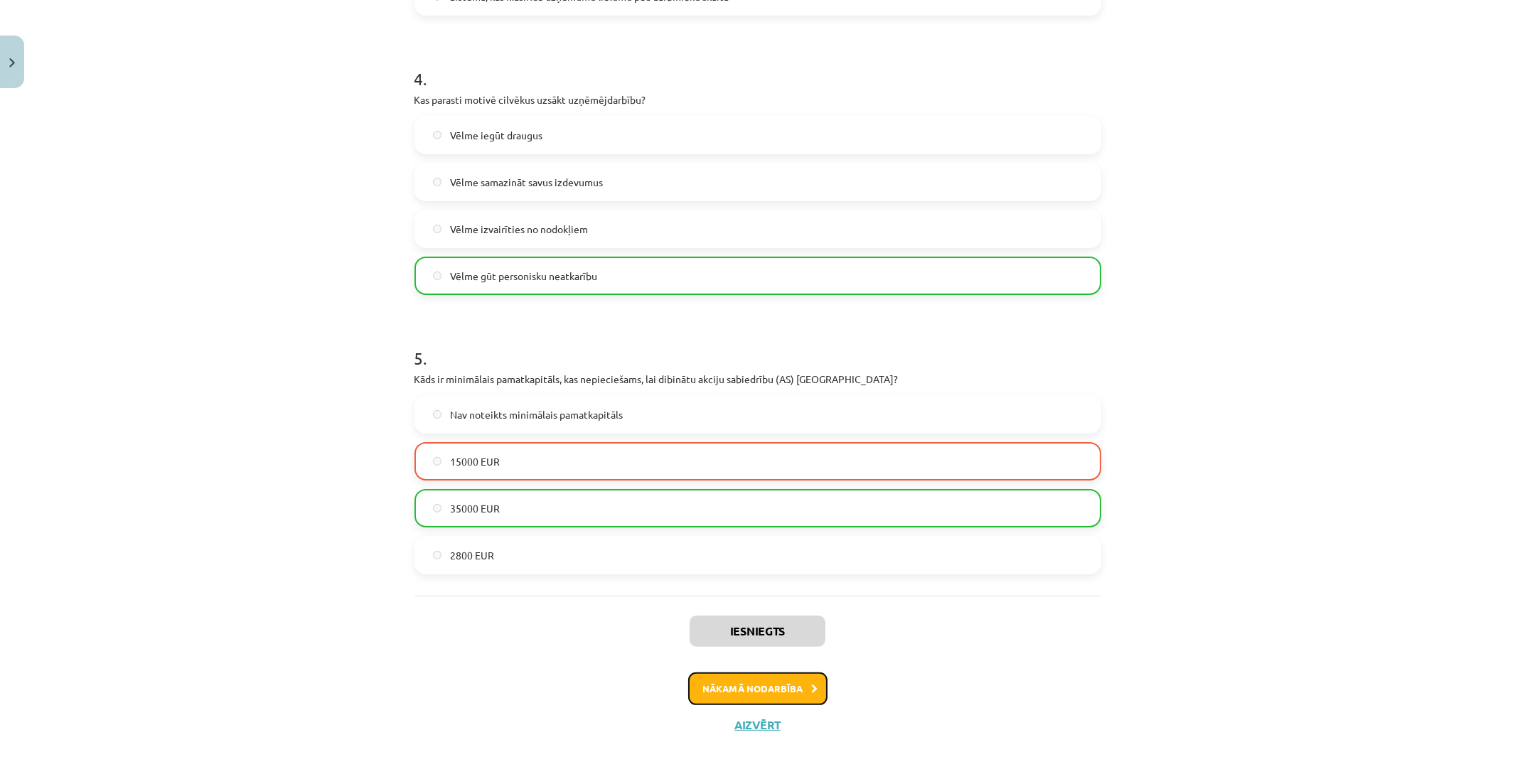
click at [801, 685] on button "Nākamā nodarbība" at bounding box center [757, 689] width 139 height 33
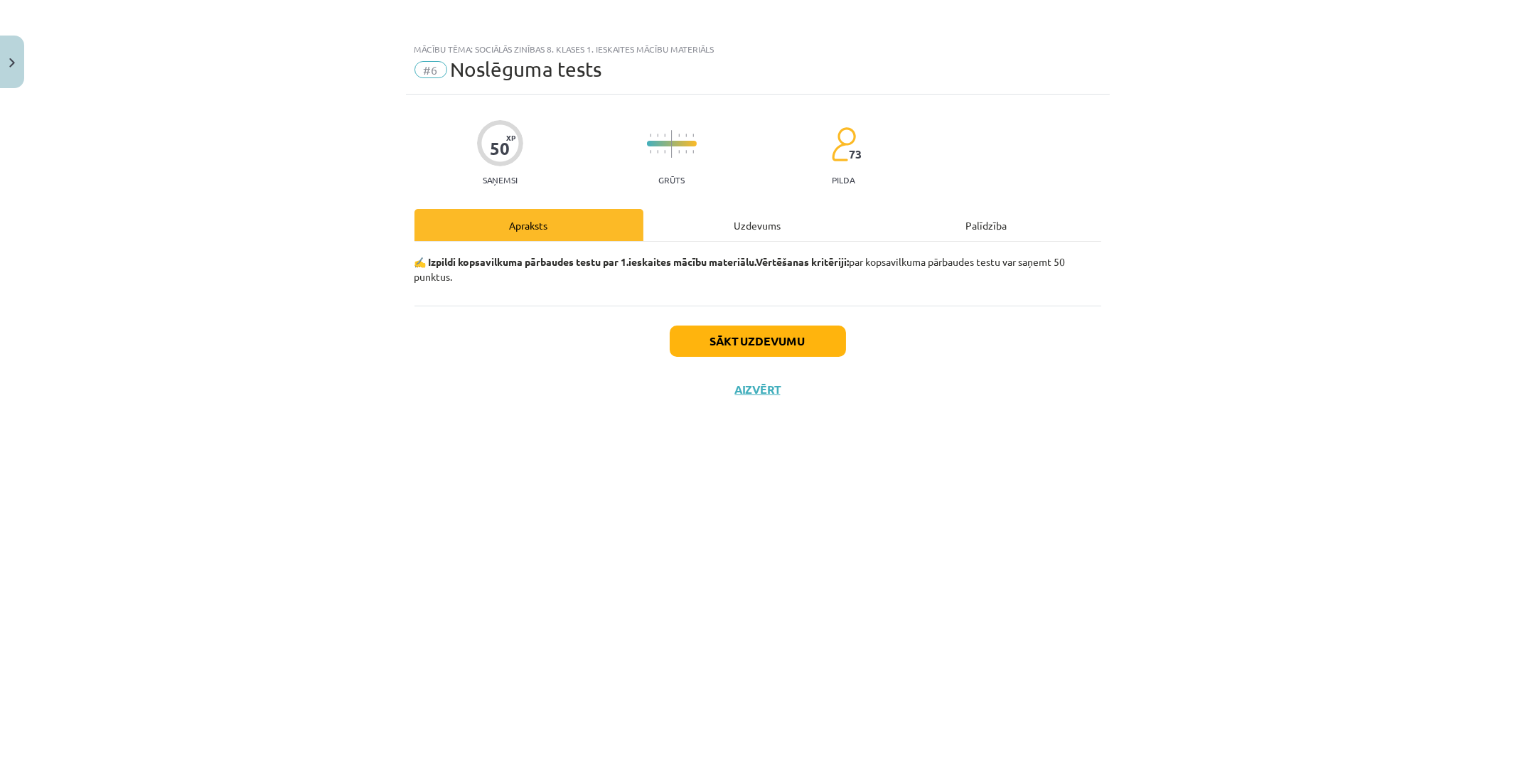
scroll to position [0, 0]
click at [789, 225] on div "Uzdevums" at bounding box center [758, 225] width 229 height 32
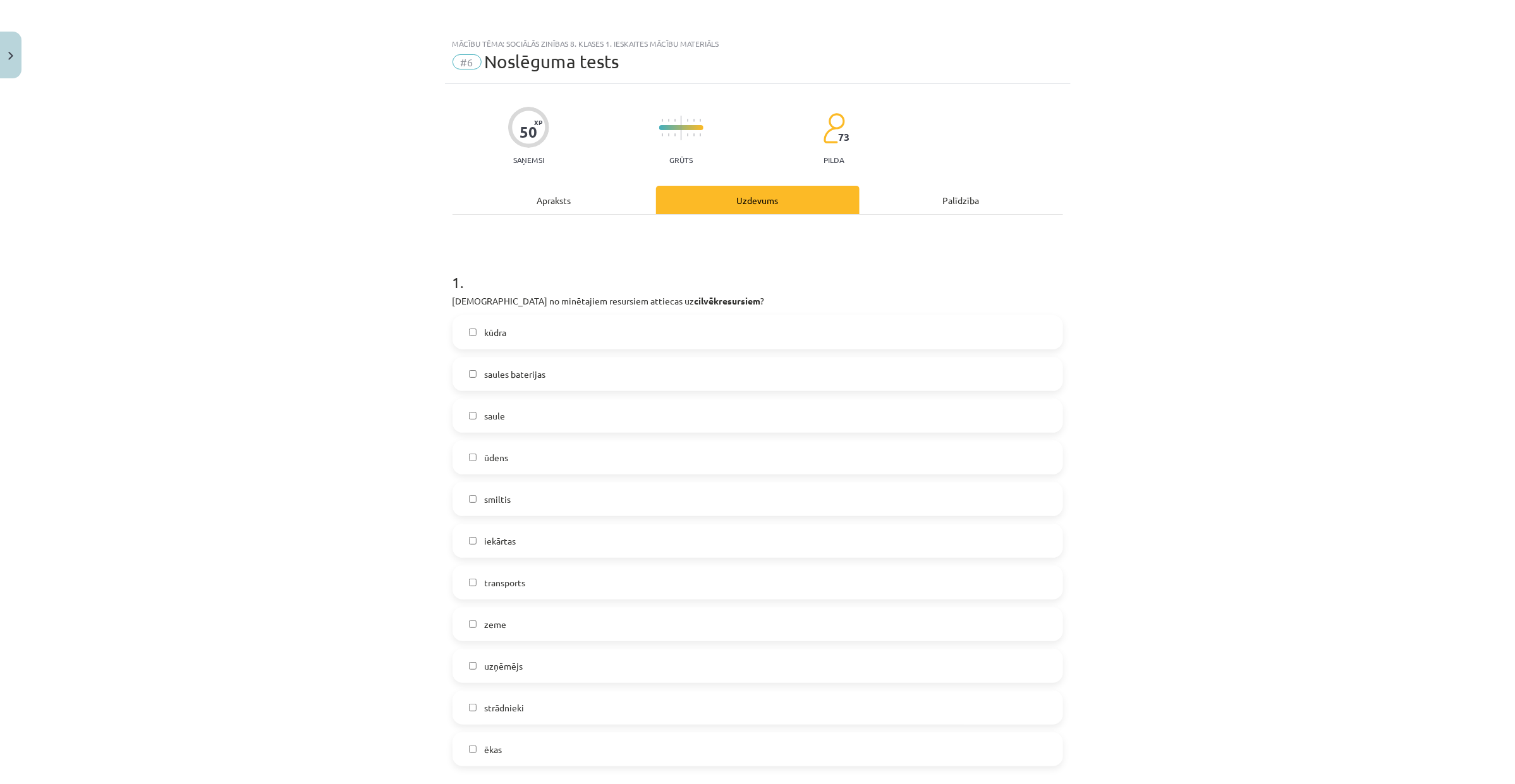
click at [618, 381] on label "saules baterijas" at bounding box center [757, 374] width 608 height 32
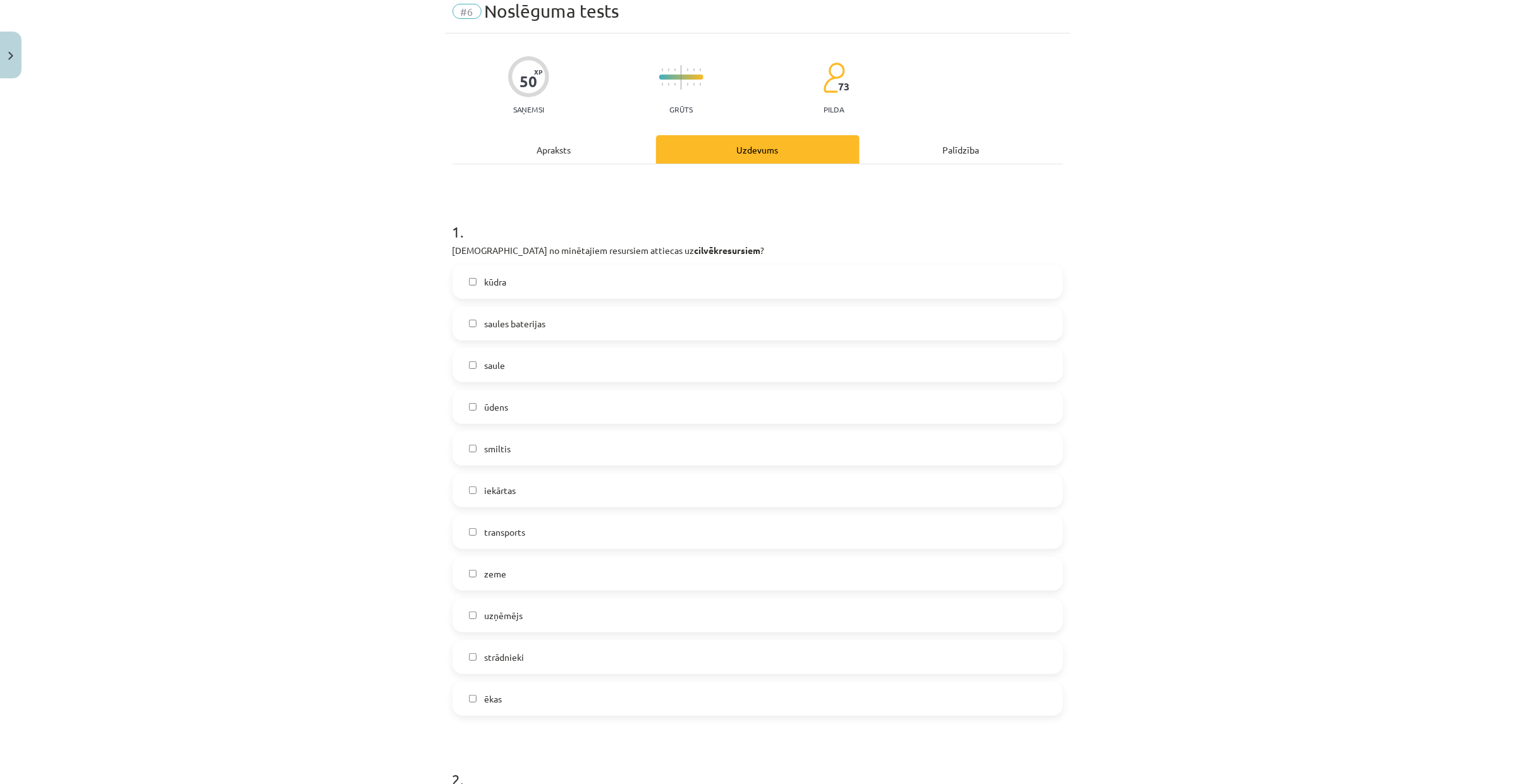
scroll to position [79, 0]
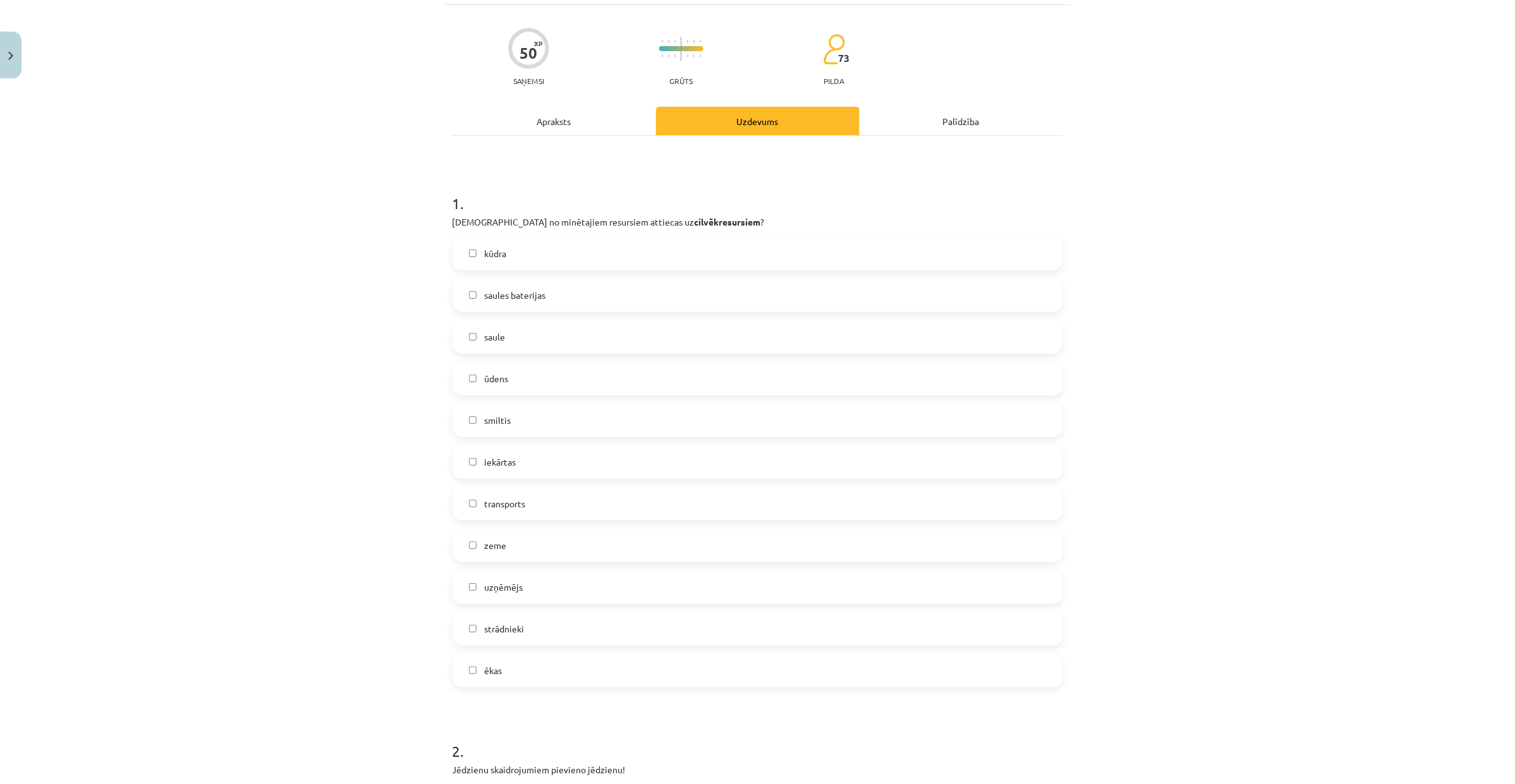
click at [606, 466] on label "iekārtas" at bounding box center [757, 461] width 608 height 32
click at [601, 517] on label "transports" at bounding box center [757, 503] width 608 height 32
click at [839, 627] on label "ēkas" at bounding box center [757, 670] width 608 height 32
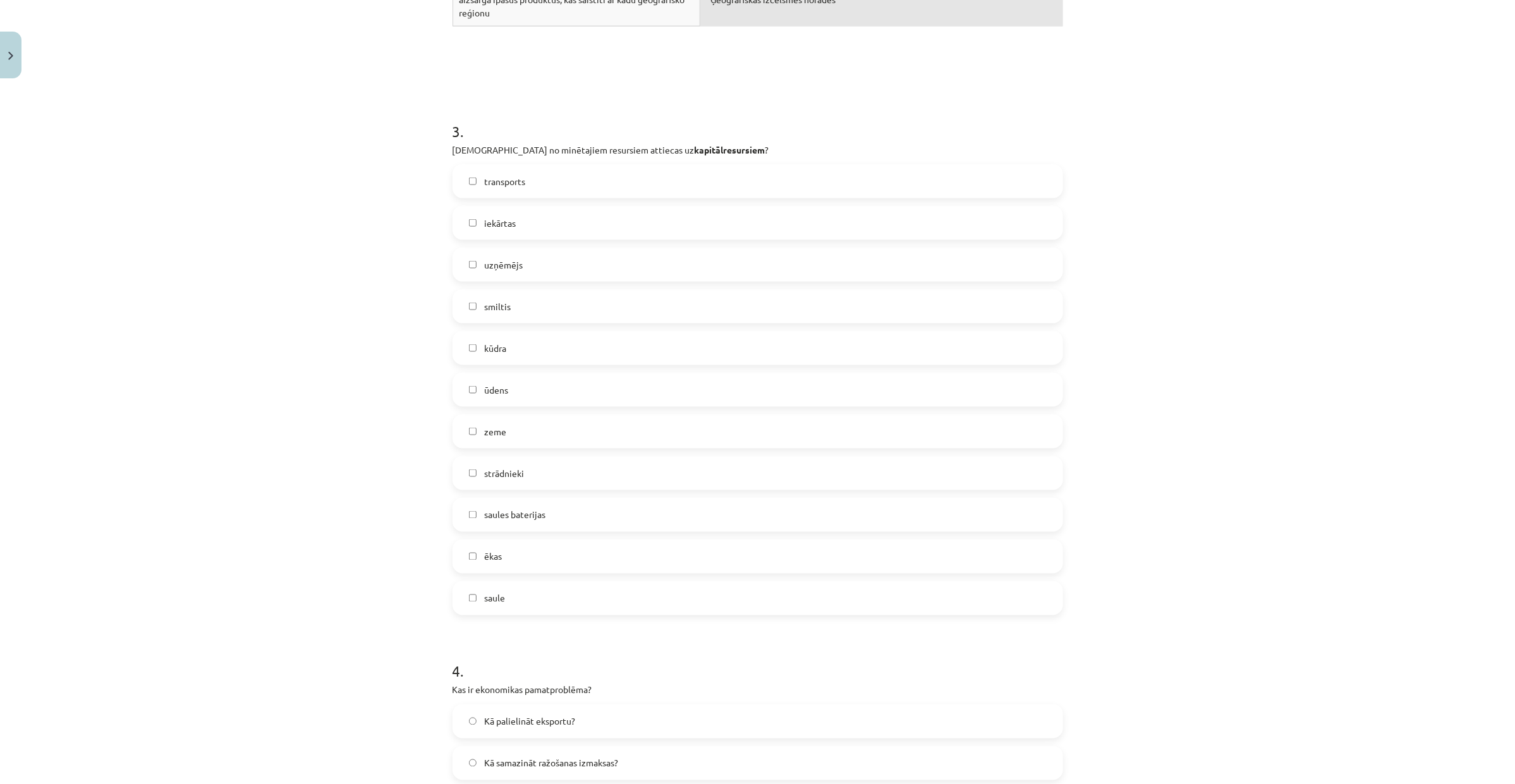
scroll to position [1027, 0]
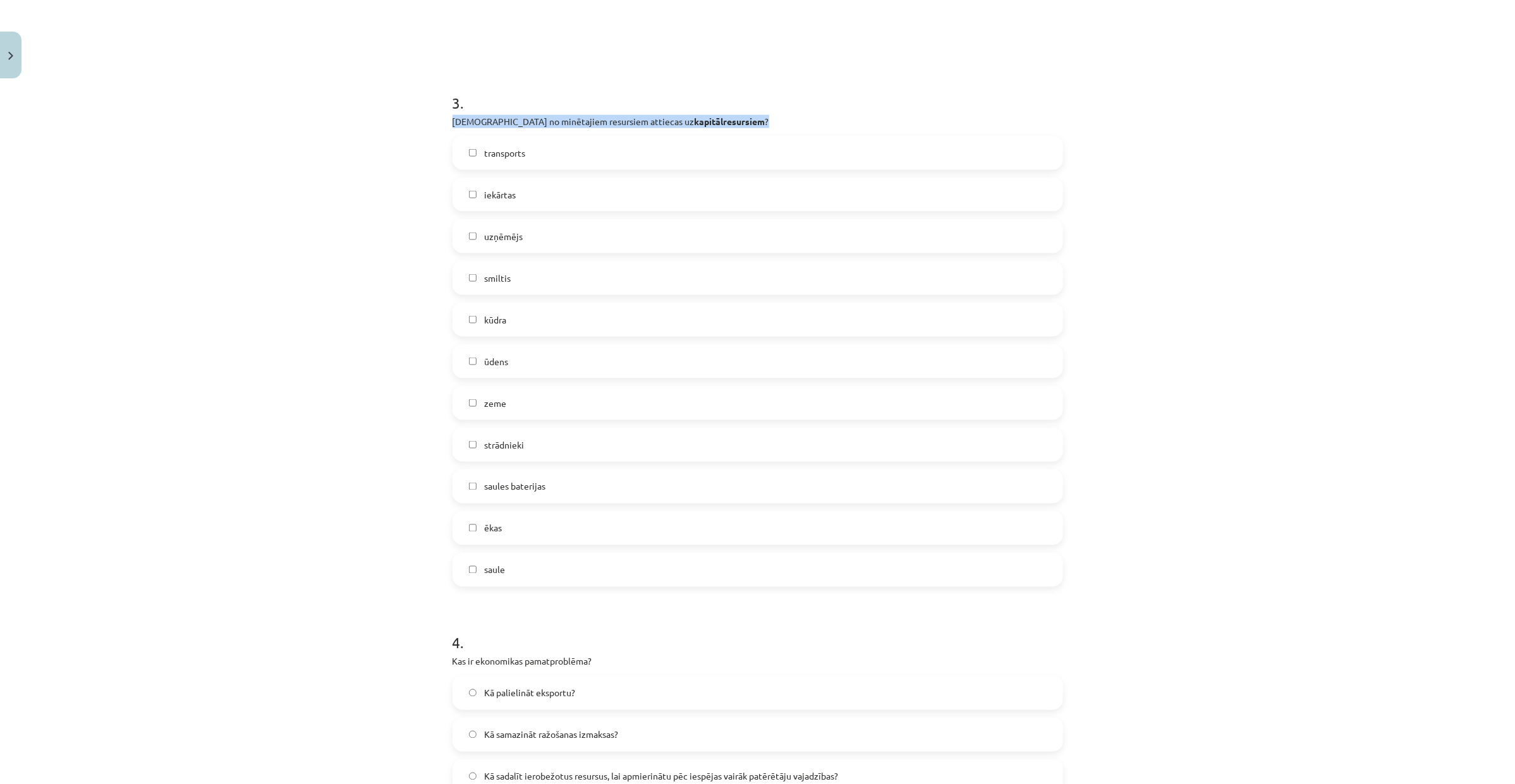
drag, startPoint x: 447, startPoint y: 120, endPoint x: 690, endPoint y: 123, distance: 243.0
click at [690, 123] on p "[DEMOGRAPHIC_DATA] no minētajiem resursiem attiecas uz kapitālresursiem ?" at bounding box center [757, 122] width 610 height 14
click at [619, 434] on label "strādnieki" at bounding box center [757, 444] width 608 height 32
click at [612, 238] on label "uzņēmējs" at bounding box center [757, 236] width 608 height 32
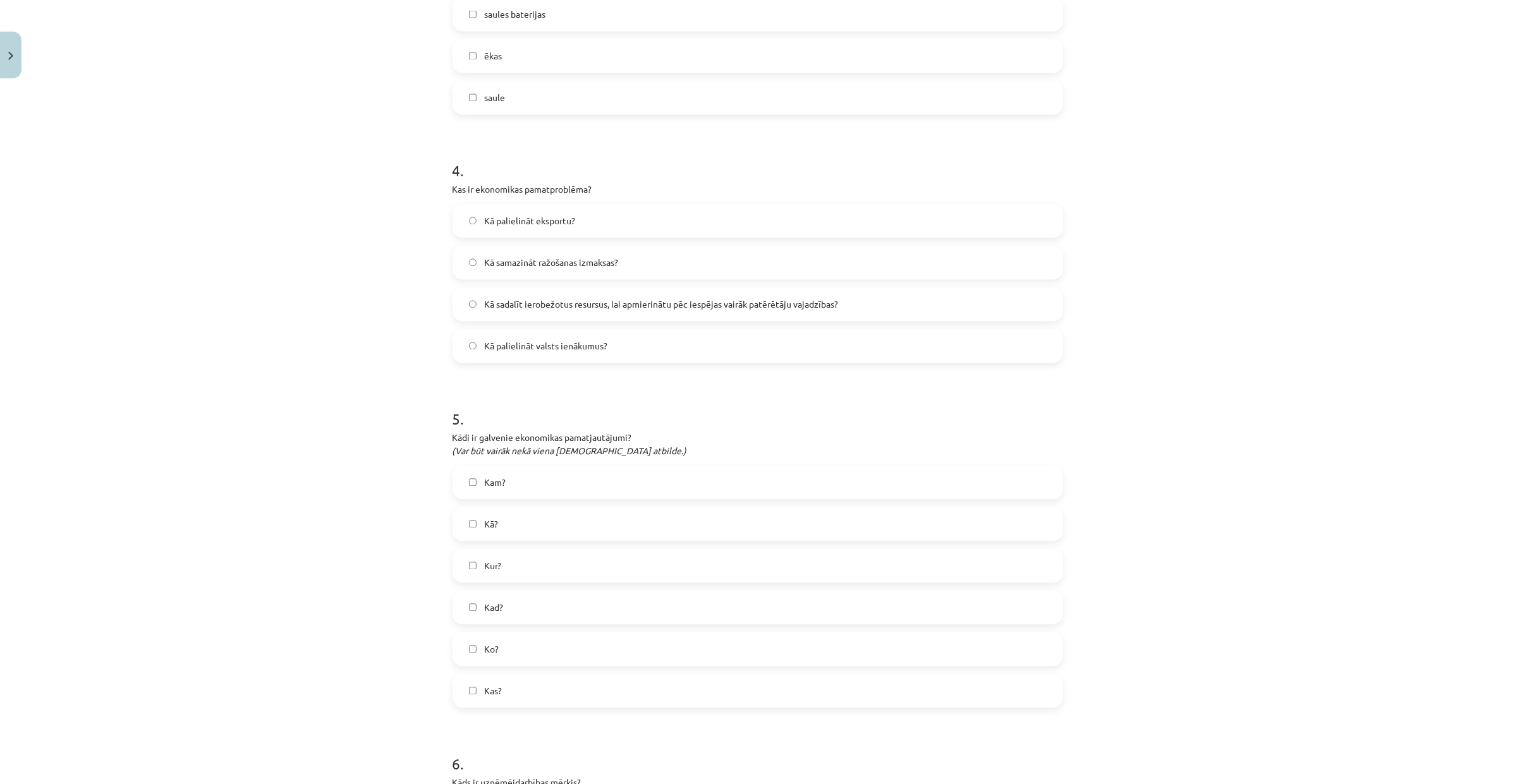
scroll to position [1500, 0]
drag, startPoint x: 447, startPoint y: 187, endPoint x: 592, endPoint y: 197, distance: 145.3
click at [592, 197] on div "4 . Kas ir ekonomikas pamatproblēma? Kā palielināt eksportu? Kā samazināt ražoš…" at bounding box center [757, 250] width 610 height 223
click at [645, 197] on div "4 . Kas ir ekonomikas pamatproblēma? Kā palielināt eksportu? Kā samazināt ražoš…" at bounding box center [757, 250] width 610 height 223
drag, startPoint x: 446, startPoint y: 183, endPoint x: 610, endPoint y: 184, distance: 164.0
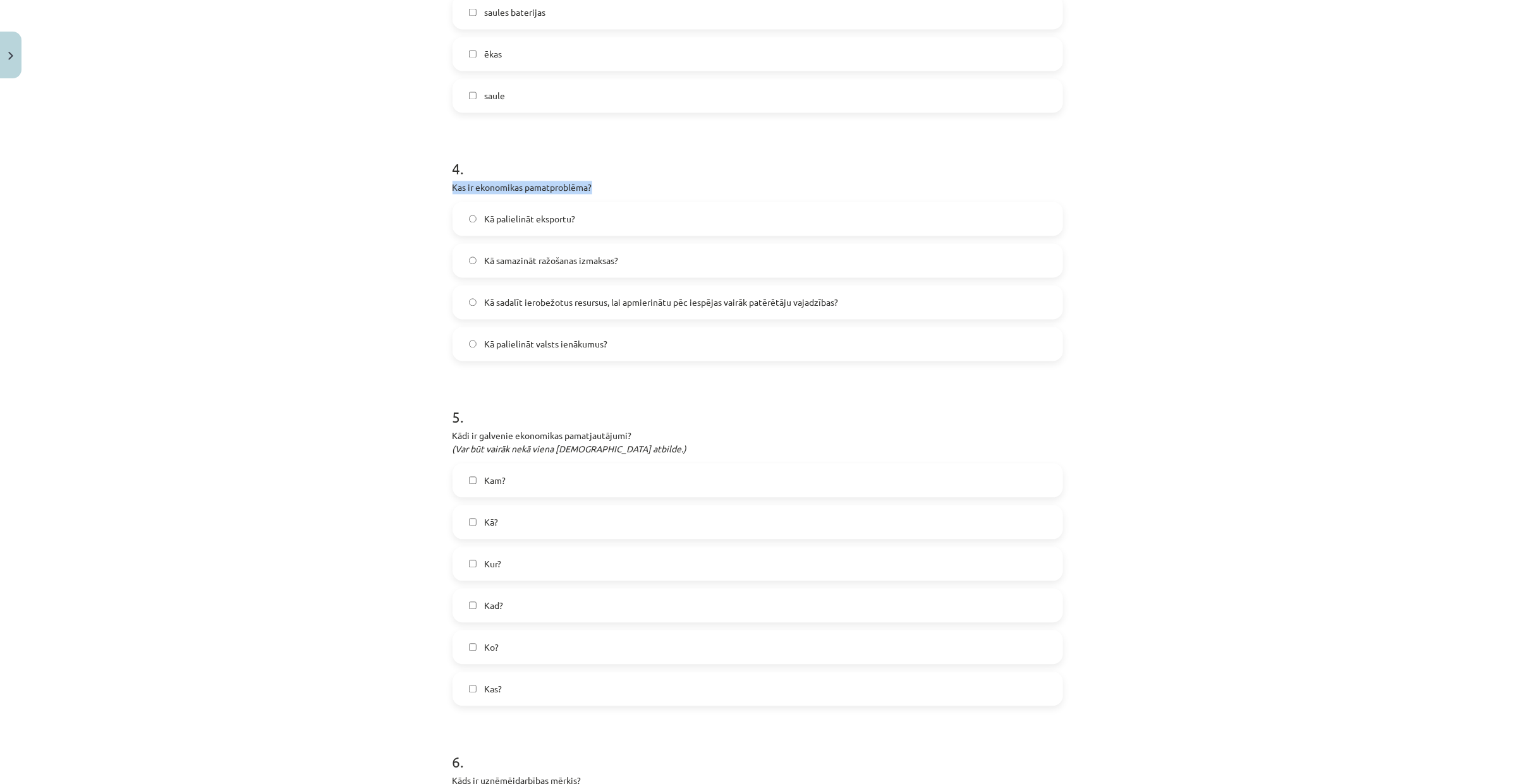
click at [610, 184] on p "Kas ir ekonomikas pamatproblēma?" at bounding box center [757, 188] width 610 height 14
click at [915, 305] on label "Kā sadalīt ierobežotus resursus, lai apmierinātu pēc iespējas vairāk patērētāju…" at bounding box center [757, 302] width 608 height 32
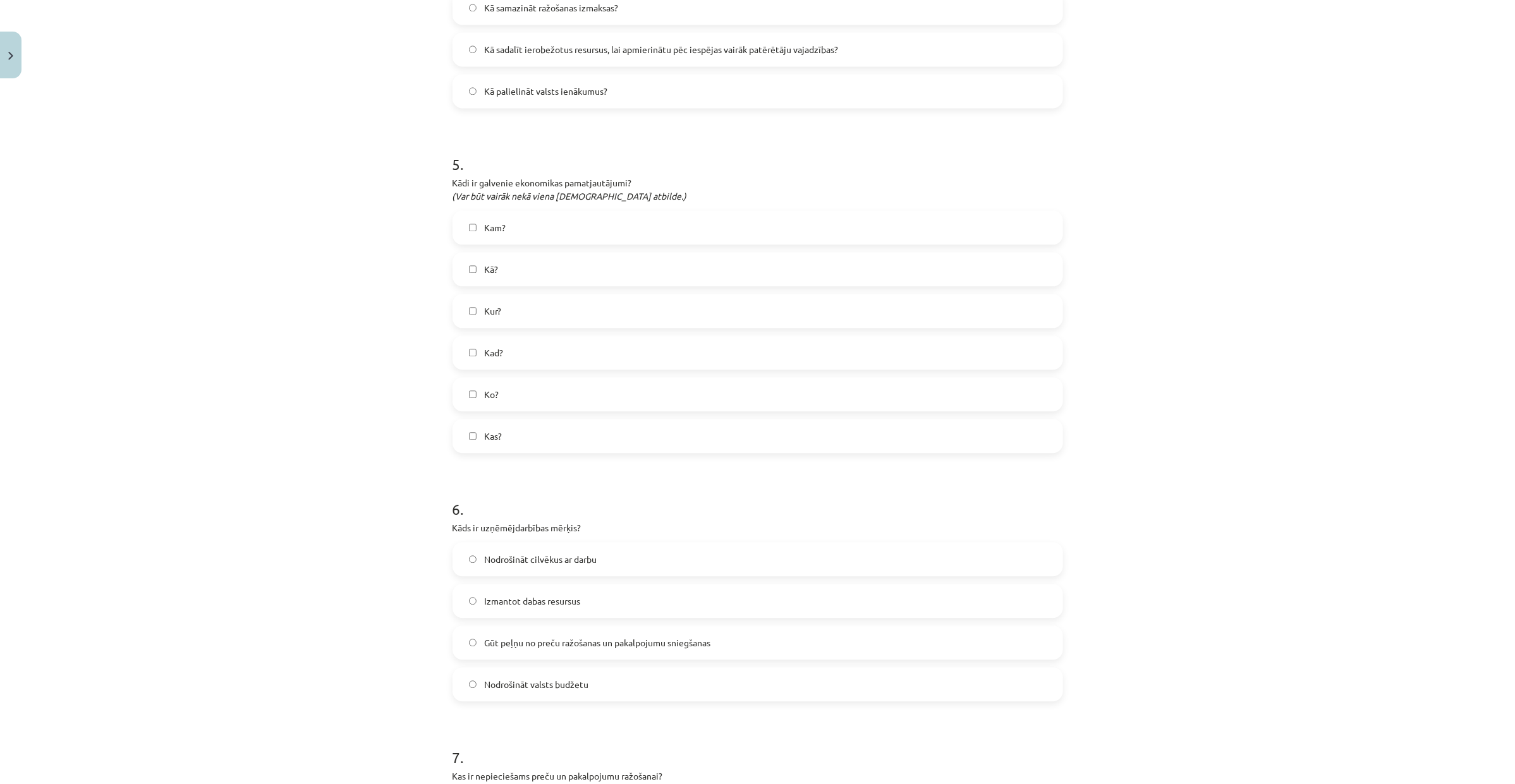
scroll to position [1816, 0]
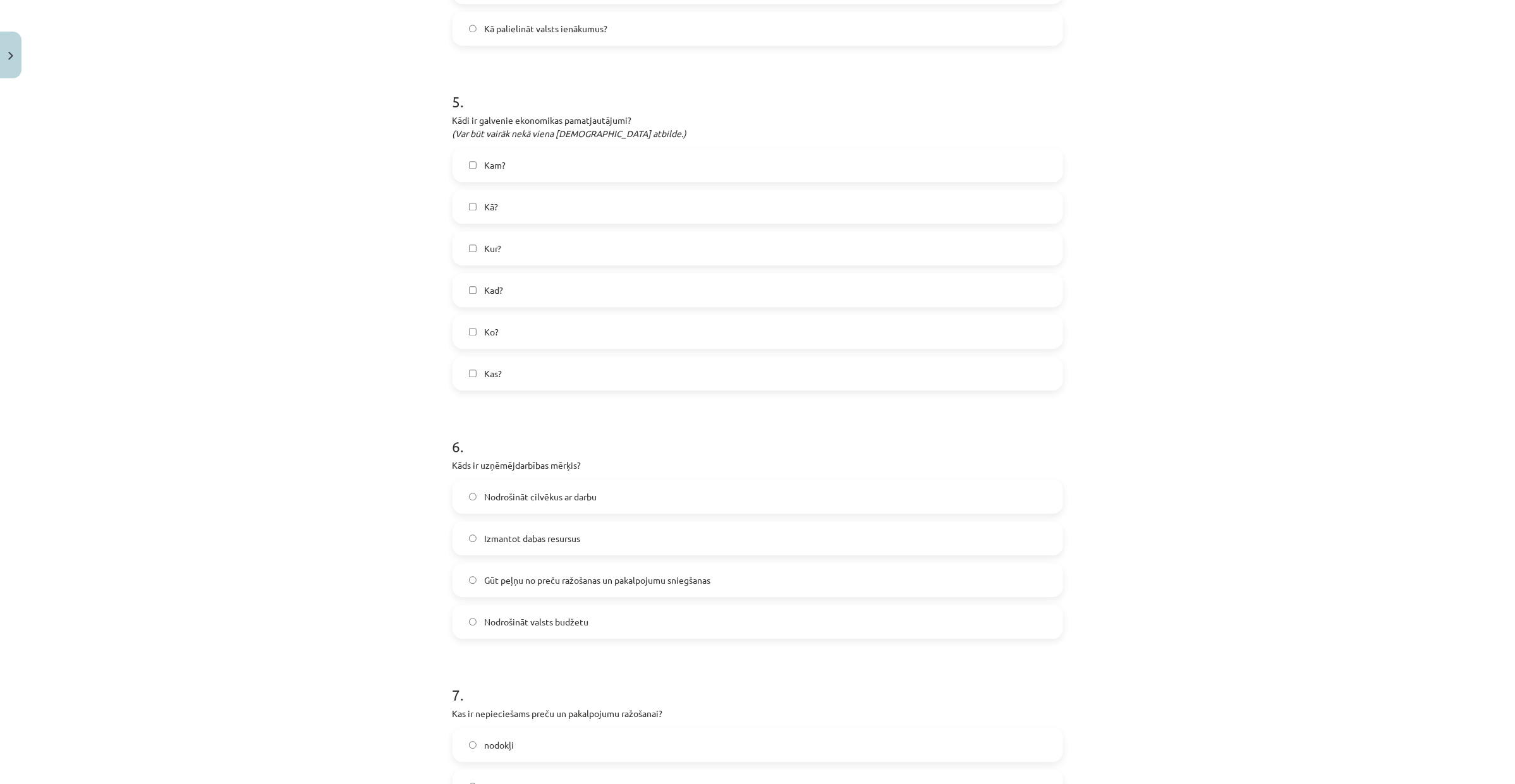
click at [658, 210] on label "Kā?" at bounding box center [757, 206] width 608 height 32
click at [641, 158] on label "Kam?" at bounding box center [757, 164] width 608 height 32
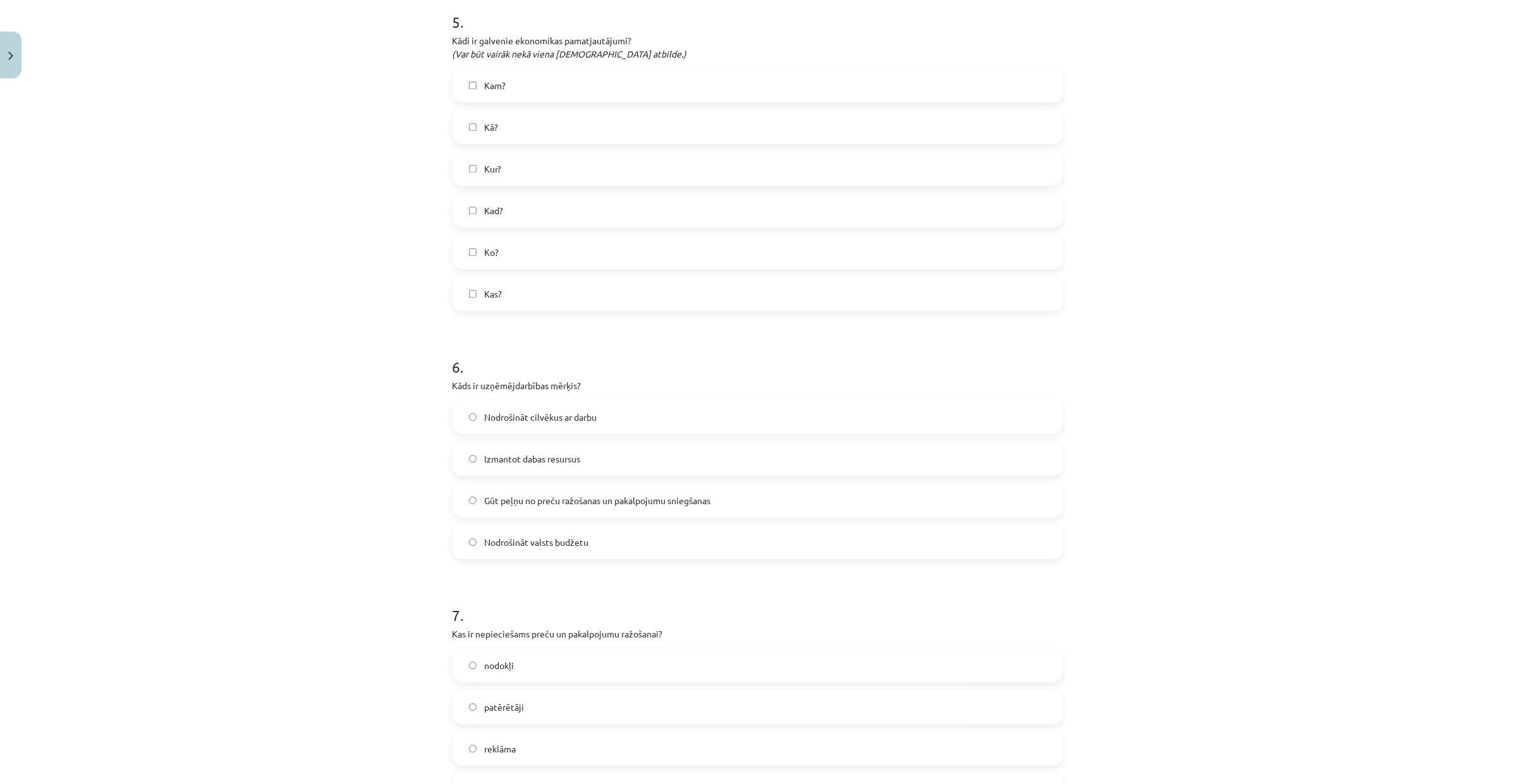
scroll to position [2053, 0]
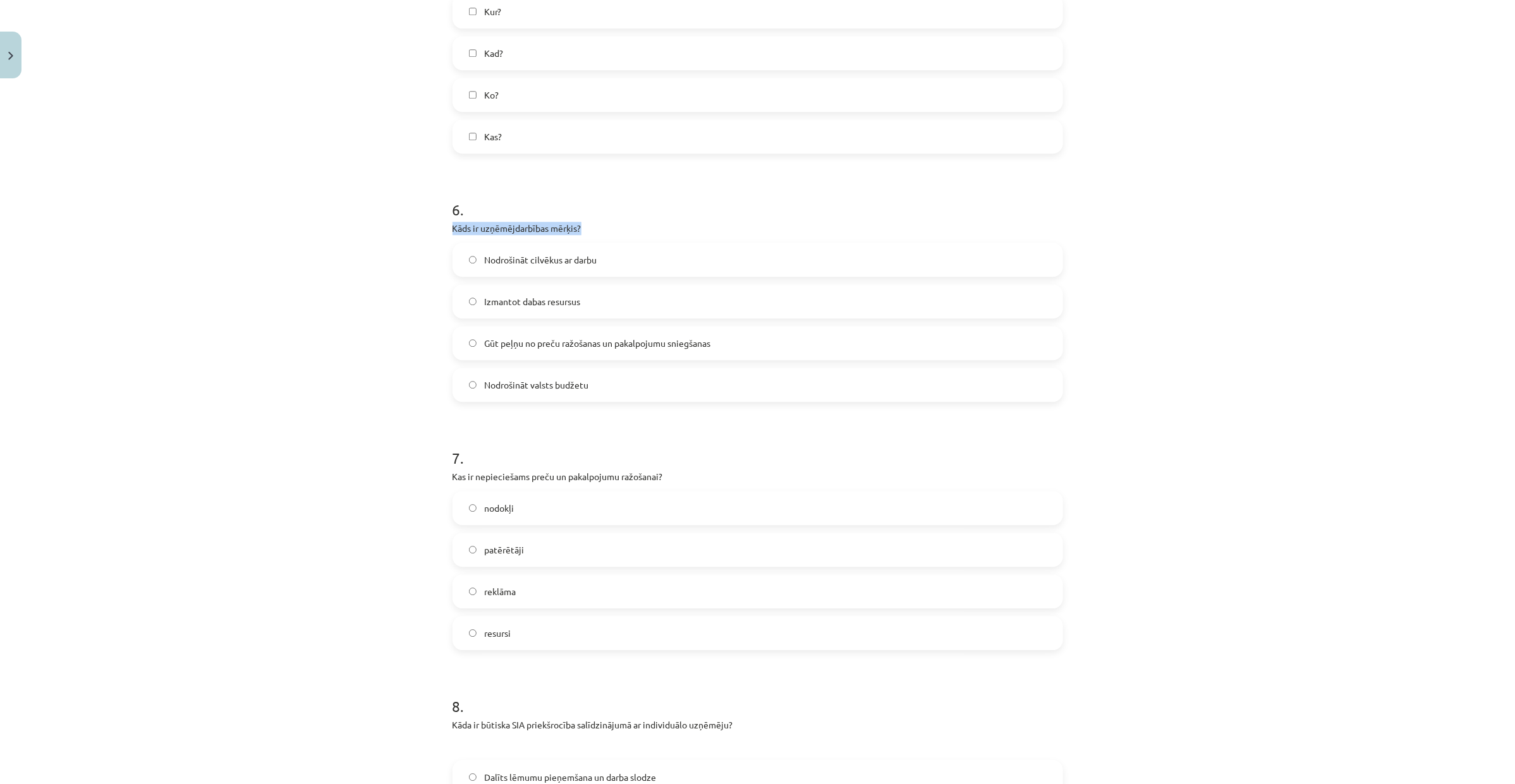
drag, startPoint x: 447, startPoint y: 228, endPoint x: 608, endPoint y: 231, distance: 161.0
click at [608, 231] on p "Kāds ir uzņēmējdarbības mērķis?" at bounding box center [757, 228] width 610 height 14
click at [709, 342] on label "Gūt peļņu no preču ražošanas un pakalpojumu sniegšanas" at bounding box center [757, 343] width 608 height 32
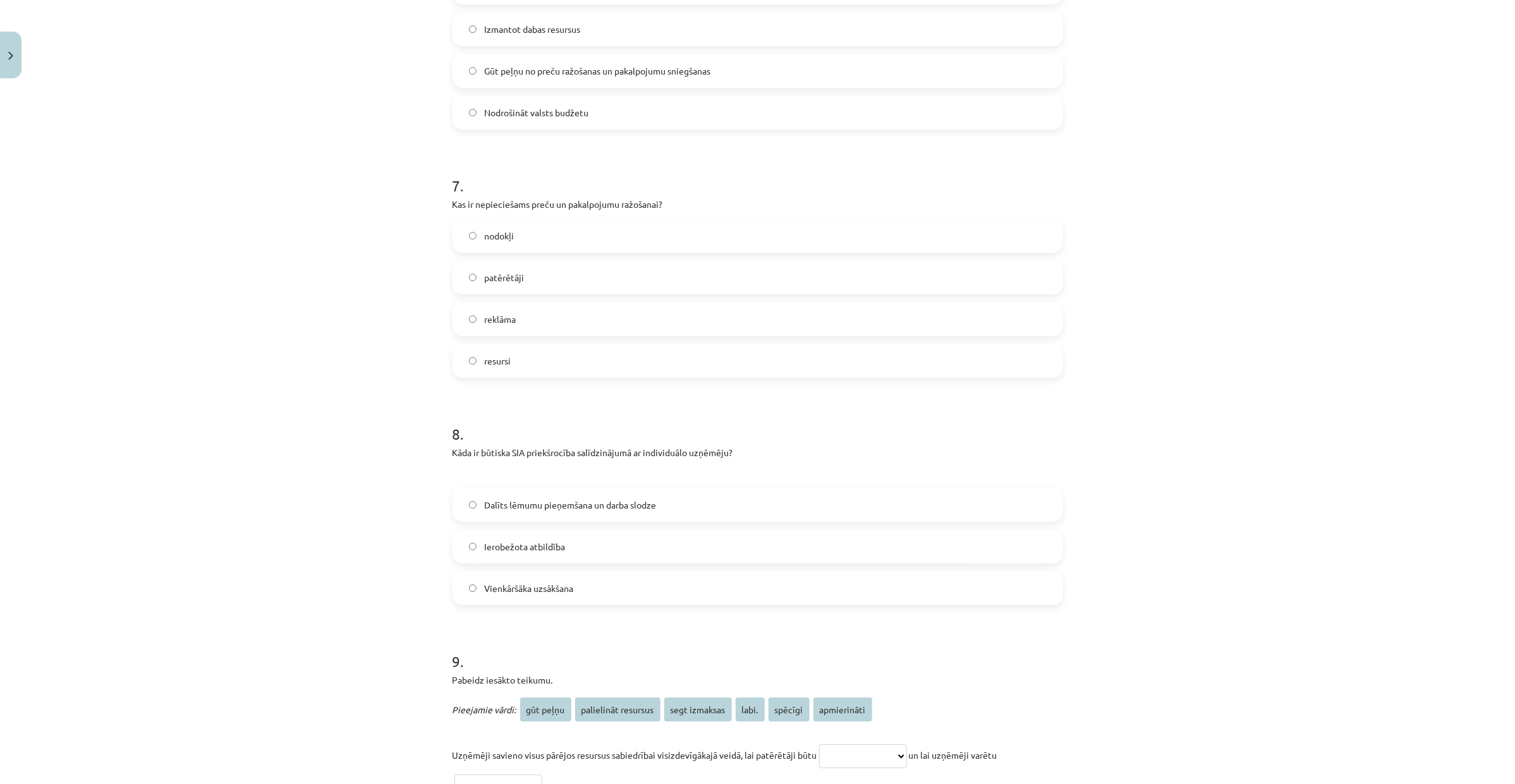
scroll to position [2369, 0]
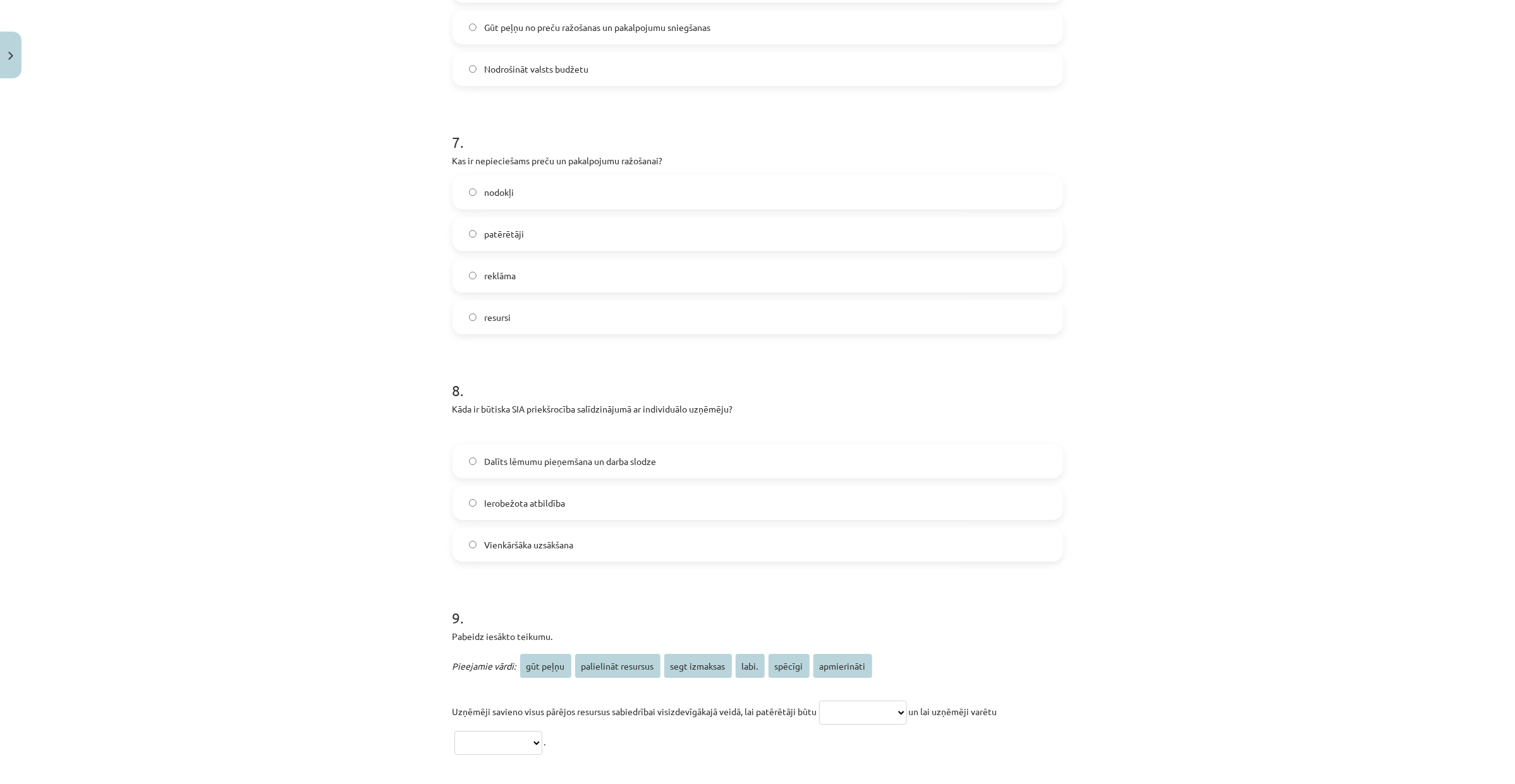
click at [588, 310] on label "resursi" at bounding box center [757, 317] width 608 height 32
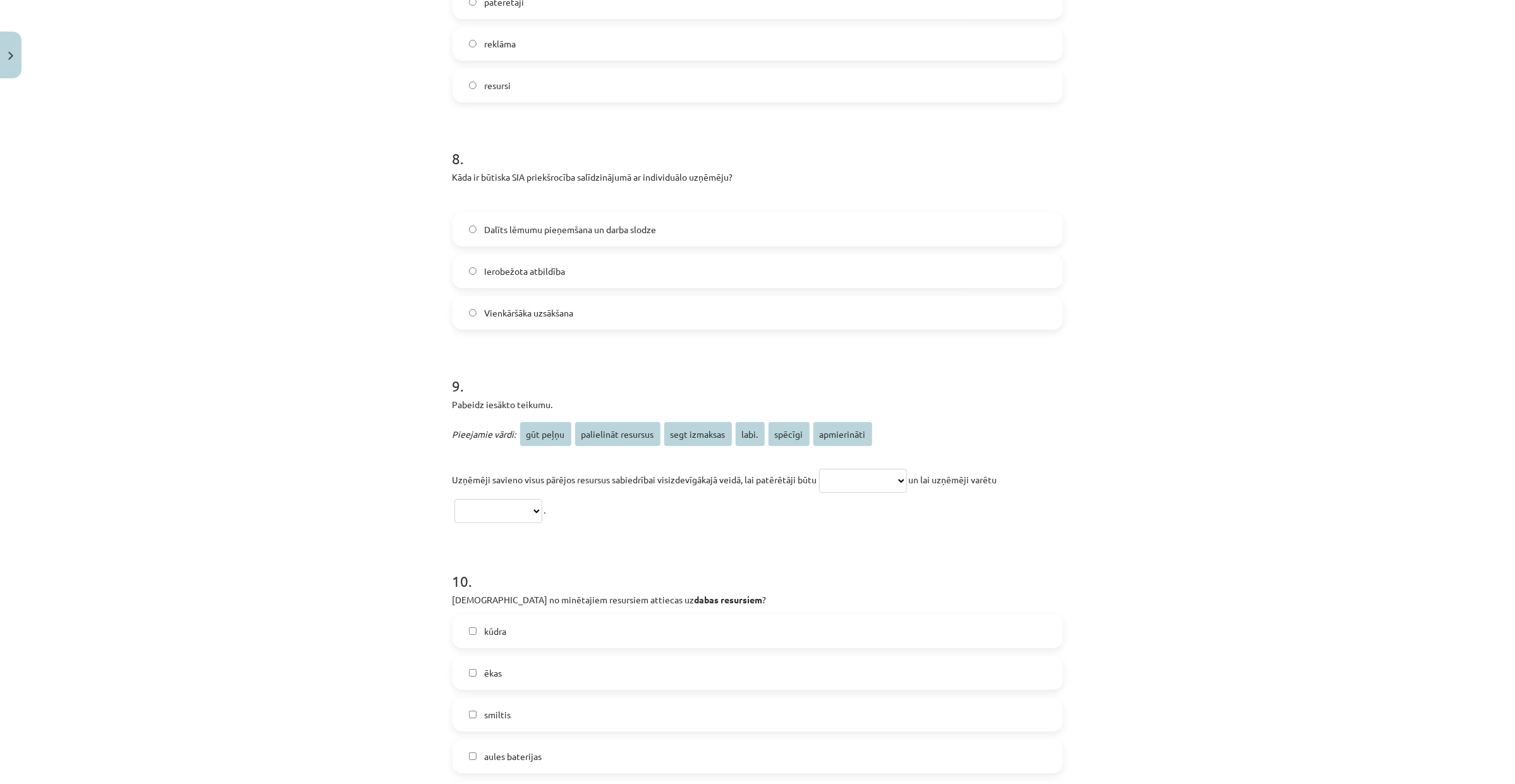
scroll to position [2606, 0]
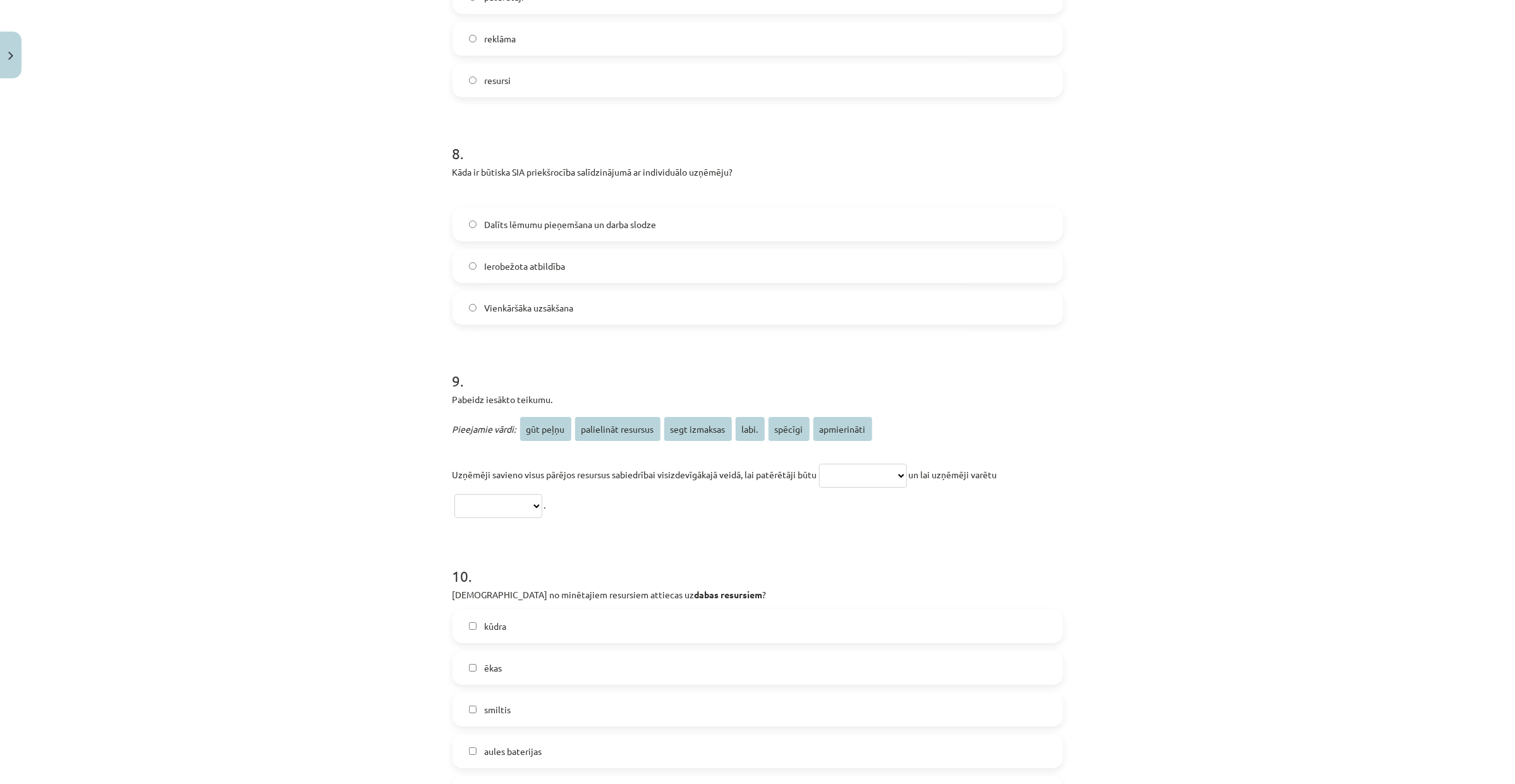
click at [615, 263] on label "Ierobežota atbildība" at bounding box center [757, 266] width 608 height 32
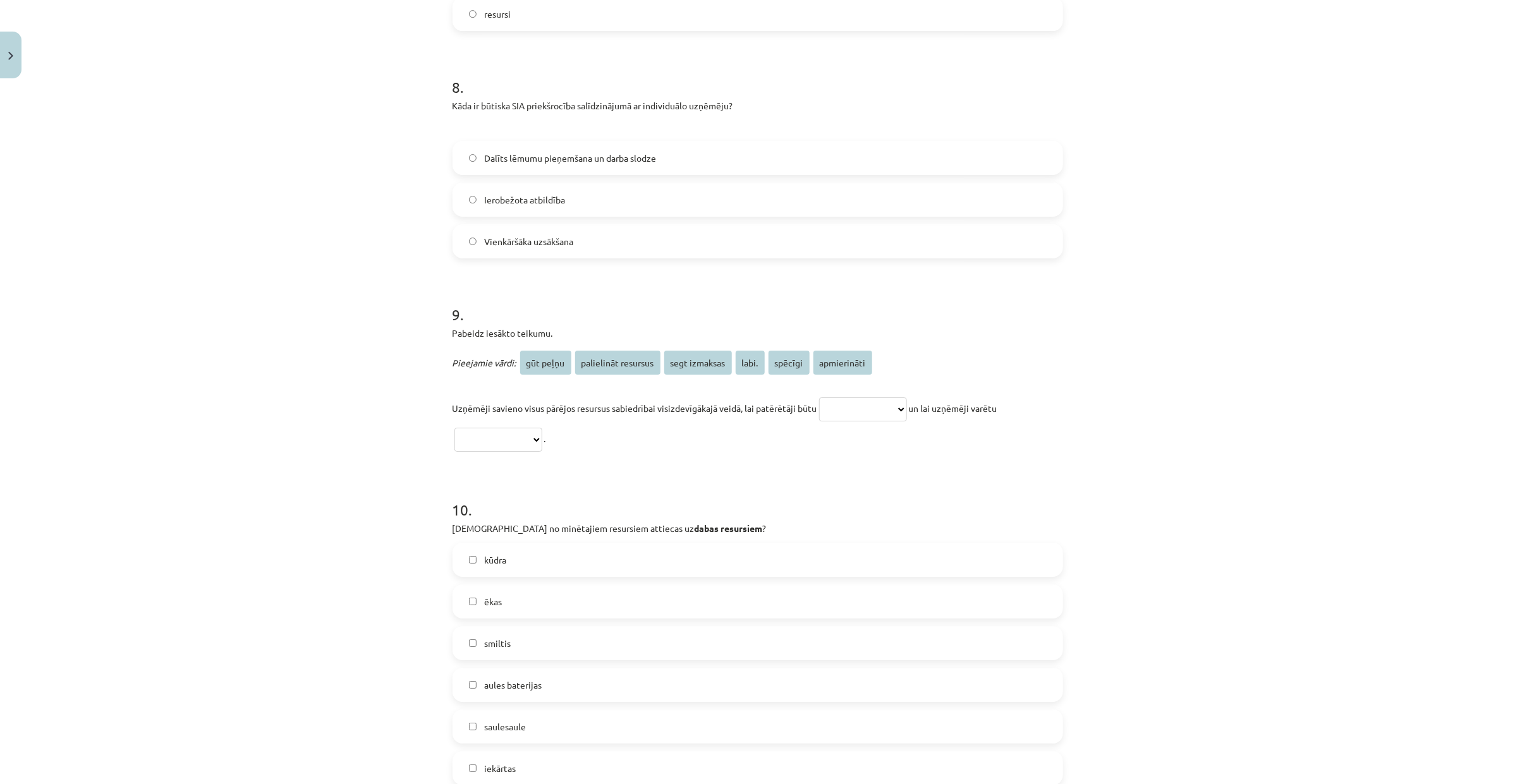
scroll to position [2843, 0]
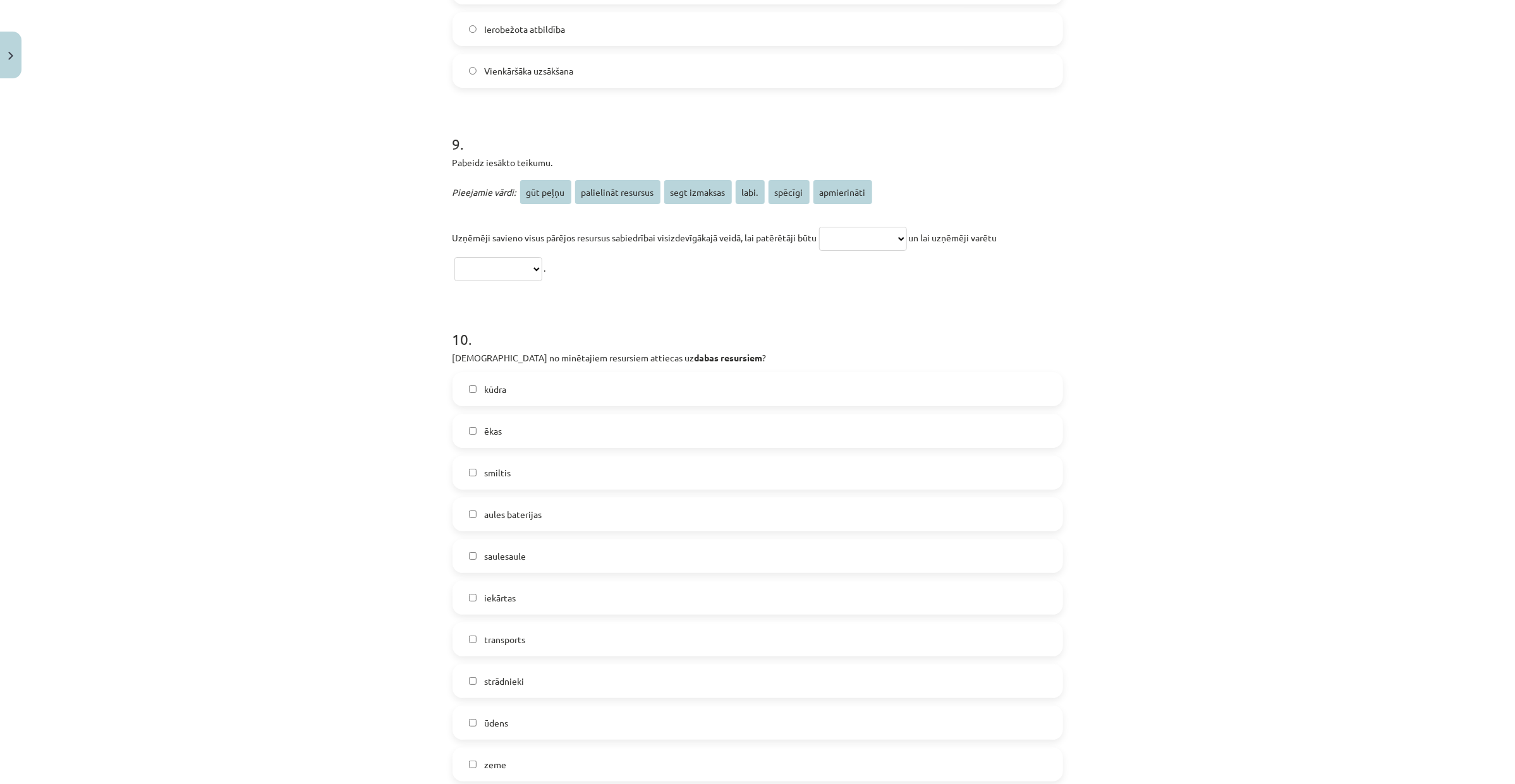
click at [878, 237] on select "**********" at bounding box center [863, 239] width 88 height 24
select select "**********"
click at [819, 227] on select "**********" at bounding box center [863, 239] width 88 height 24
click at [474, 268] on select "**********" at bounding box center [498, 268] width 88 height 24
select select "*********"
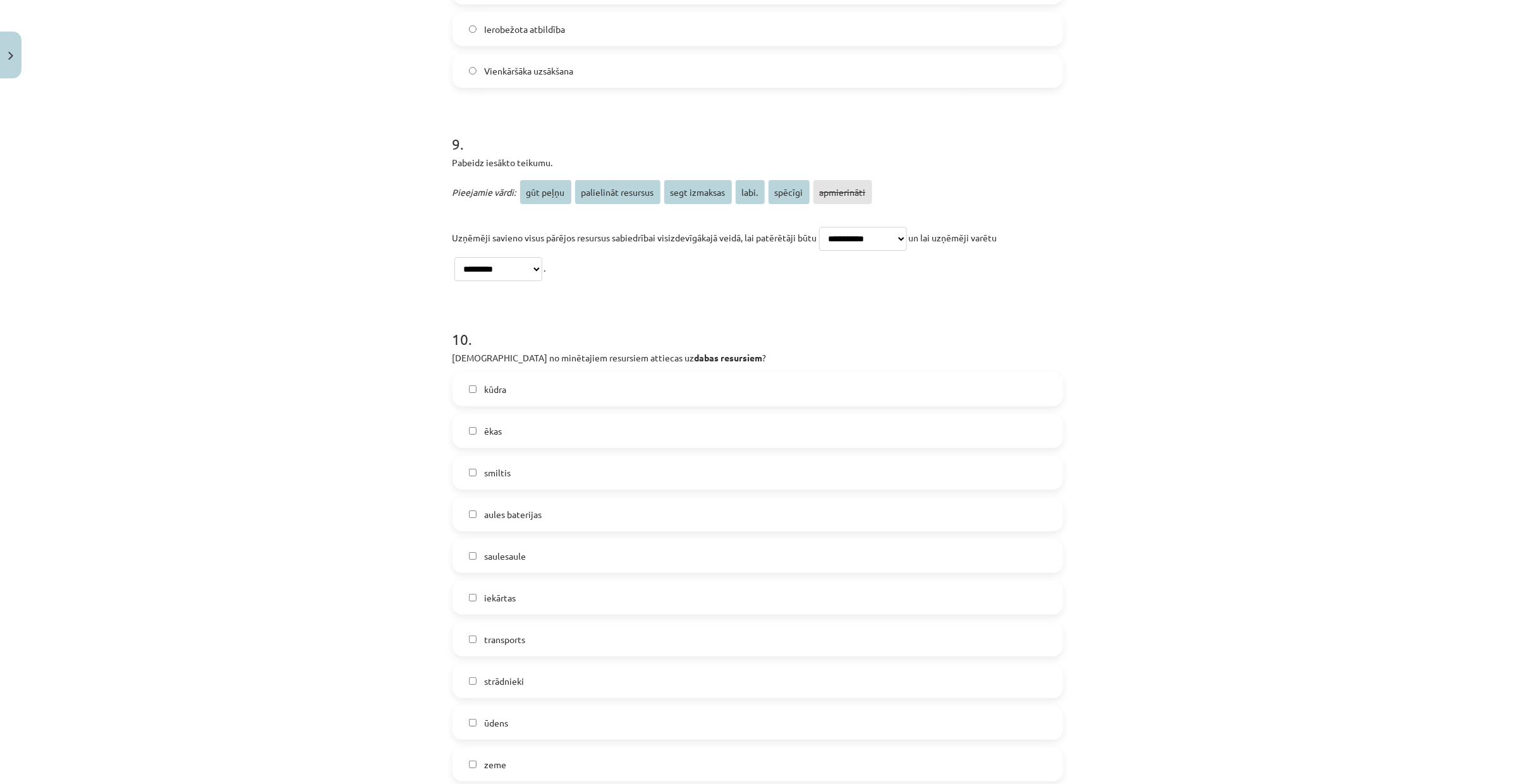
click at [454, 257] on select "**********" at bounding box center [498, 268] width 88 height 24
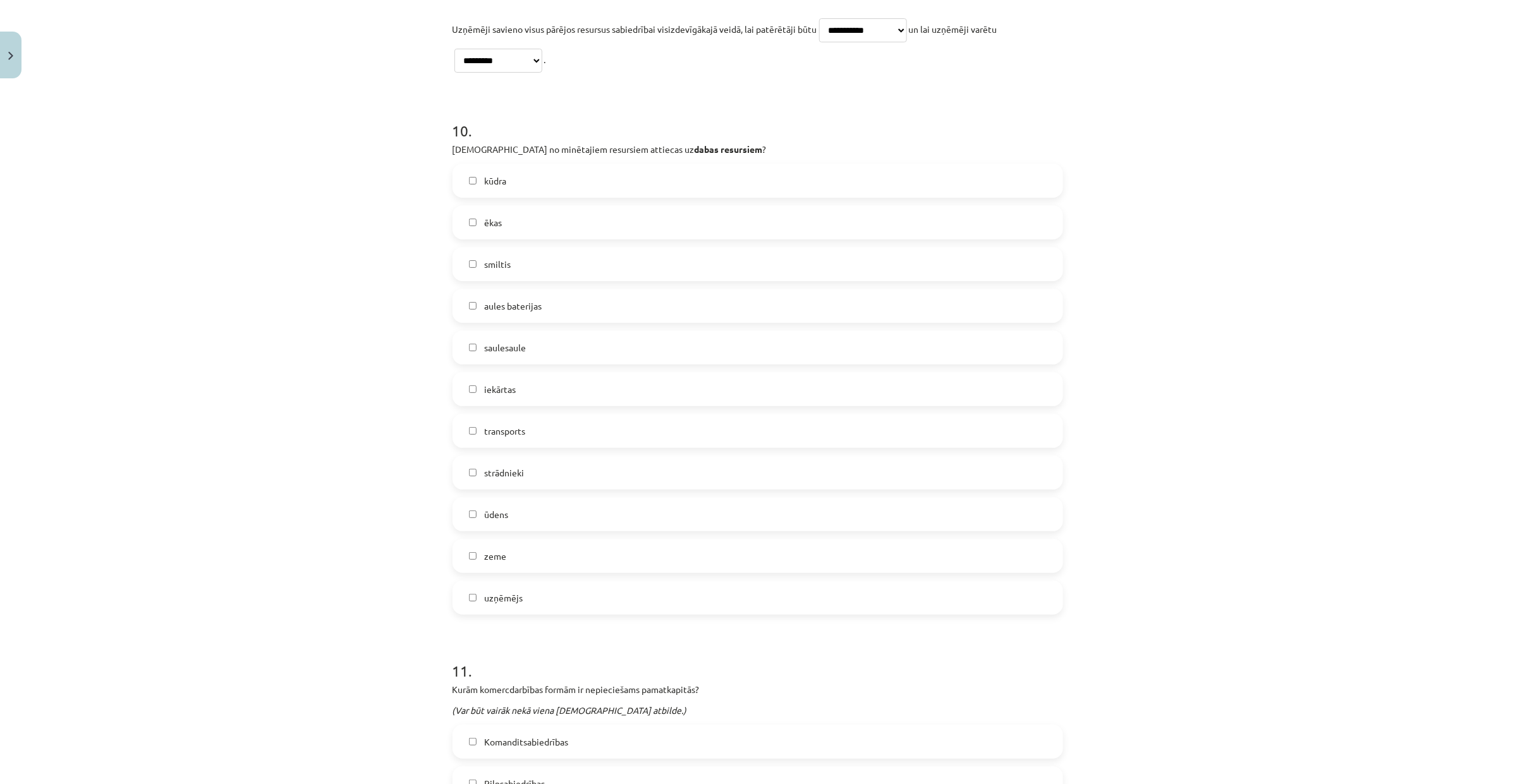
scroll to position [3080, 0]
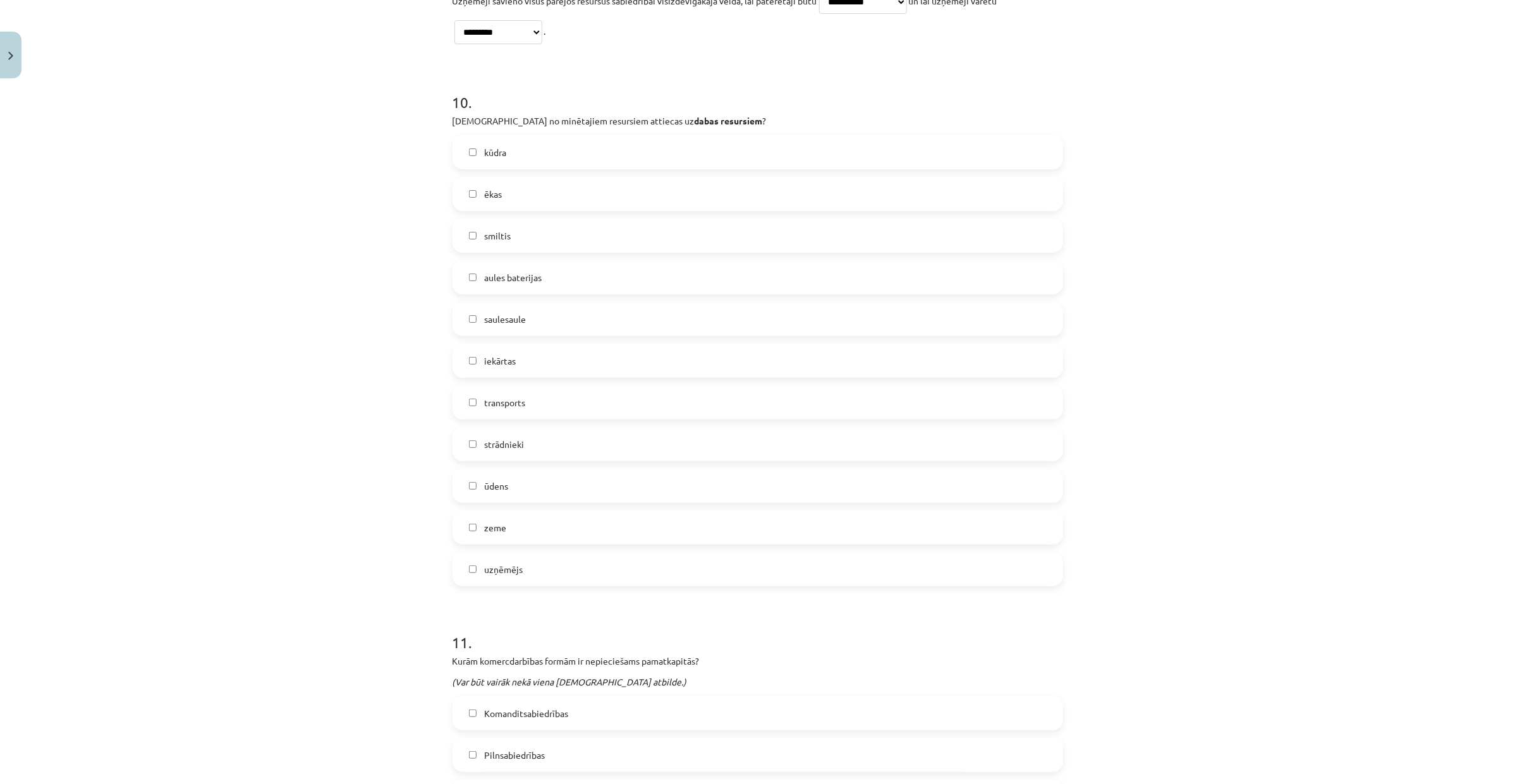
click at [594, 512] on label "zeme" at bounding box center [757, 527] width 608 height 32
click at [604, 485] on label "ūdens" at bounding box center [757, 486] width 608 height 32
click at [598, 223] on label "smiltis" at bounding box center [757, 235] width 608 height 32
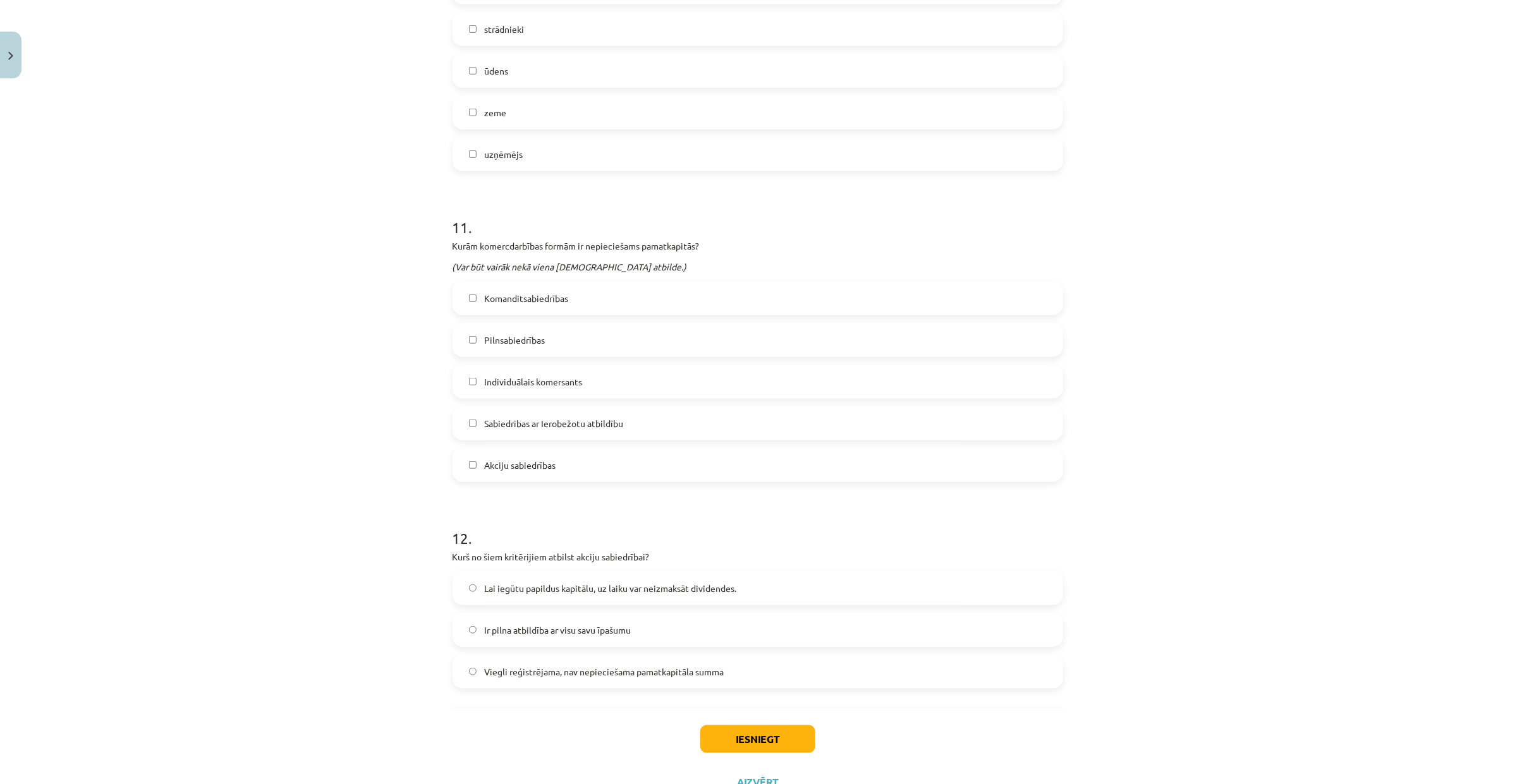
scroll to position [3545, 0]
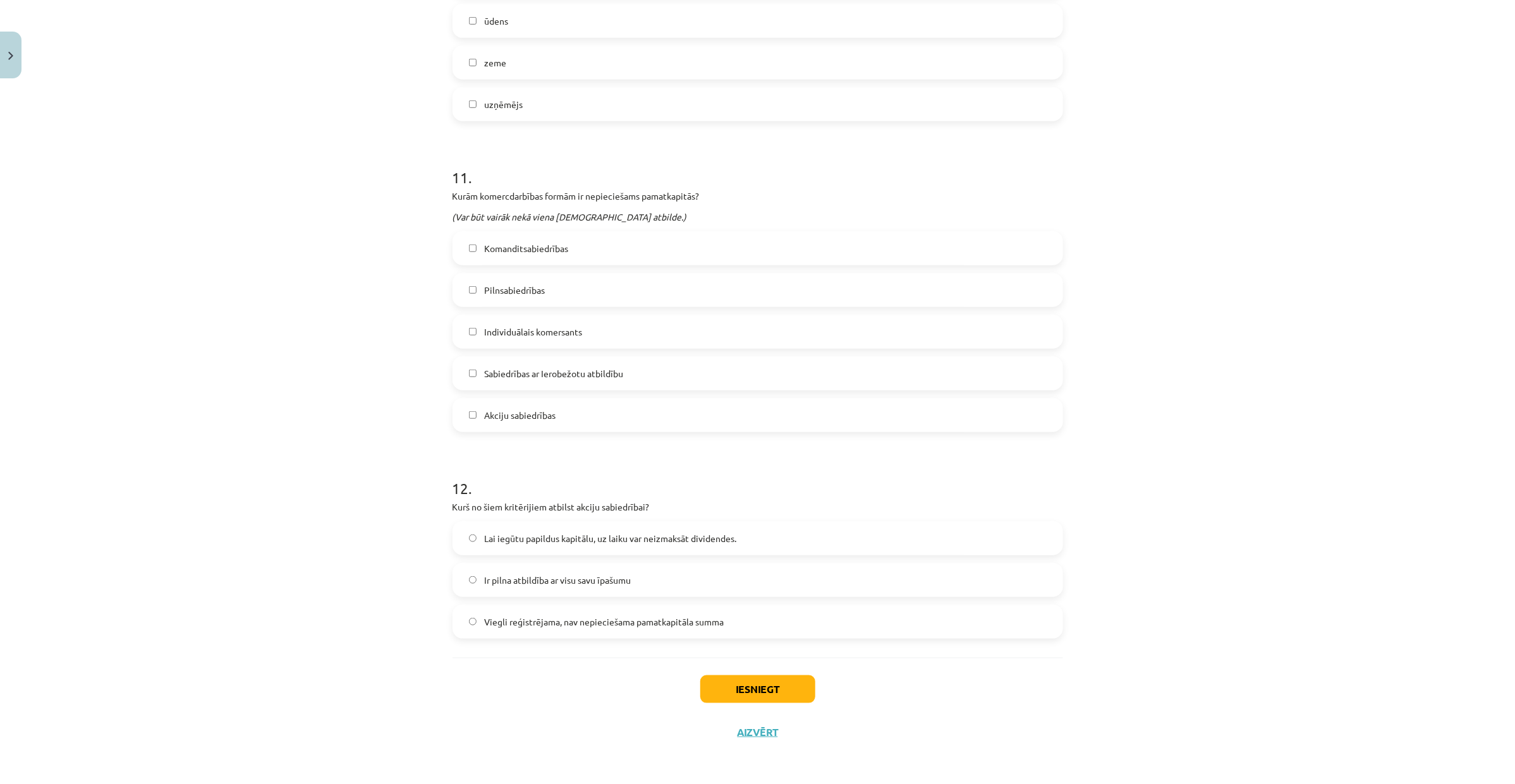
click at [677, 324] on label "Individuālais komersants" at bounding box center [757, 331] width 608 height 32
click at [535, 246] on span "Komanditsabiedrības" at bounding box center [526, 248] width 84 height 14
drag, startPoint x: 446, startPoint y: 505, endPoint x: 641, endPoint y: 505, distance: 195.0
click at [797, 492] on h1 "12 ." at bounding box center [757, 477] width 610 height 39
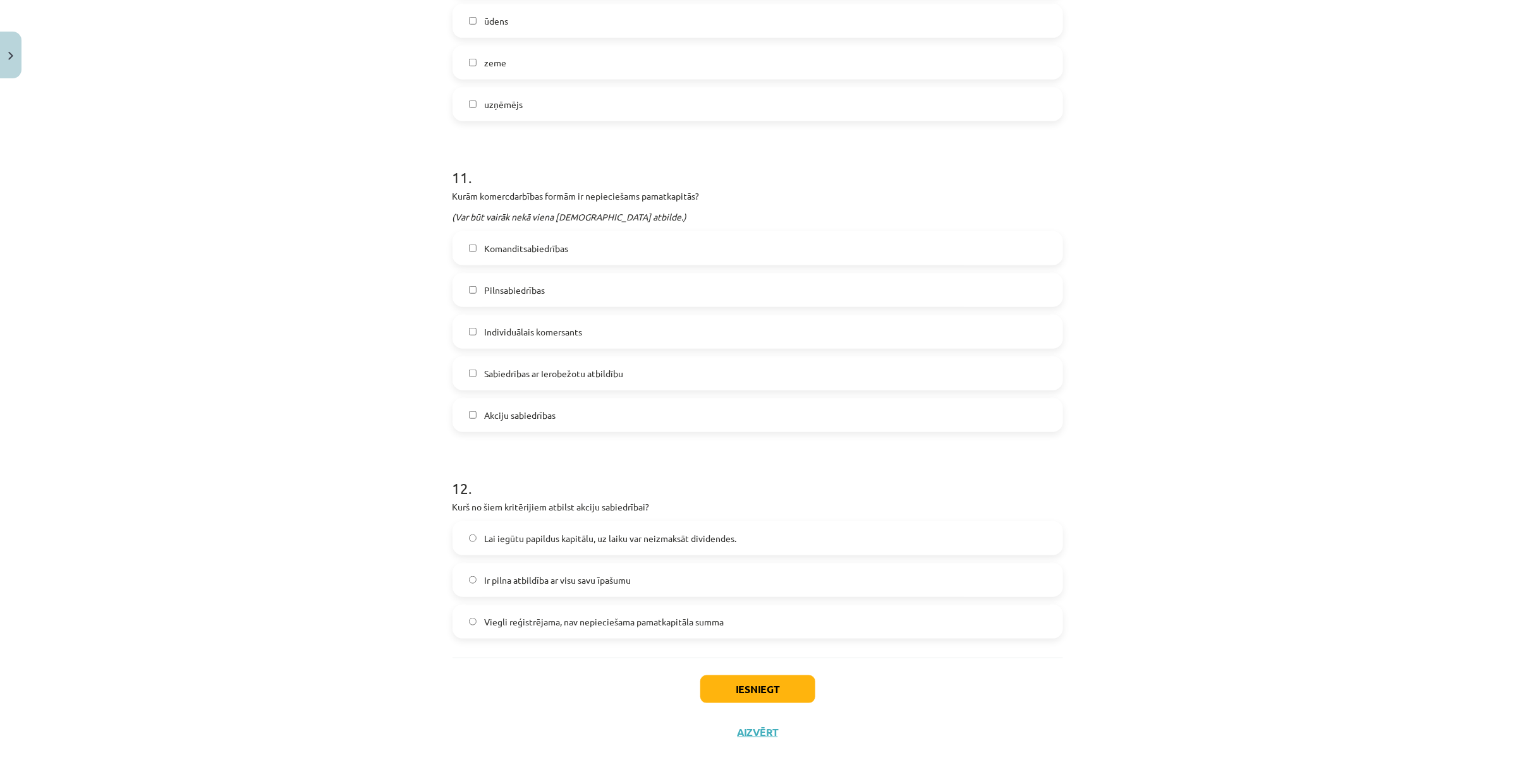
click at [778, 626] on label "Viegli reģistrējama, nav nepieciešama pamatkapitāla summa" at bounding box center [757, 622] width 608 height 32
click at [776, 627] on button "Iesniegt" at bounding box center [758, 689] width 115 height 28
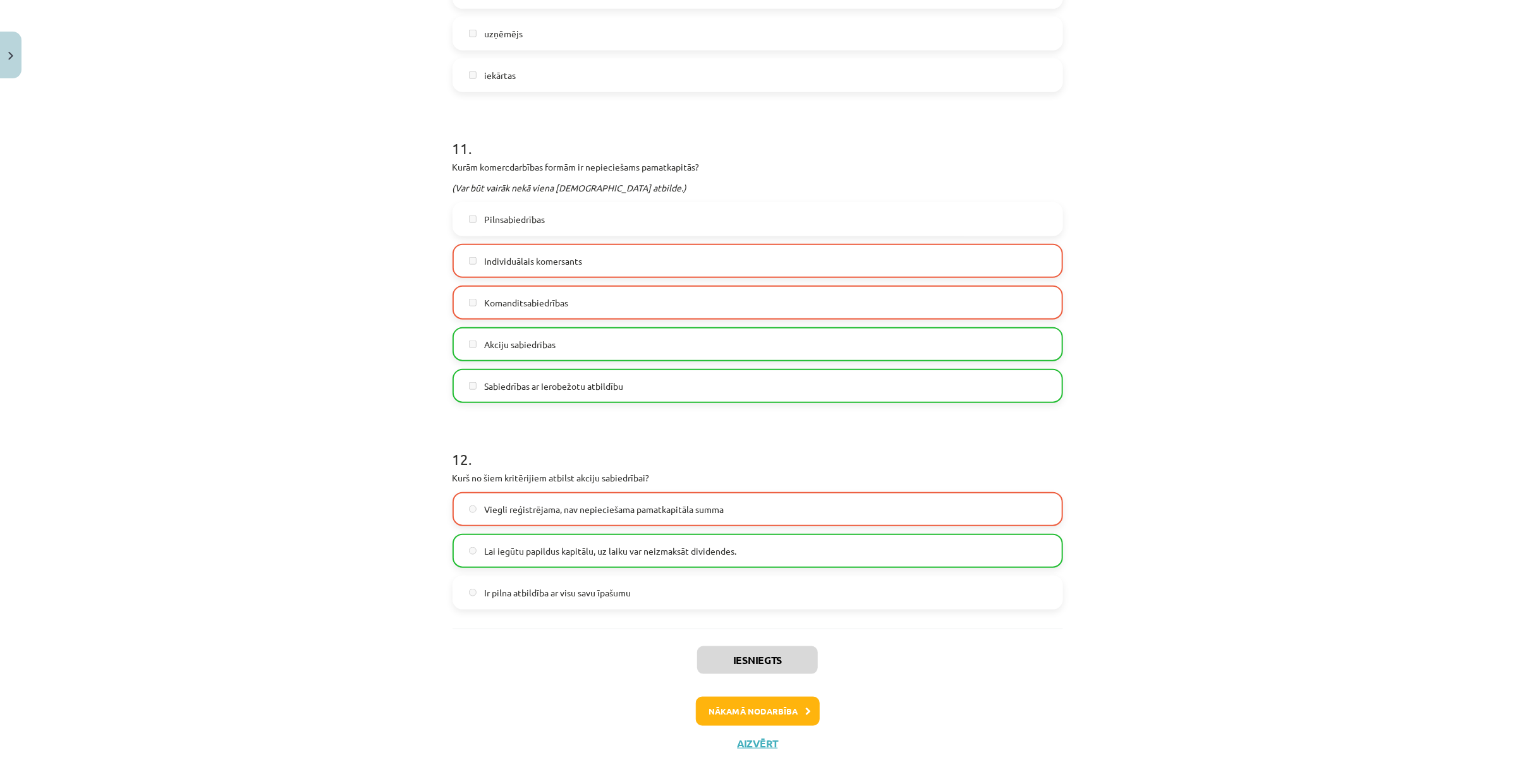
scroll to position [3585, 0]
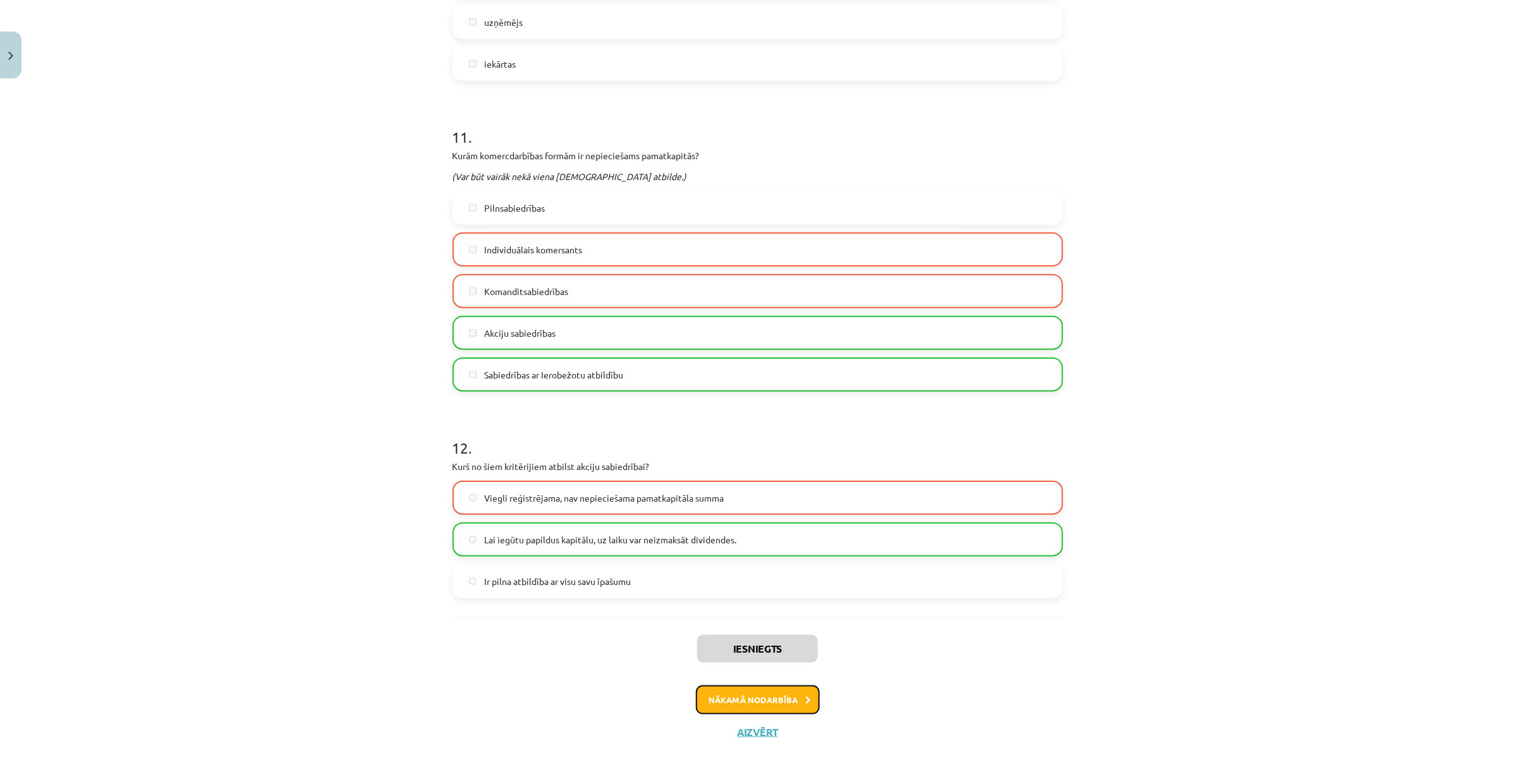
click at [806, 627] on icon at bounding box center [808, 700] width 6 height 8
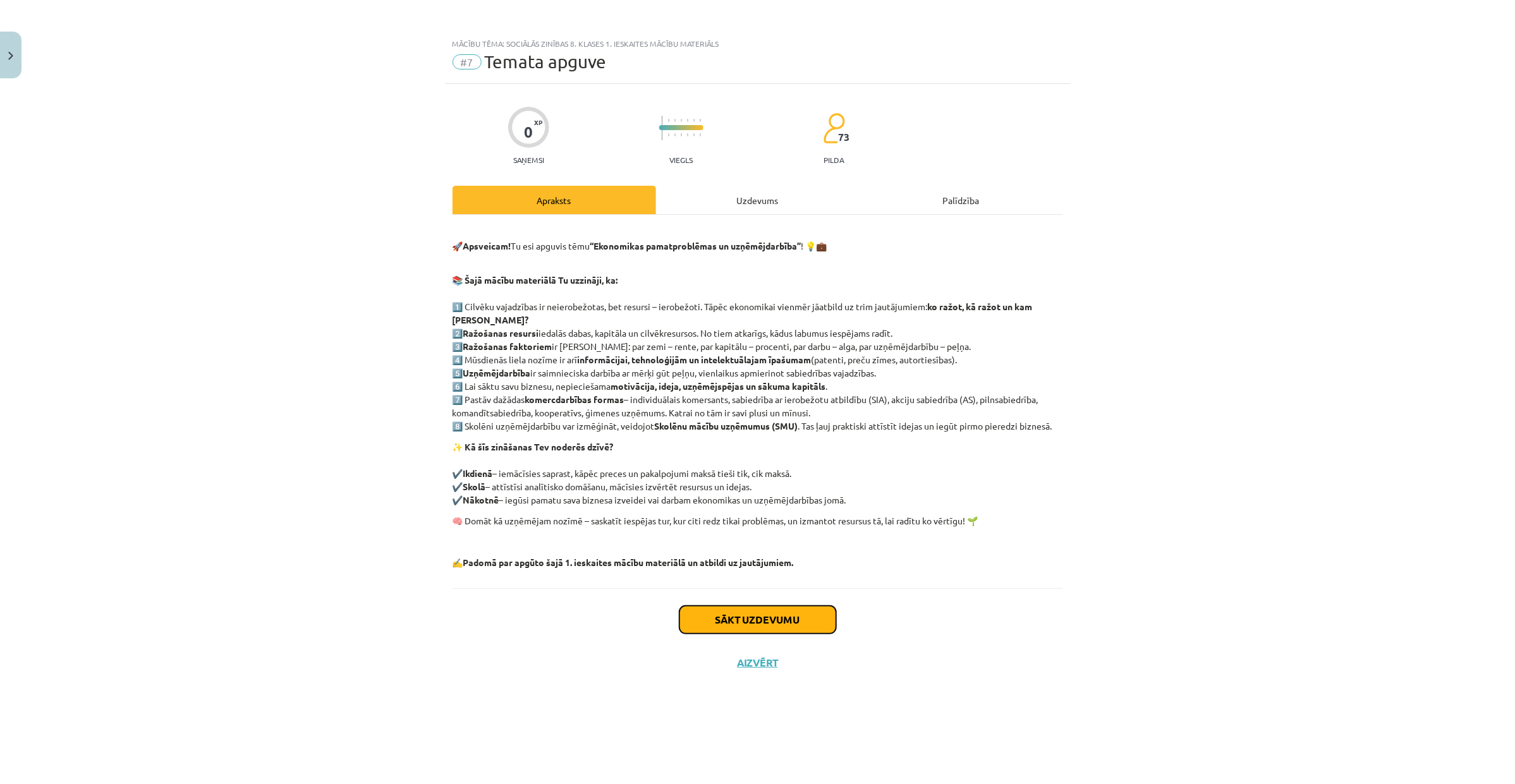
click at [802, 620] on button "Sākt uzdevumu" at bounding box center [758, 620] width 157 height 28
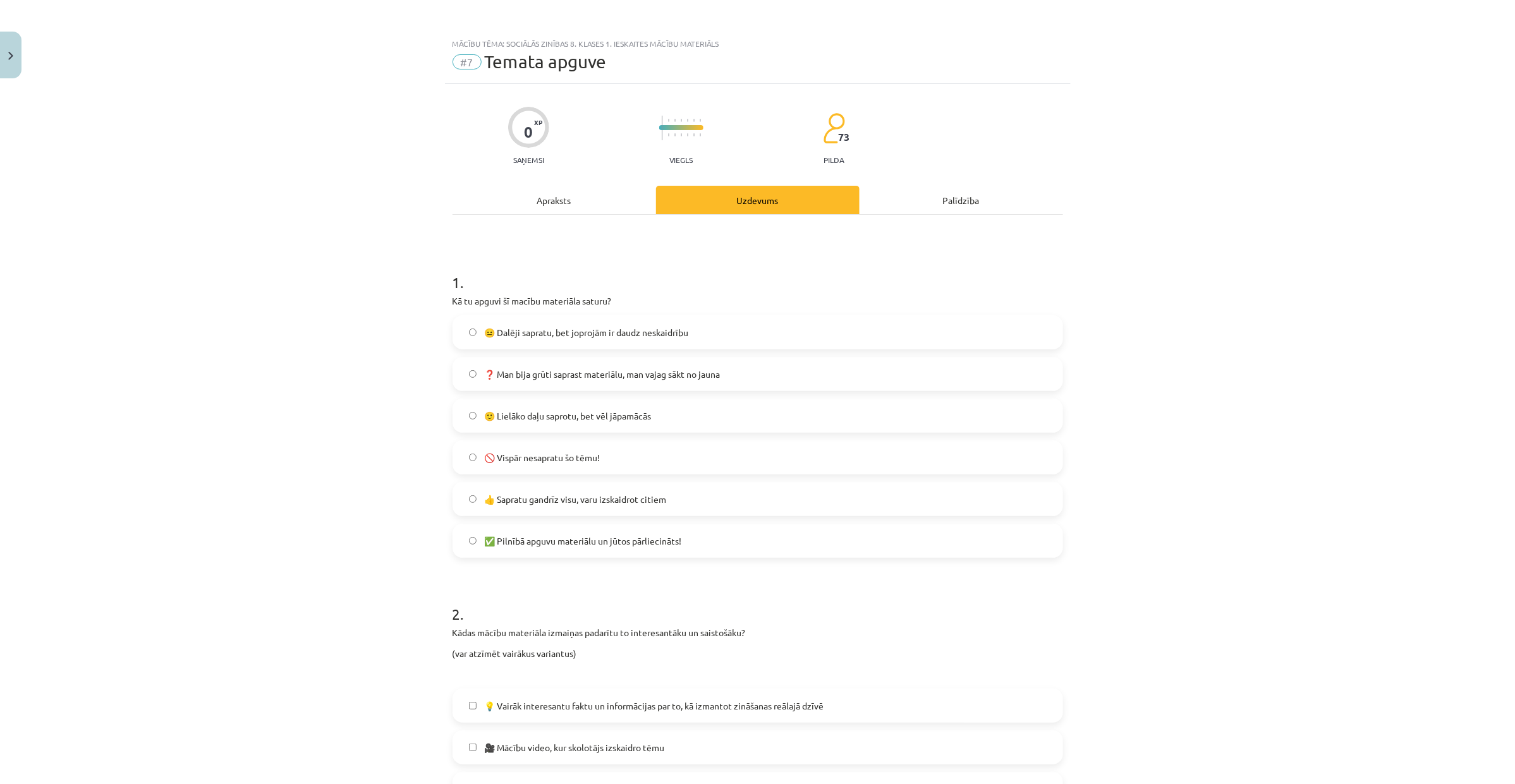
click at [676, 416] on label "🙂 Lielāko daļu saprotu, bet vēl jāpamācās" at bounding box center [757, 415] width 608 height 32
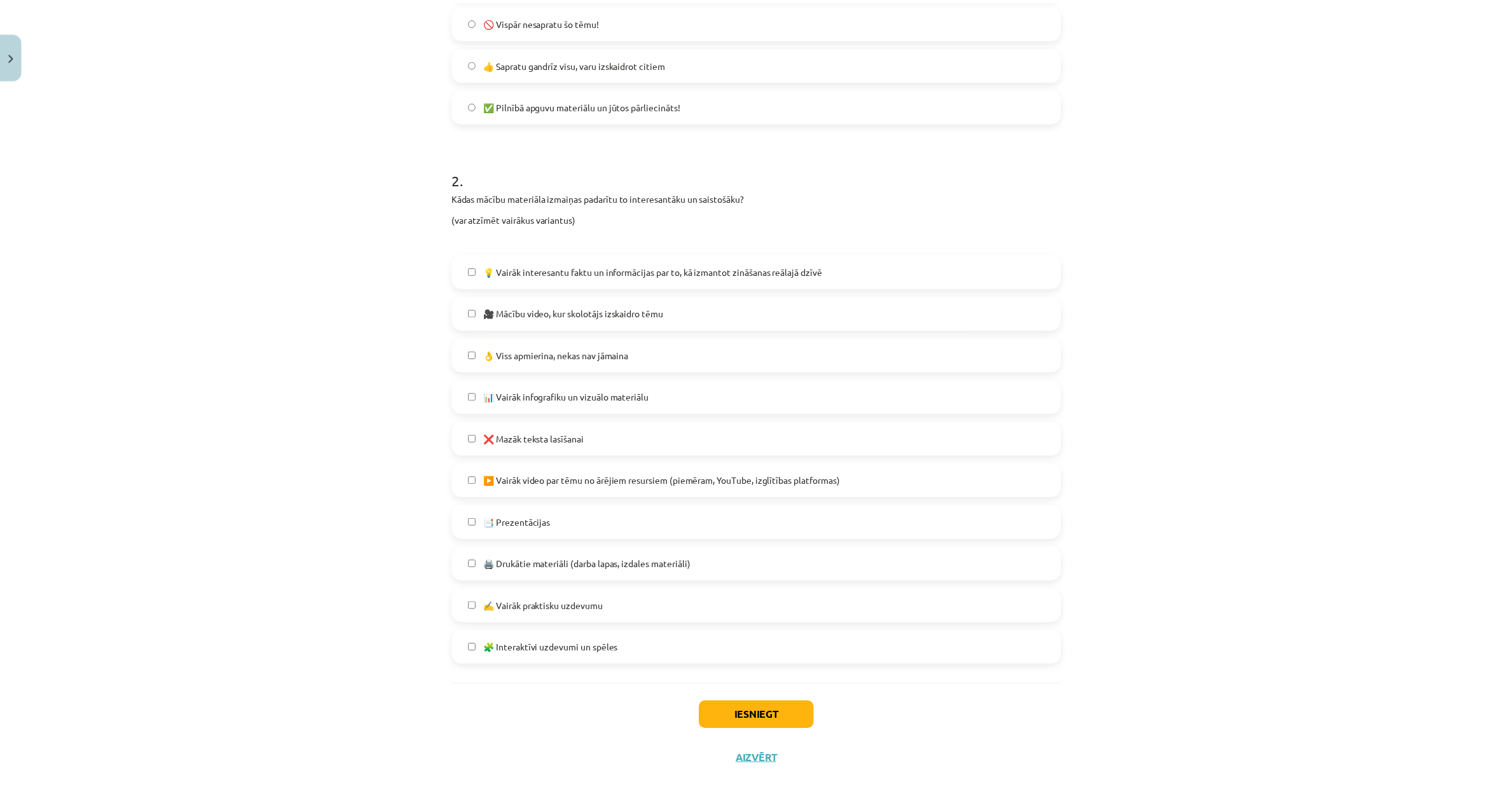
scroll to position [463, 0]
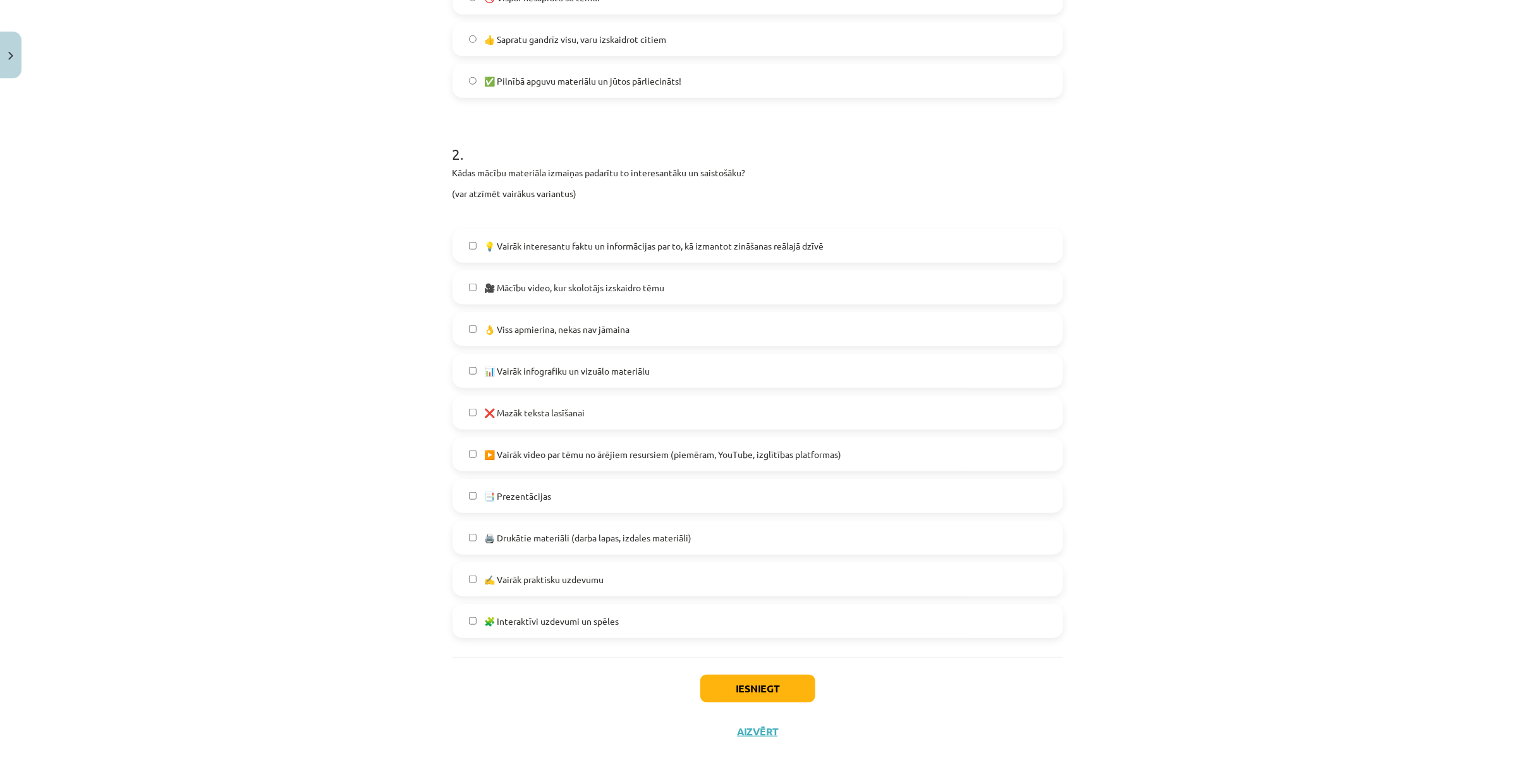
click at [625, 327] on span "👌 Viss apmierina, nekas nav jāmaina" at bounding box center [557, 329] width 146 height 14
click at [757, 627] on button "Iesniegt" at bounding box center [758, 688] width 115 height 28
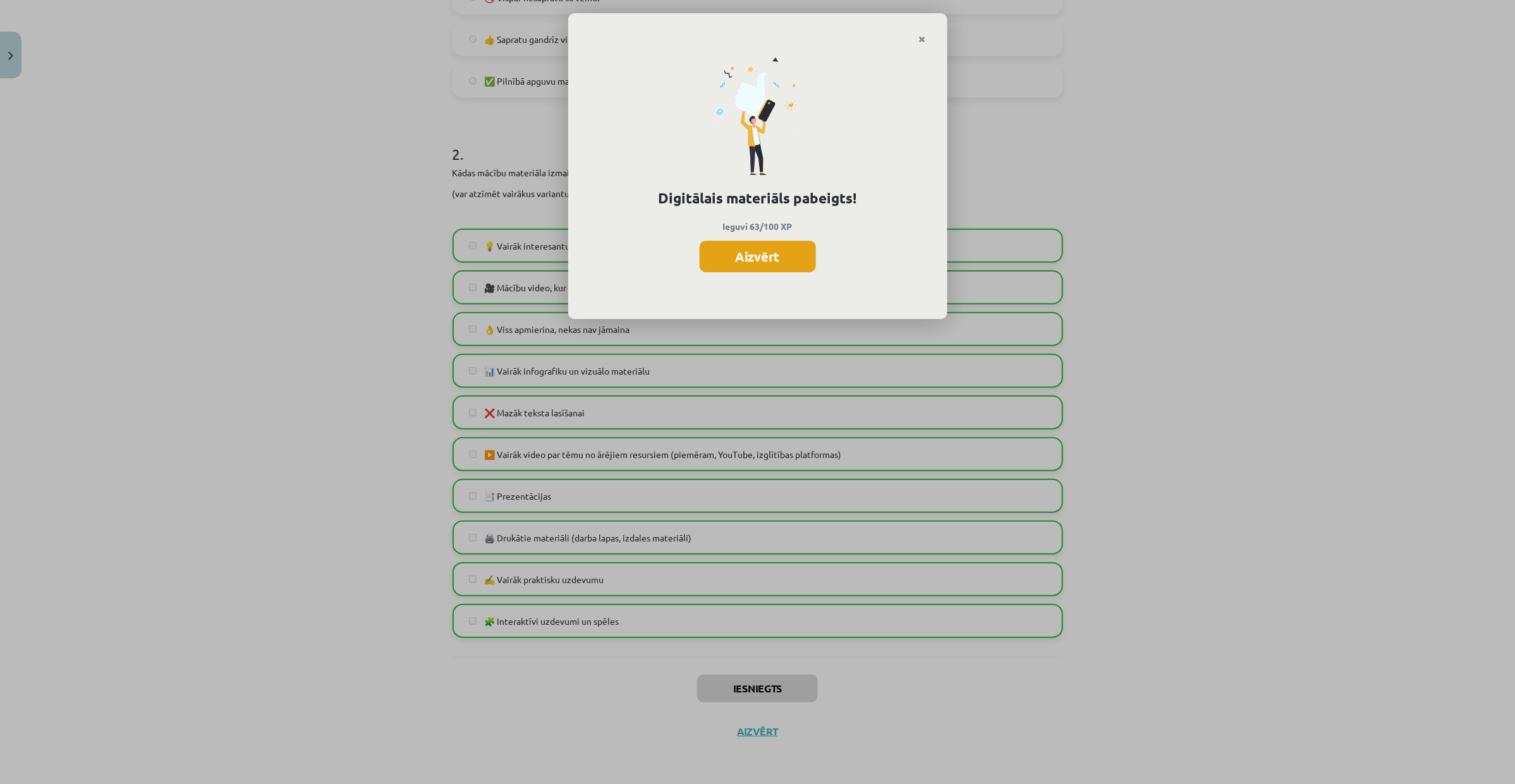
click at [777, 253] on button "Aizvērt" at bounding box center [758, 256] width 116 height 32
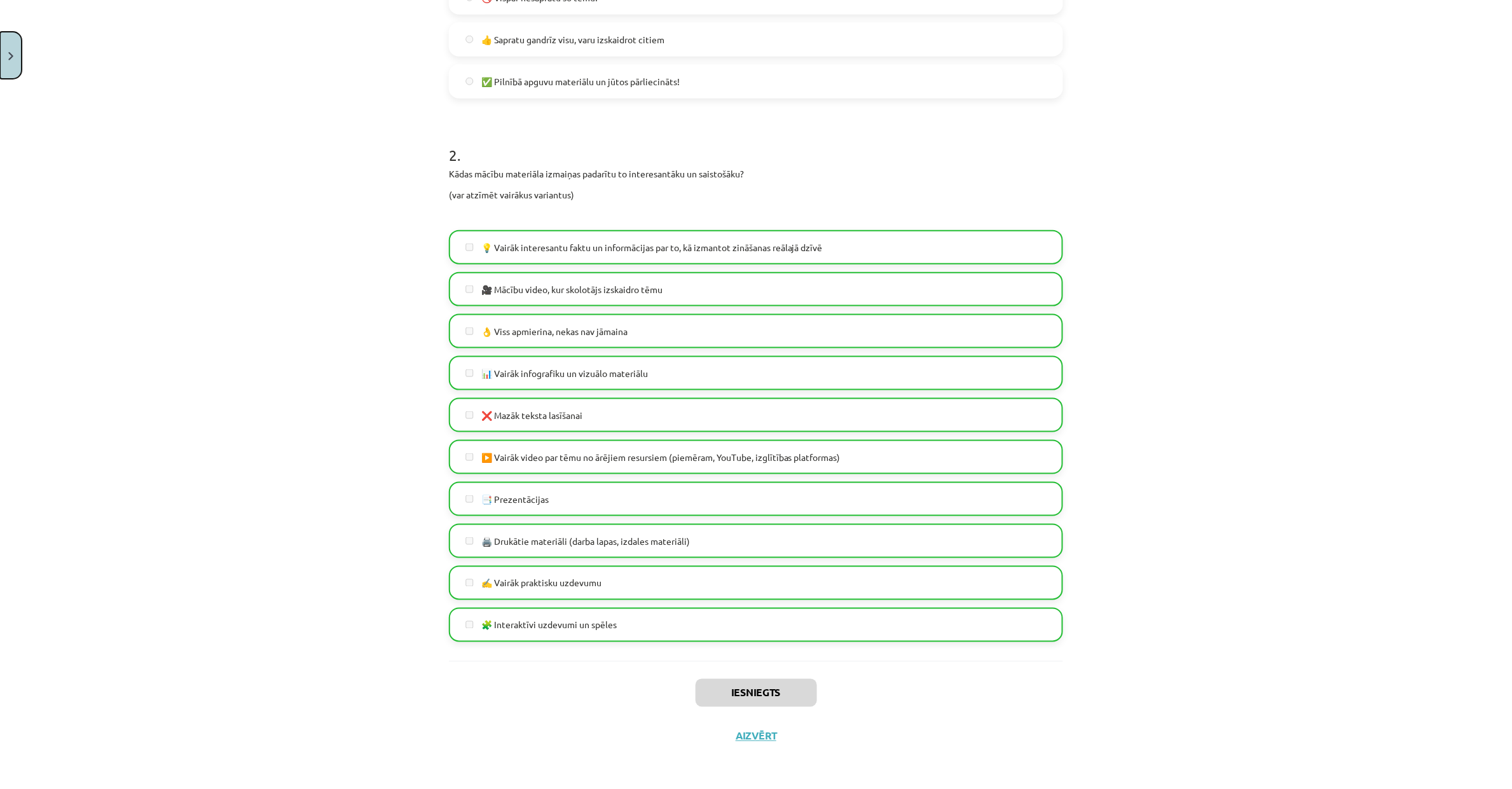
click at [5, 61] on button "Close" at bounding box center [10, 55] width 21 height 47
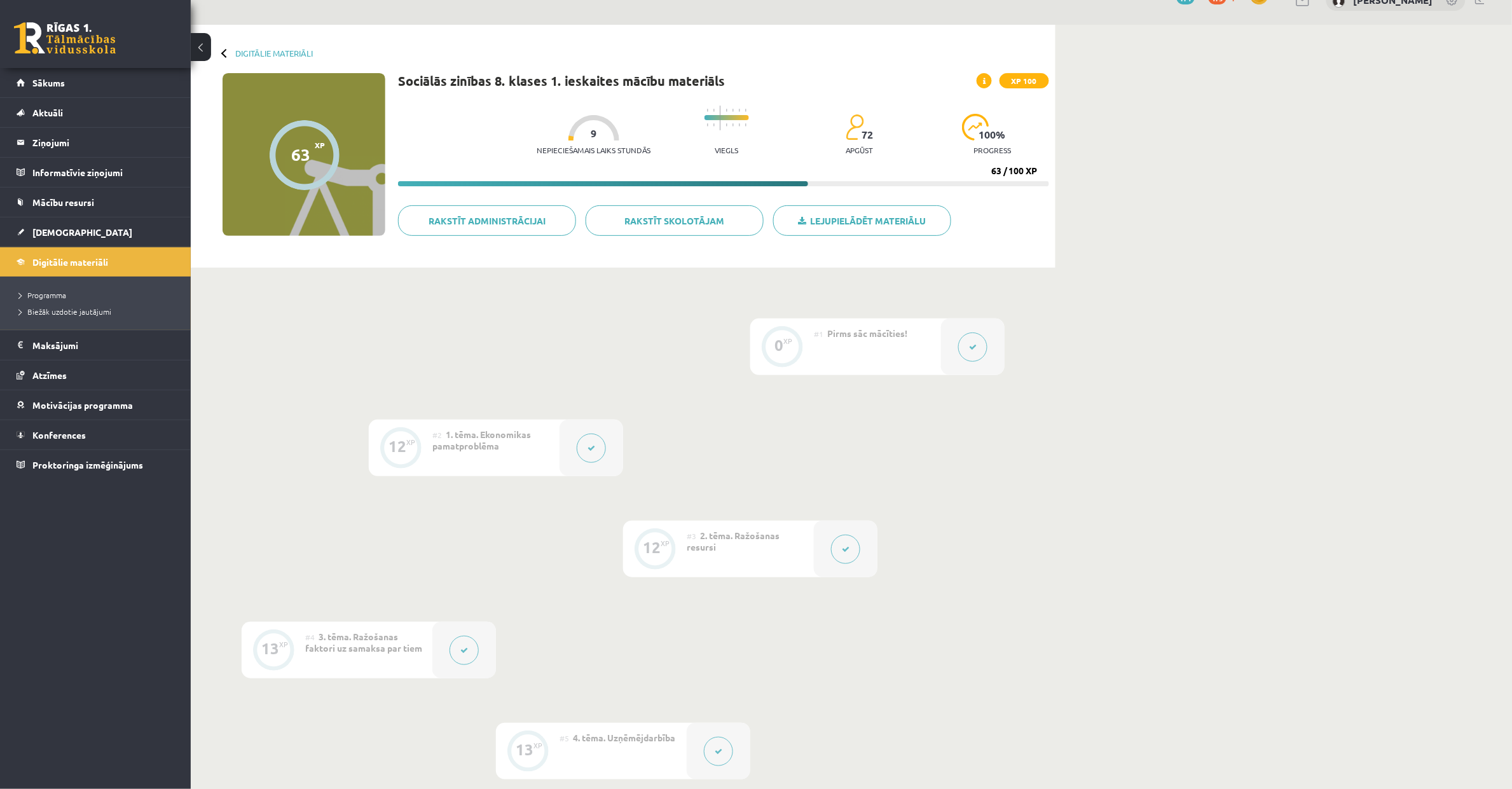
scroll to position [0, 0]
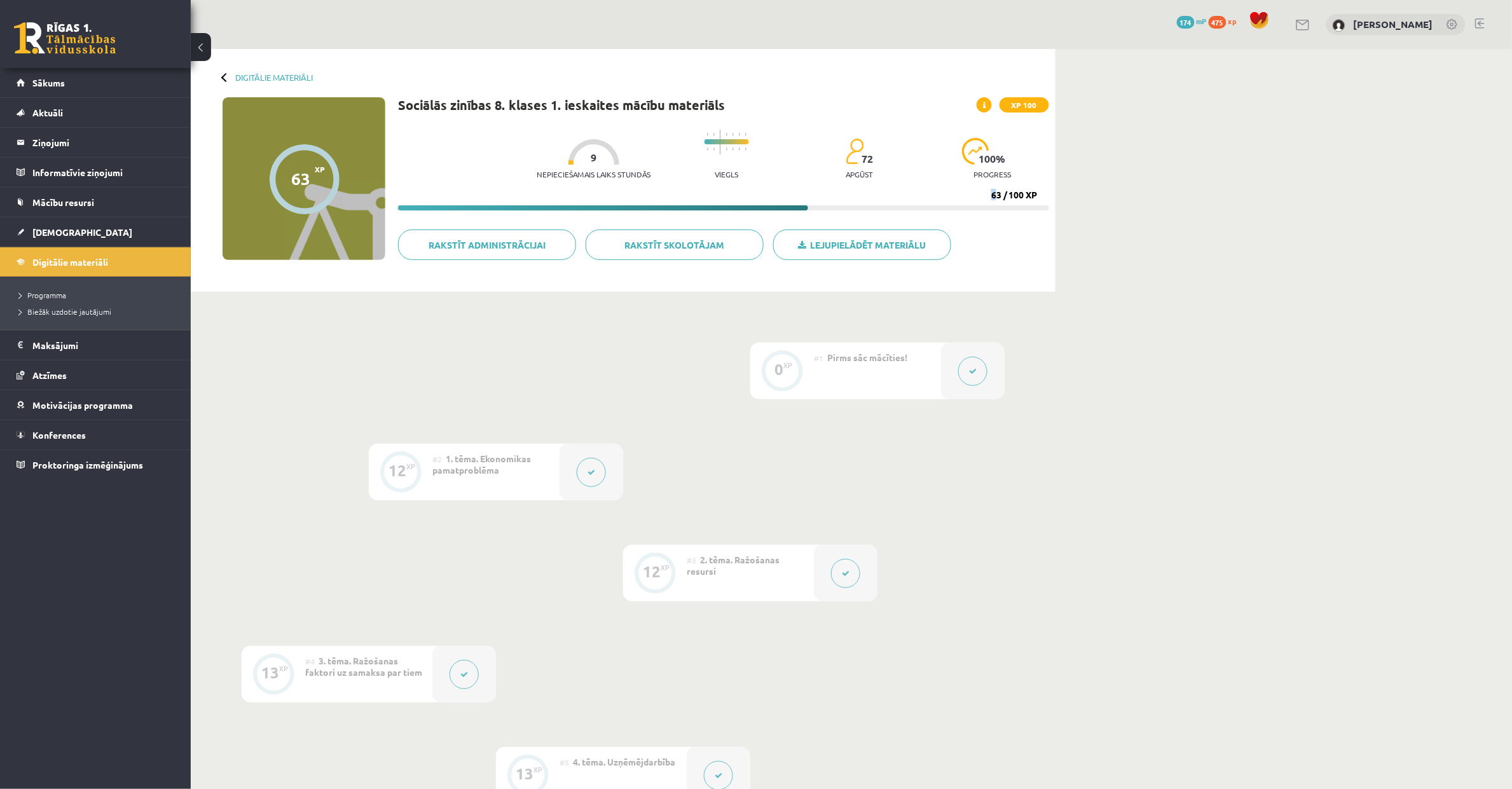
click at [992, 199] on div "63 / 100 XP" at bounding box center [1015, 195] width 46 height 12
click at [277, 354] on div "0 XP #1 Pirms sāc mācīties! 12 XP #2 1. tēma. Ekonomikas pamatproblēma 12 XP #3…" at bounding box center [623, 674] width 763 height 663
